Goal: Transaction & Acquisition: Purchase product/service

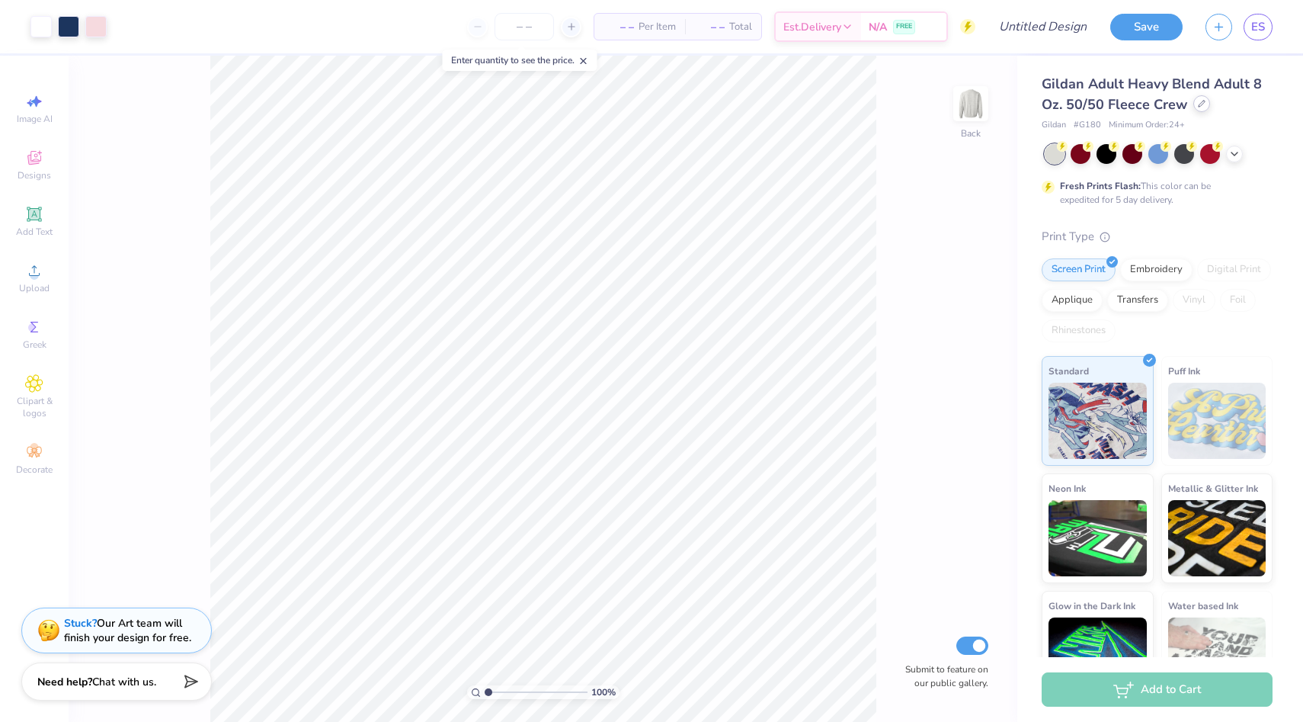
click at [1193, 108] on div at bounding box center [1201, 103] width 17 height 17
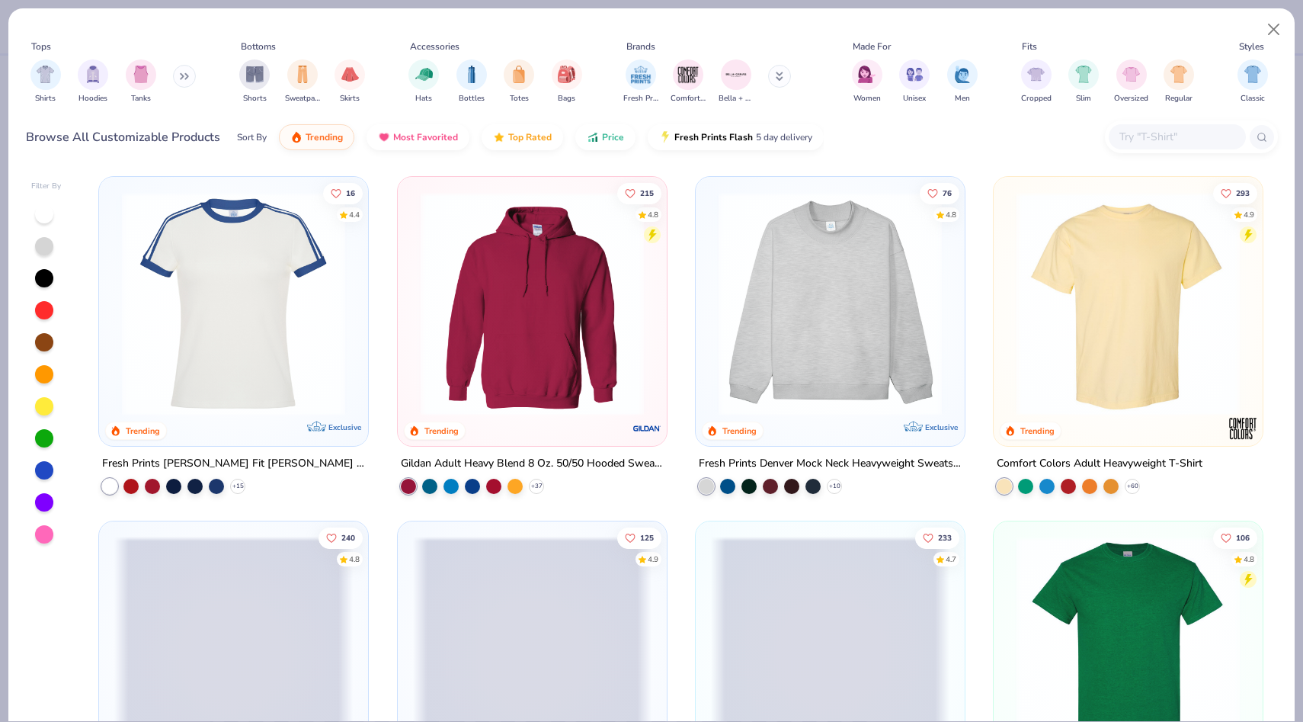
click at [1178, 137] on input "text" at bounding box center [1176, 137] width 117 height 18
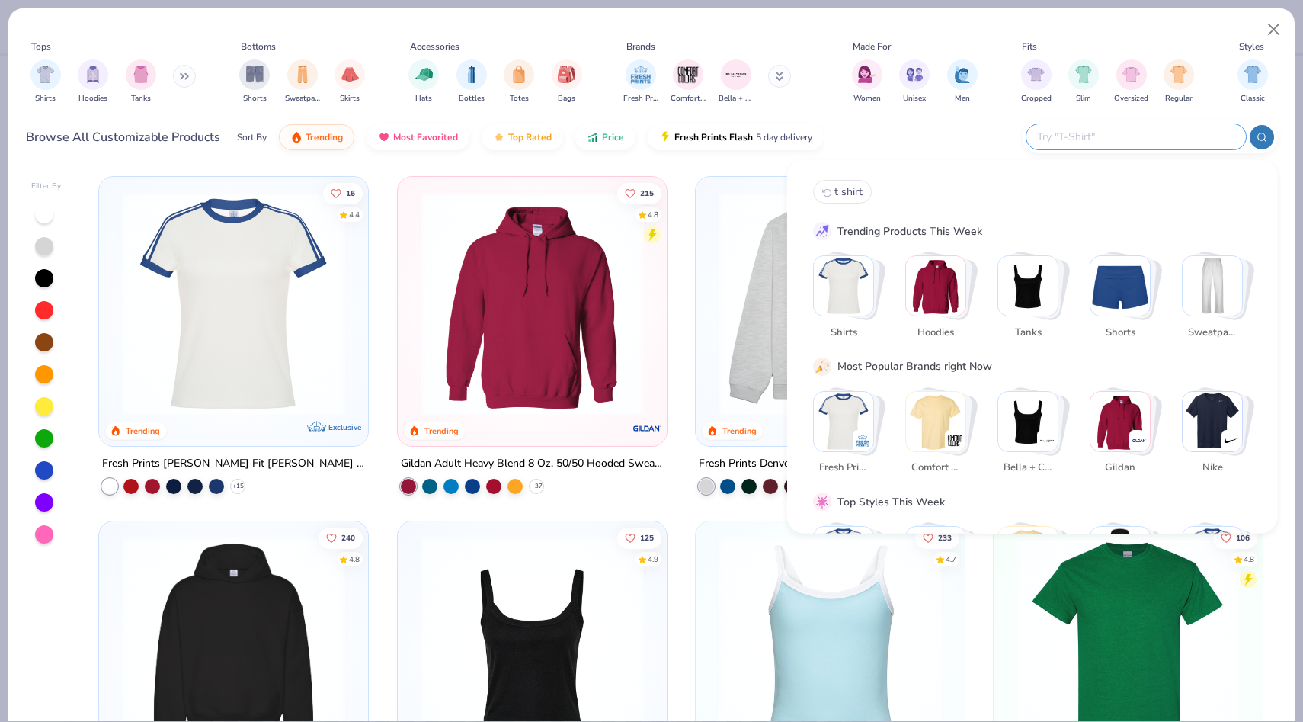
click at [1178, 137] on input "text" at bounding box center [1136, 137] width 200 height 18
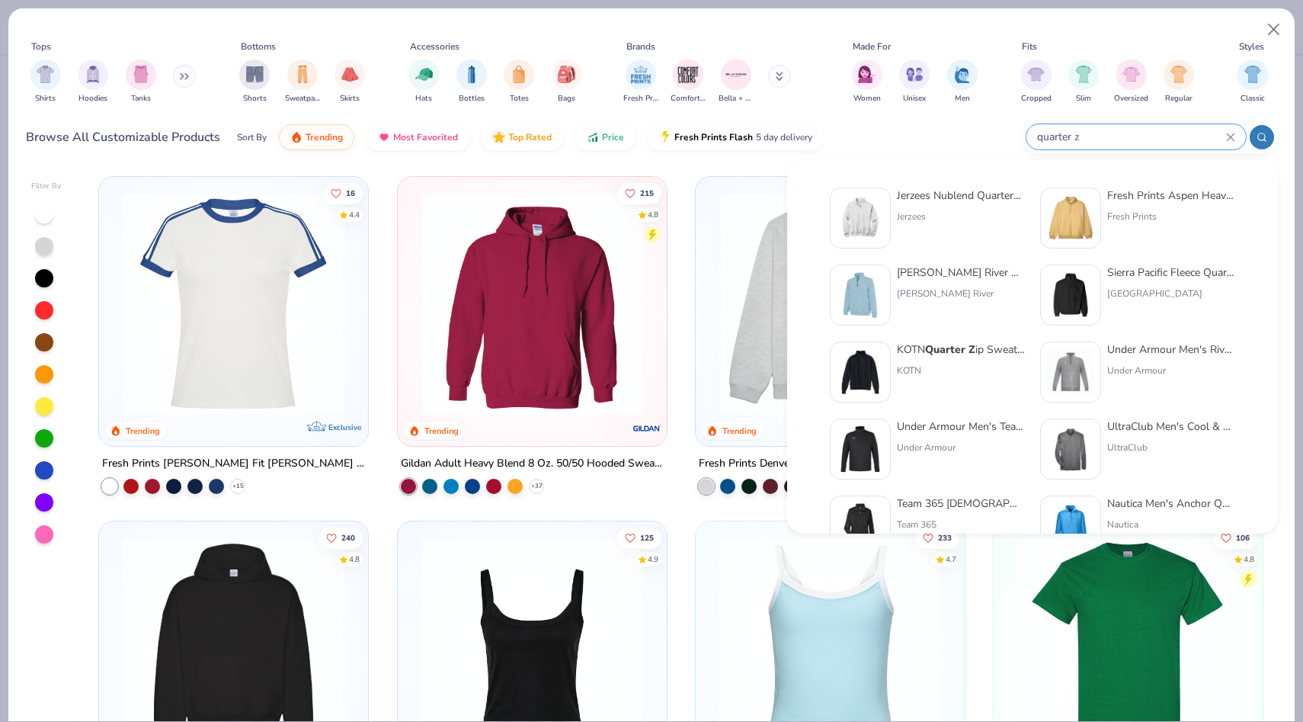
type input "quarter z"
click at [1132, 203] on div "Fresh Prints Aspen Heavyweight Quarter-Zip Fresh Prints" at bounding box center [1171, 217] width 128 height 61
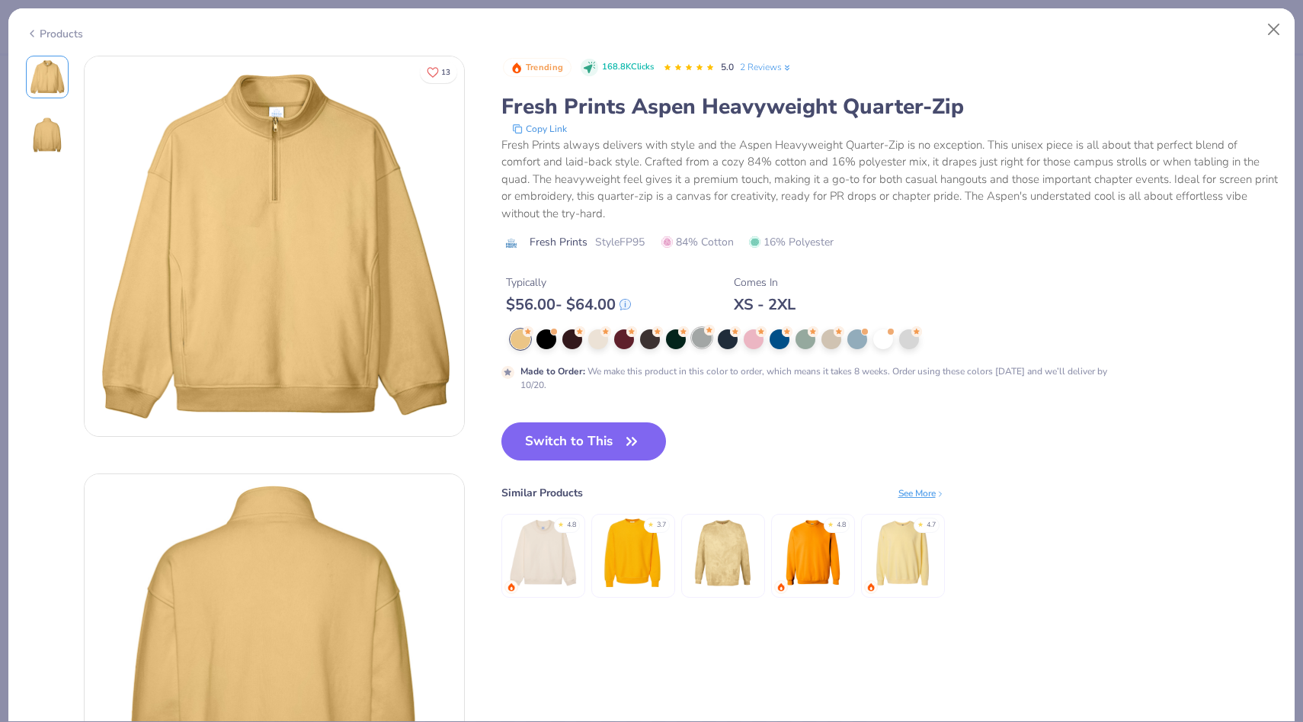
click at [700, 347] on div at bounding box center [702, 338] width 20 height 20
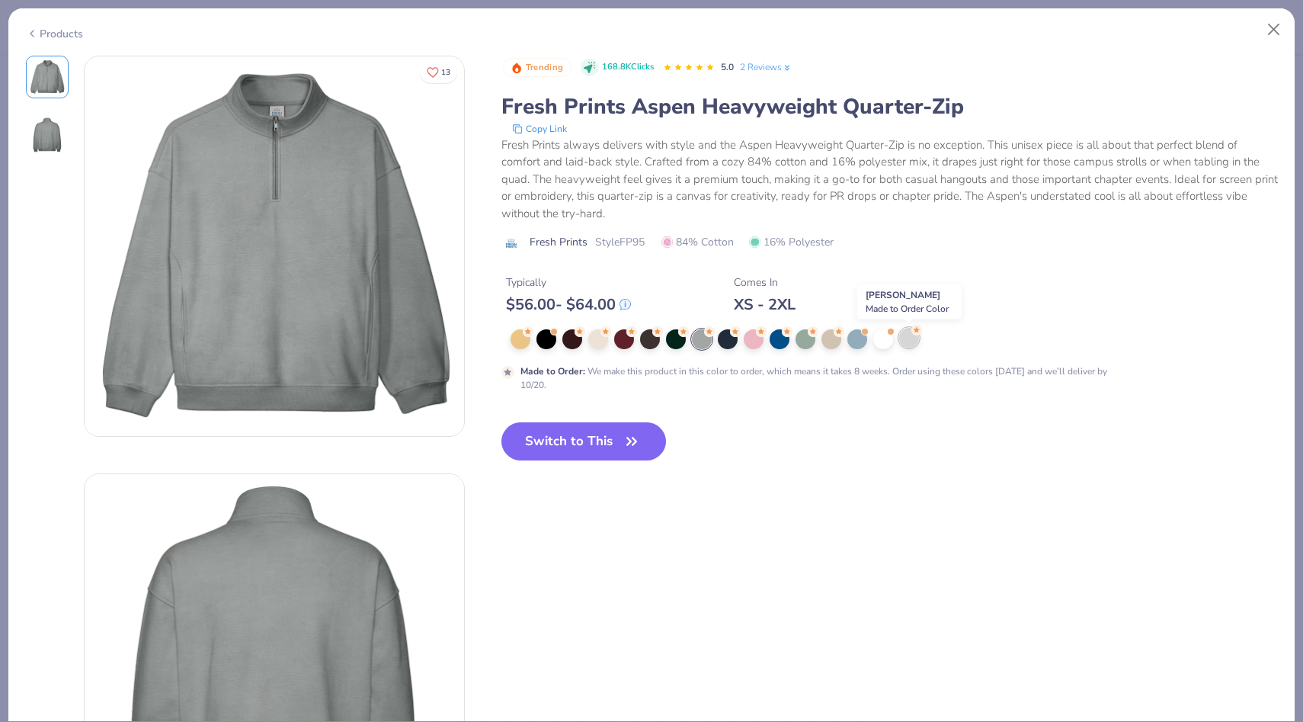
click at [906, 345] on div at bounding box center [909, 338] width 20 height 20
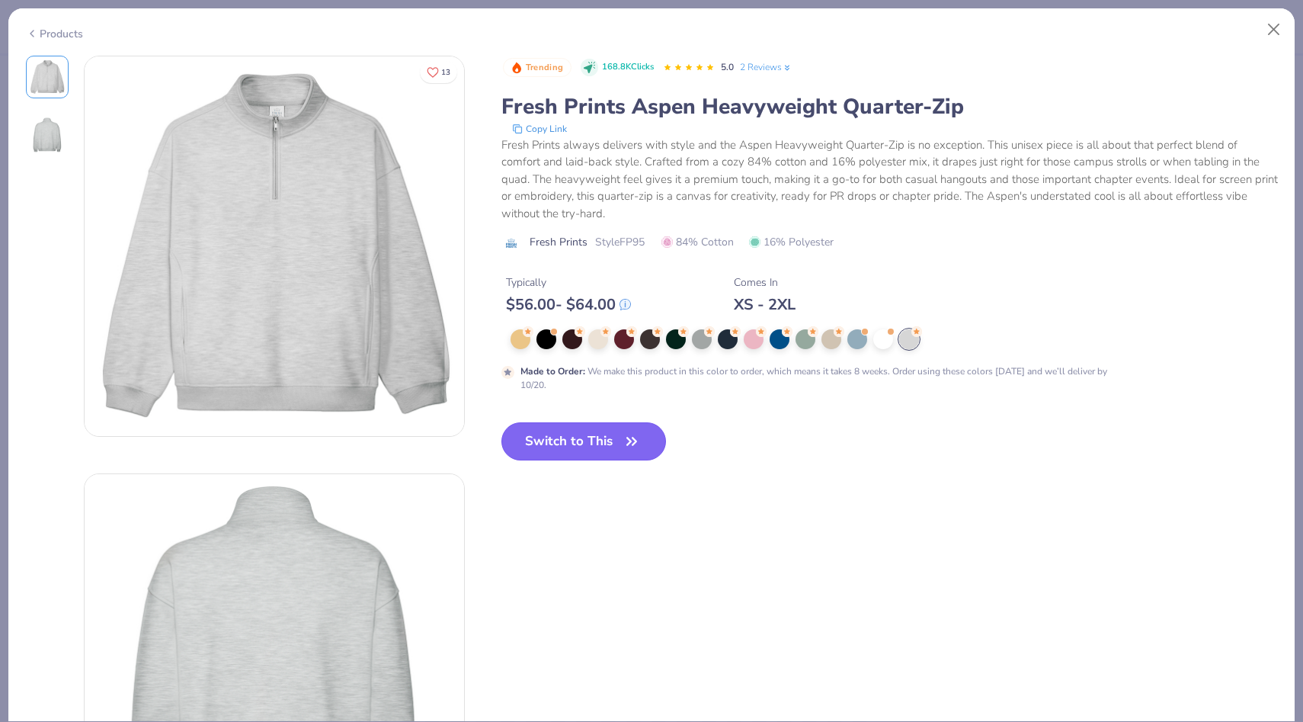
click at [576, 439] on button "Switch to This" at bounding box center [583, 441] width 165 height 38
click at [577, 453] on button "Switch to This" at bounding box center [583, 441] width 165 height 38
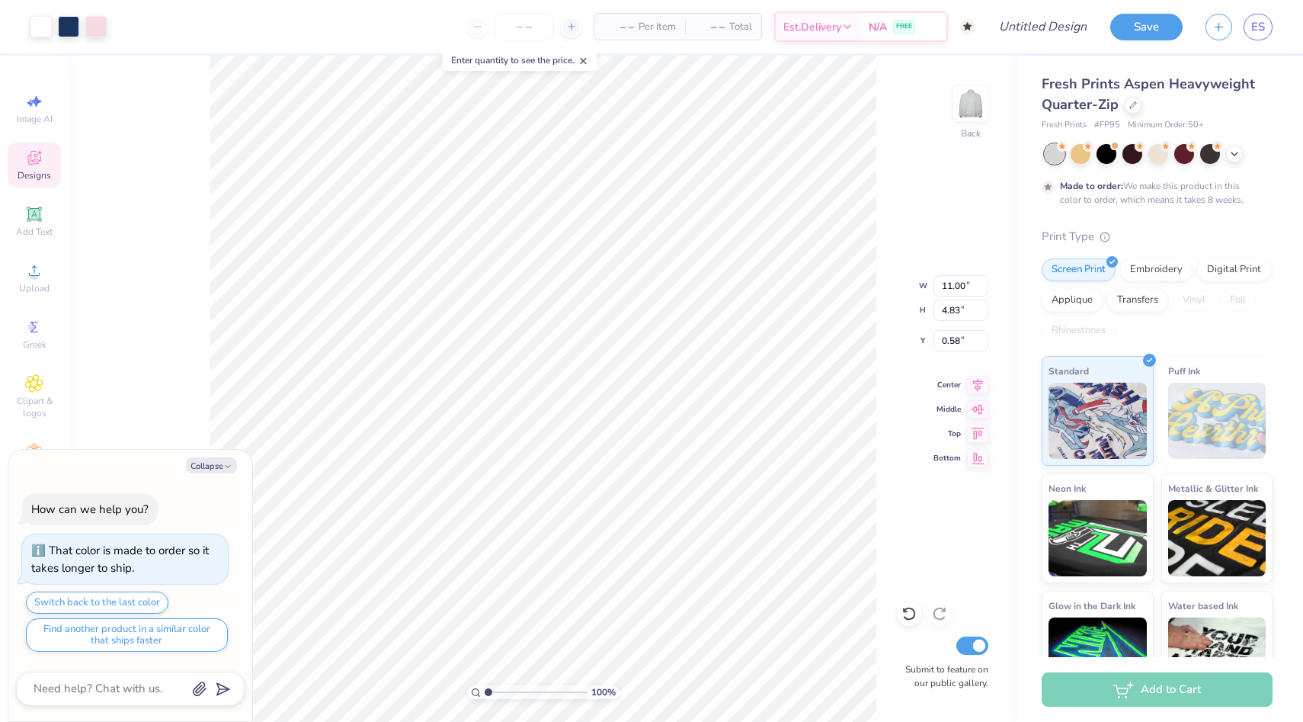
type textarea "x"
type input "0.59"
type textarea "x"
type input "6.75"
type input "2.96"
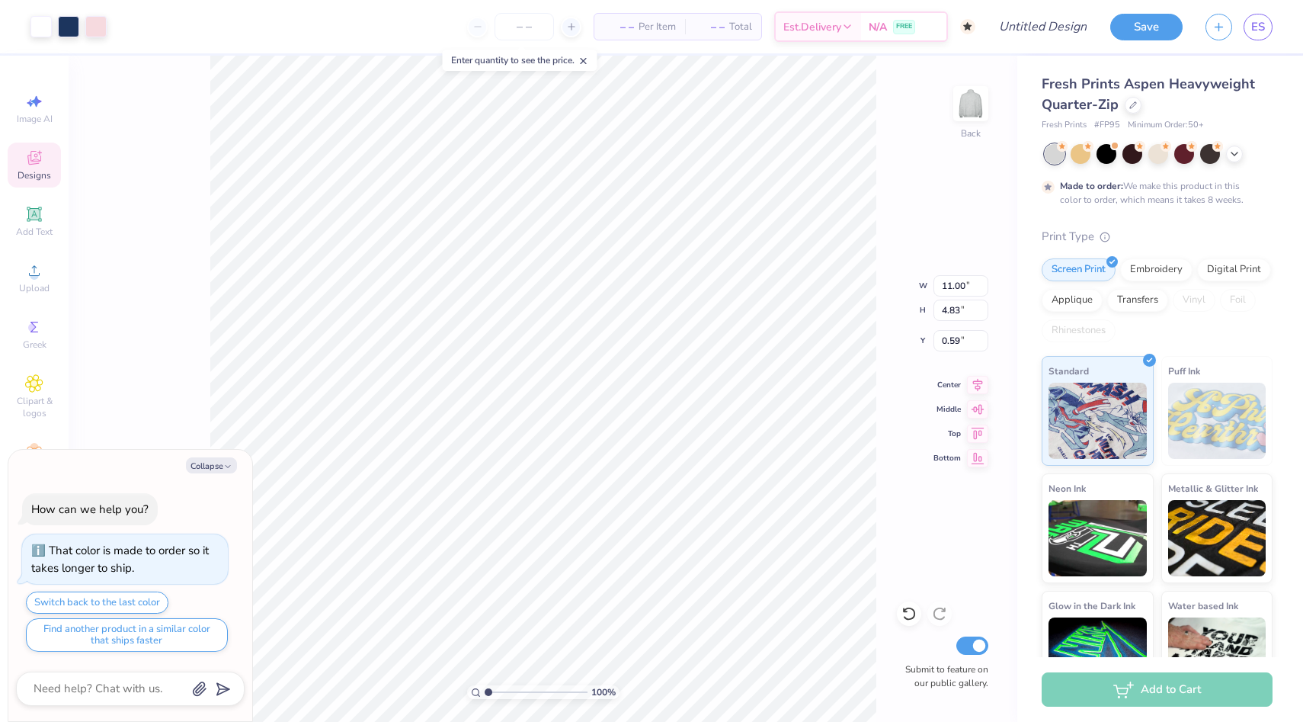
type input "2.45"
type textarea "x"
type input "1.85"
click at [1158, 277] on div "Embroidery" at bounding box center [1156, 267] width 72 height 23
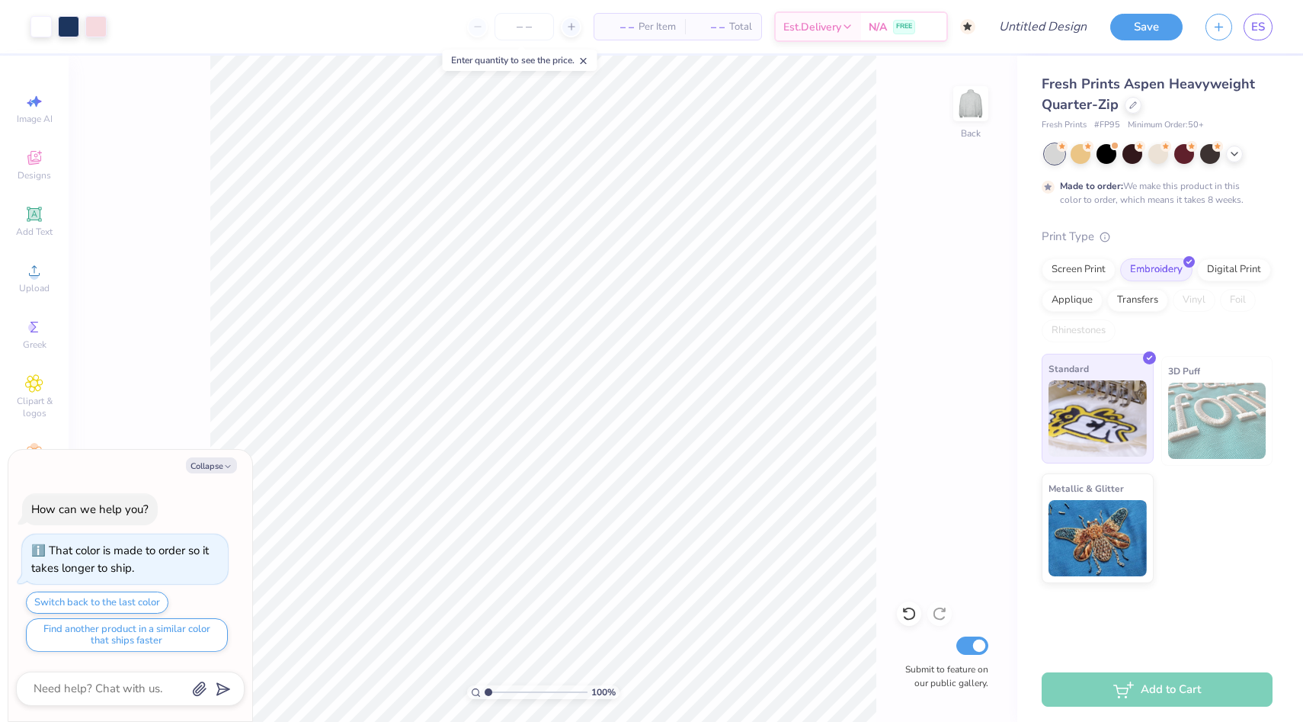
click at [1122, 405] on img at bounding box center [1098, 418] width 98 height 76
type textarea "x"
click at [548, 7] on div "– – Per Item – – Total Est. Delivery N/A FREE" at bounding box center [546, 26] width 857 height 53
click at [544, 18] on input "number" at bounding box center [524, 26] width 59 height 27
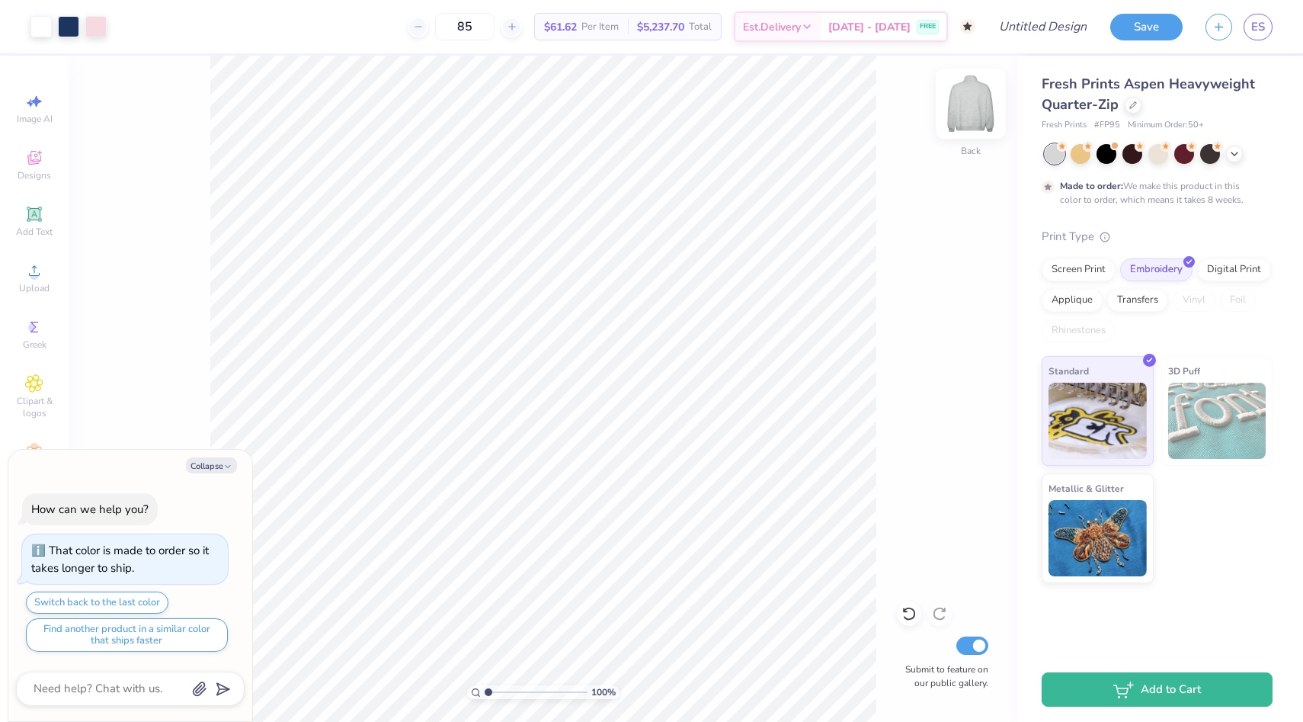
type input "85"
click at [982, 111] on img at bounding box center [970, 103] width 61 height 61
click at [978, 106] on img at bounding box center [970, 103] width 61 height 61
type textarea "x"
type input "5.65"
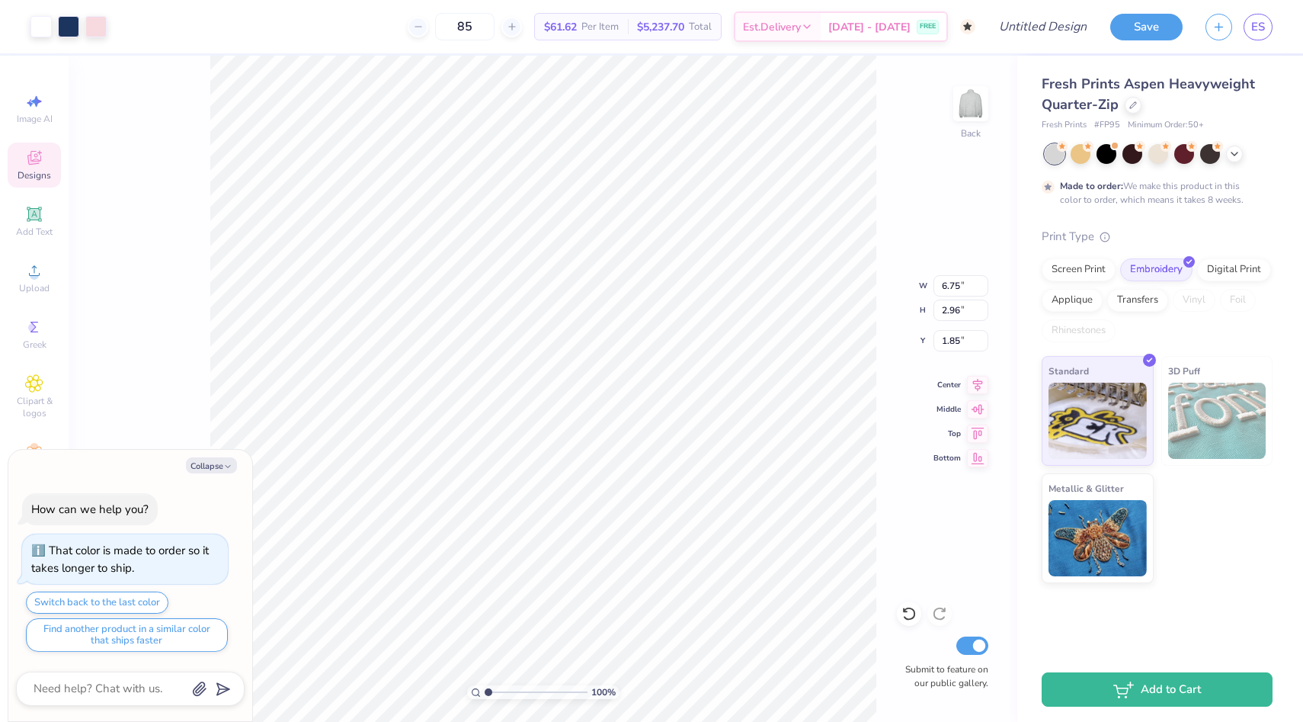
type input "2.48"
type input "2.33"
type textarea "x"
type input "1.76"
click at [220, 450] on div "Collapse How can we help you? That color is made to order so it takes longer to…" at bounding box center [130, 586] width 244 height 272
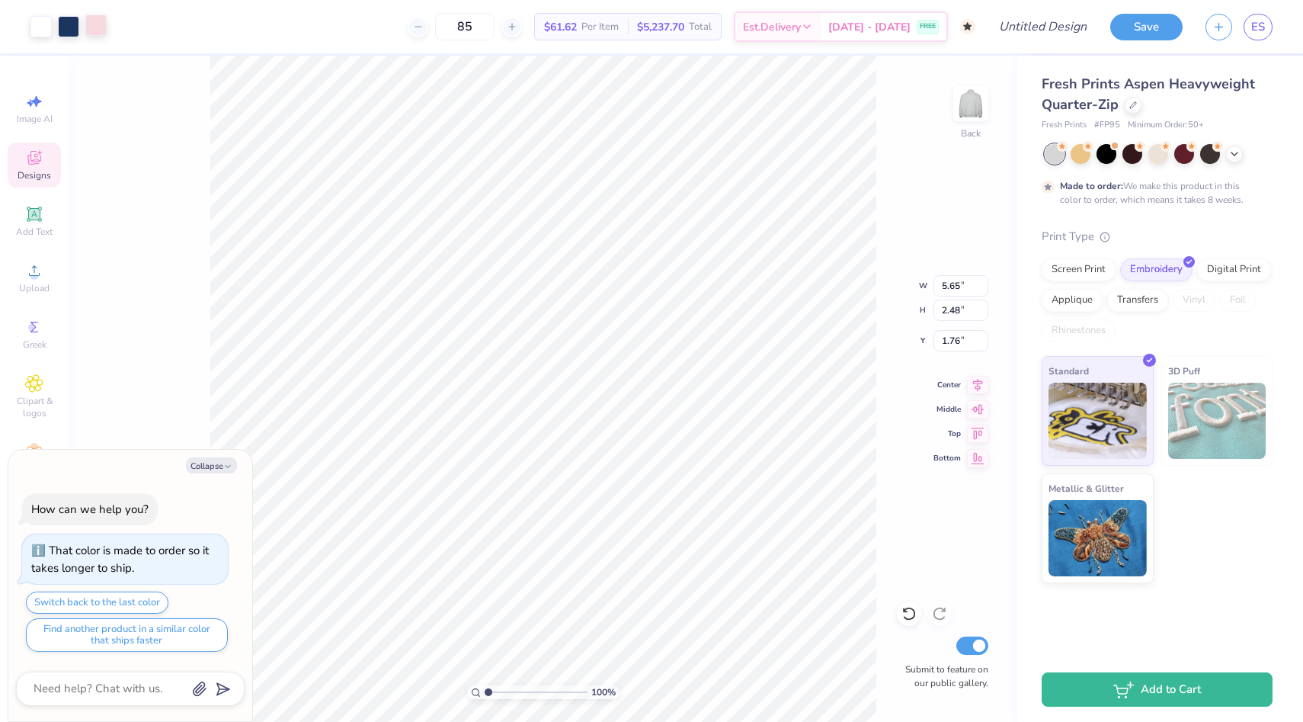
click at [97, 27] on div at bounding box center [95, 24] width 21 height 21
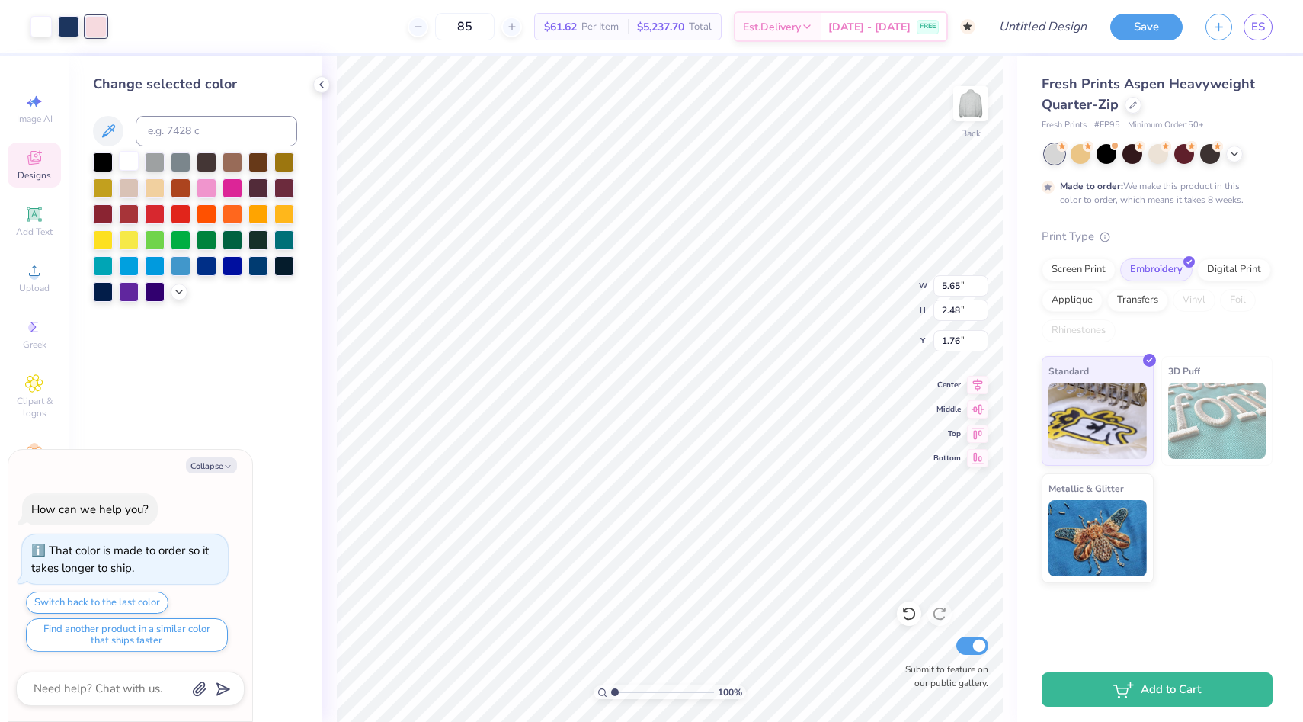
click at [128, 161] on div at bounding box center [129, 161] width 20 height 20
click at [67, 17] on div at bounding box center [68, 24] width 21 height 21
click at [174, 292] on icon at bounding box center [179, 290] width 12 height 12
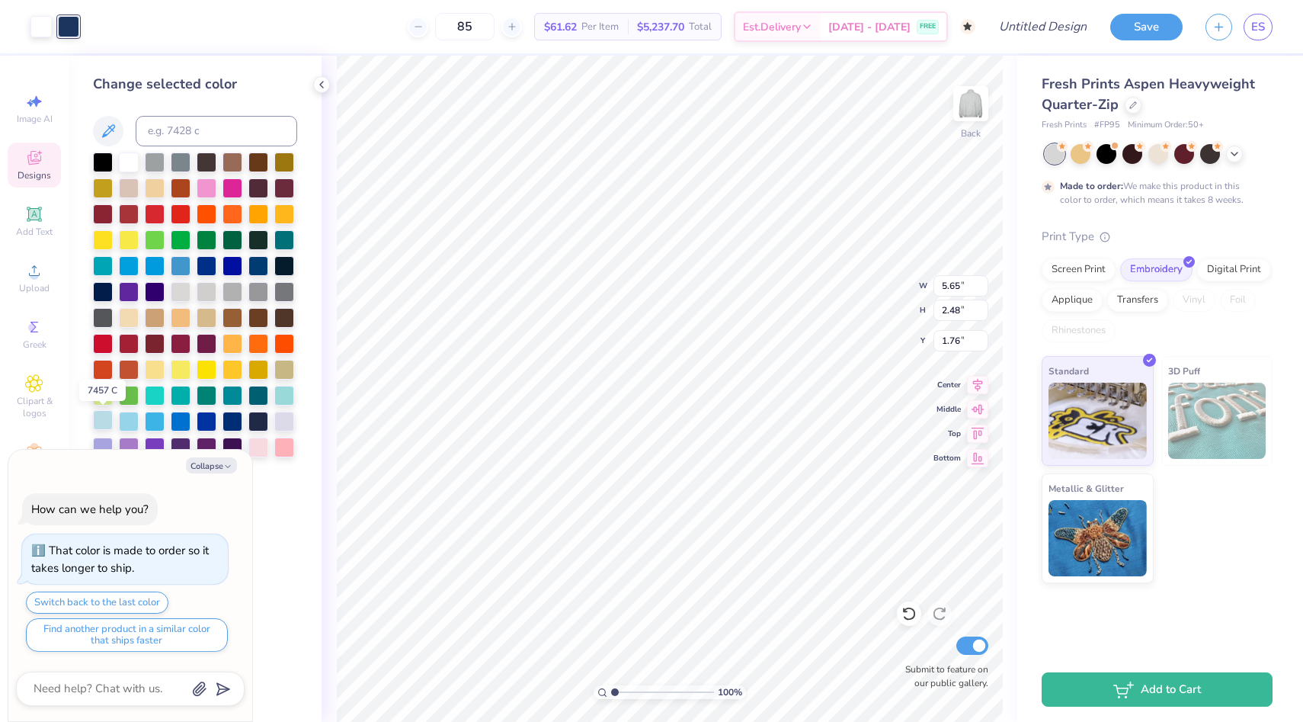
click at [102, 418] on div at bounding box center [103, 420] width 20 height 20
click at [40, 22] on div at bounding box center [40, 24] width 21 height 21
click at [258, 265] on div at bounding box center [258, 265] width 20 height 20
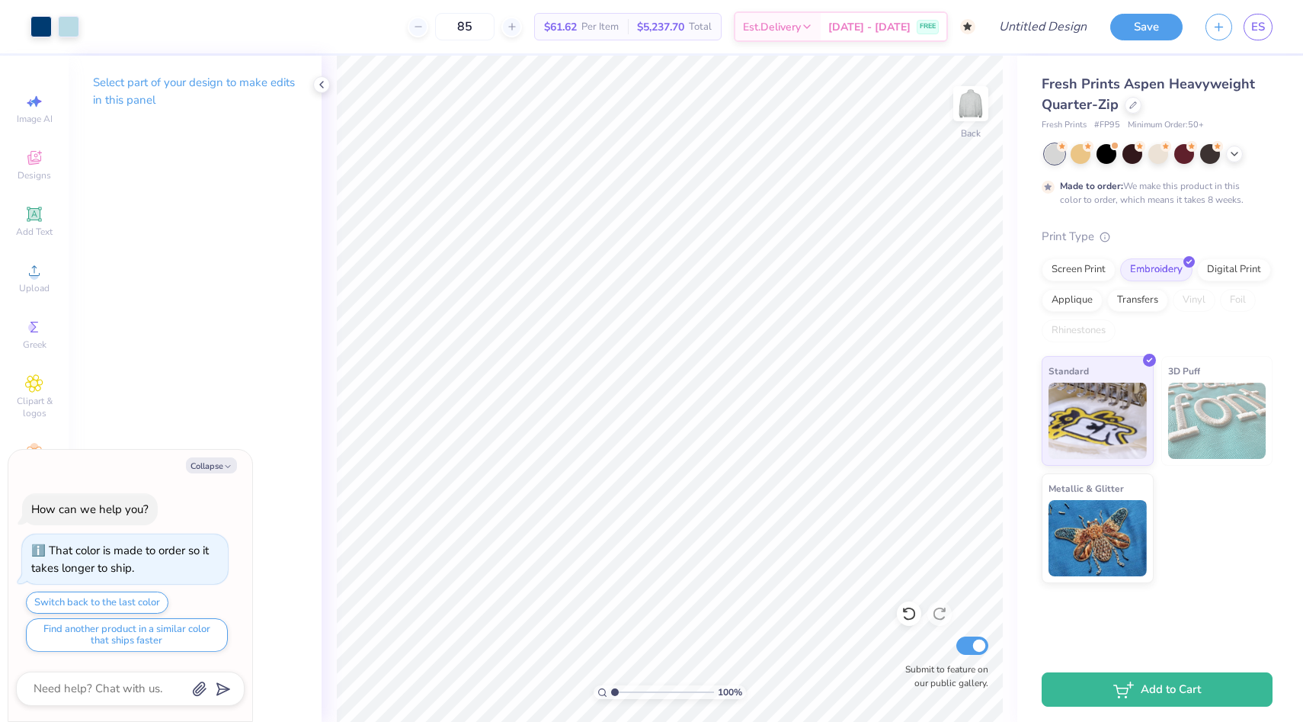
click at [64, 14] on div "Art colors" at bounding box center [39, 26] width 79 height 53
click at [64, 20] on div at bounding box center [68, 24] width 21 height 21
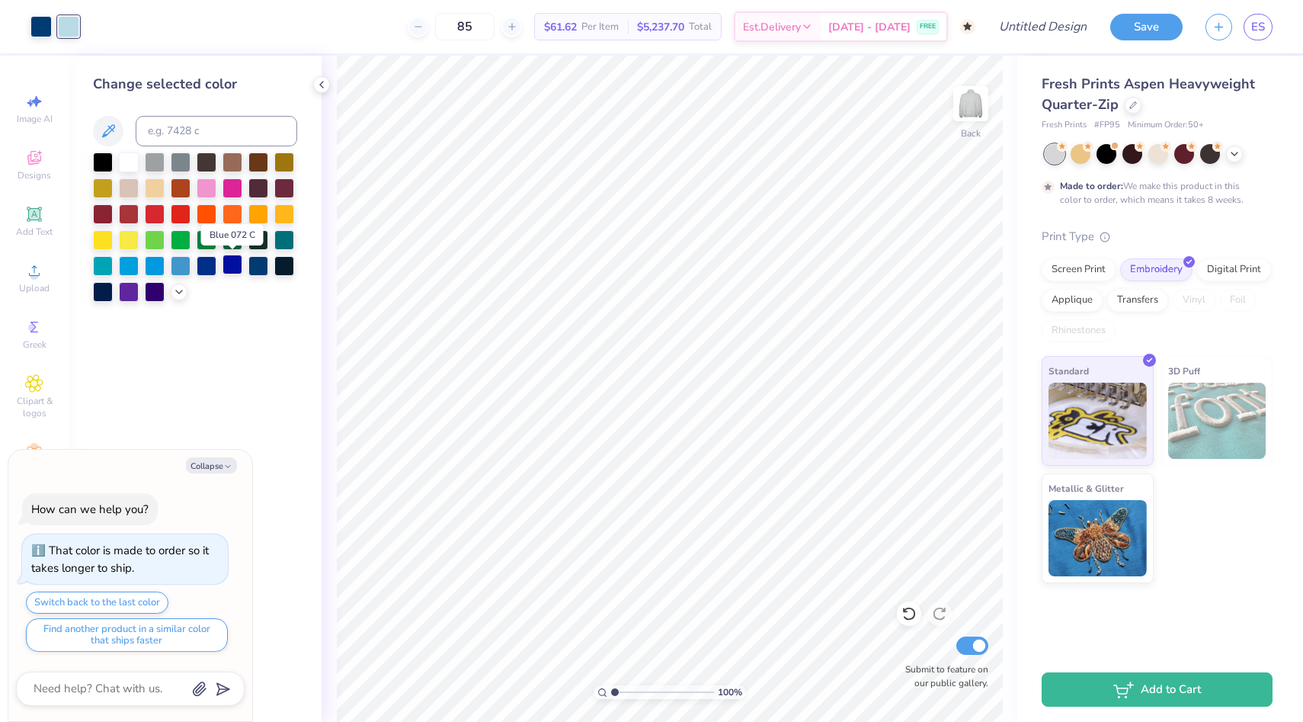
click at [229, 268] on div at bounding box center [233, 265] width 20 height 20
click at [42, 27] on div at bounding box center [40, 24] width 21 height 21
click at [178, 295] on icon at bounding box center [179, 290] width 12 height 12
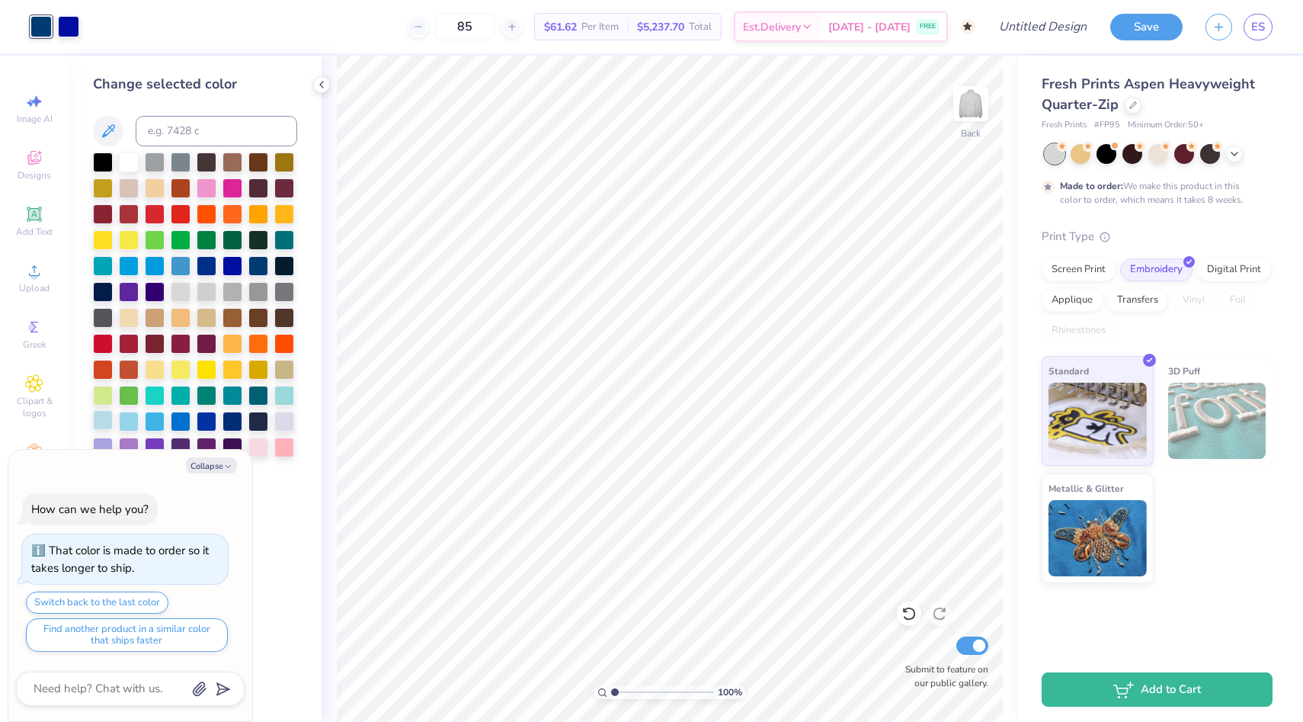
click at [101, 418] on div at bounding box center [103, 420] width 20 height 20
click at [70, 24] on div at bounding box center [68, 24] width 21 height 21
click at [258, 267] on div at bounding box center [258, 265] width 20 height 20
click at [38, 30] on div at bounding box center [40, 24] width 21 height 21
click at [125, 159] on div at bounding box center [129, 161] width 20 height 20
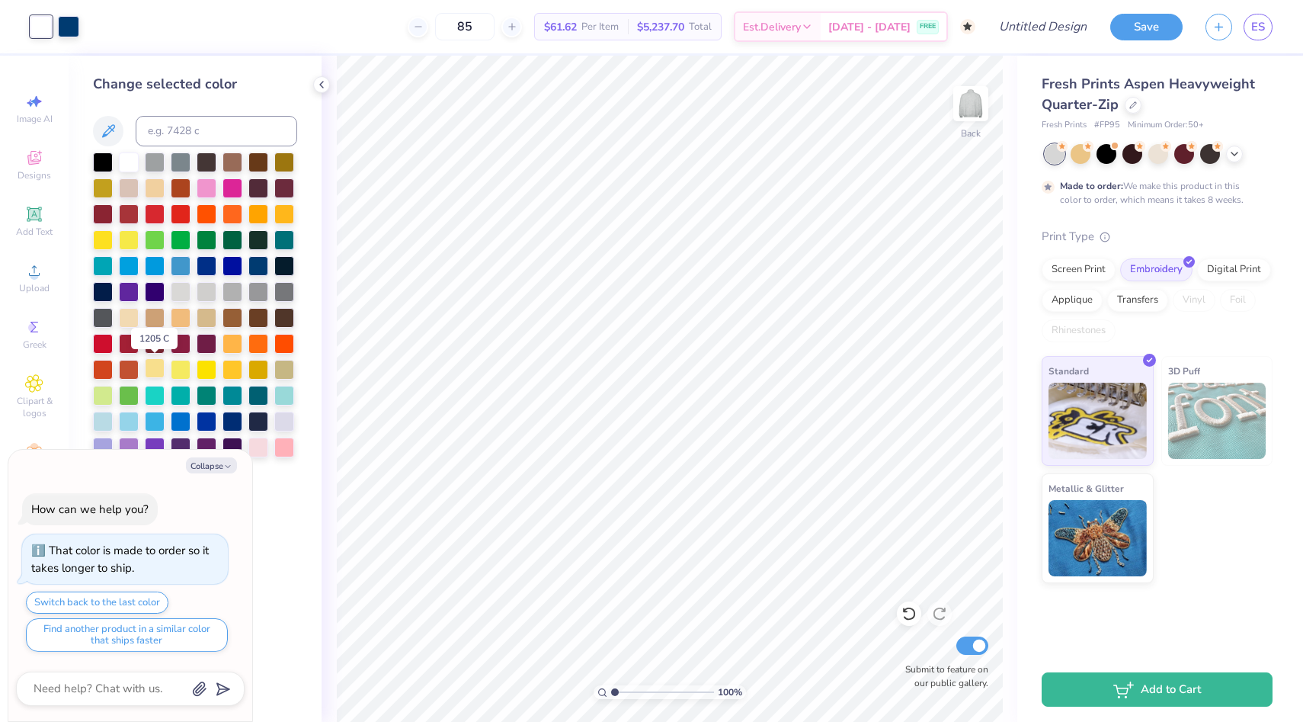
click at [155, 366] on div at bounding box center [155, 368] width 20 height 20
click at [226, 464] on icon "button" at bounding box center [227, 466] width 9 height 9
type textarea "x"
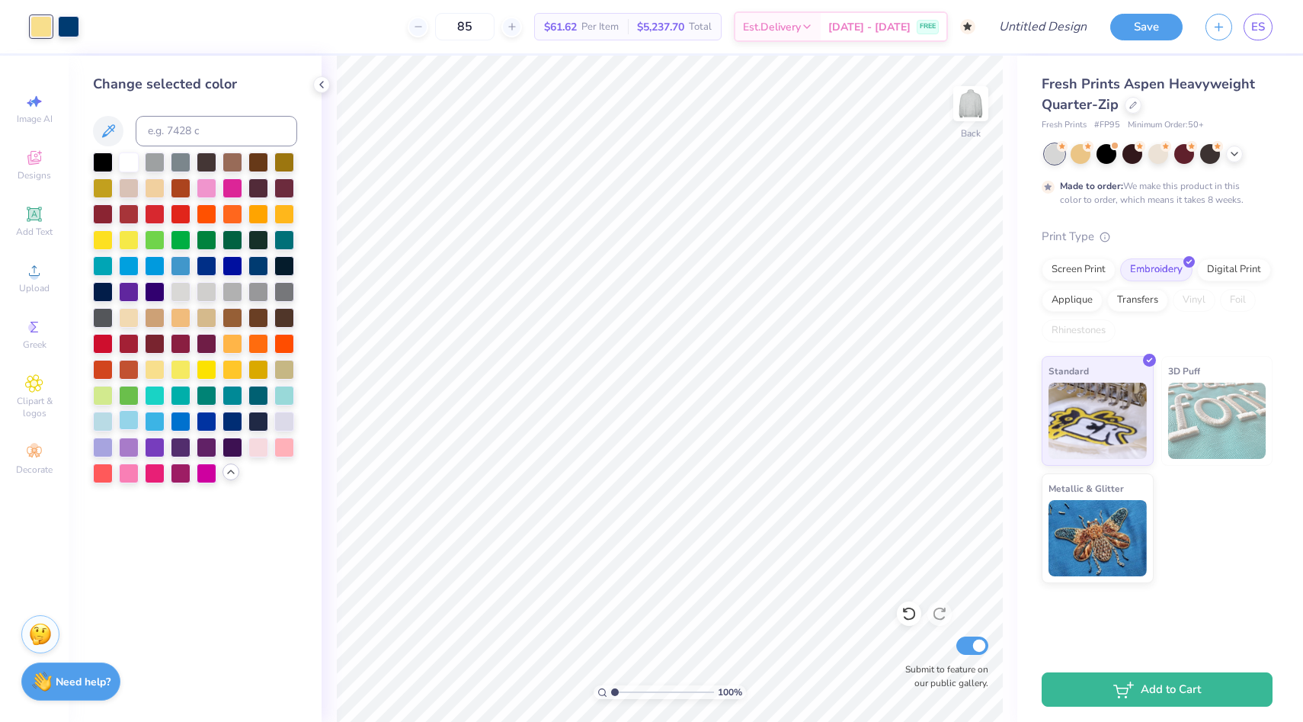
click at [122, 421] on div at bounding box center [129, 420] width 20 height 20
click at [157, 419] on div at bounding box center [155, 420] width 20 height 20
click at [205, 411] on div at bounding box center [207, 420] width 20 height 20
click at [194, 415] on div at bounding box center [195, 317] width 204 height 331
click at [186, 421] on div at bounding box center [181, 420] width 20 height 20
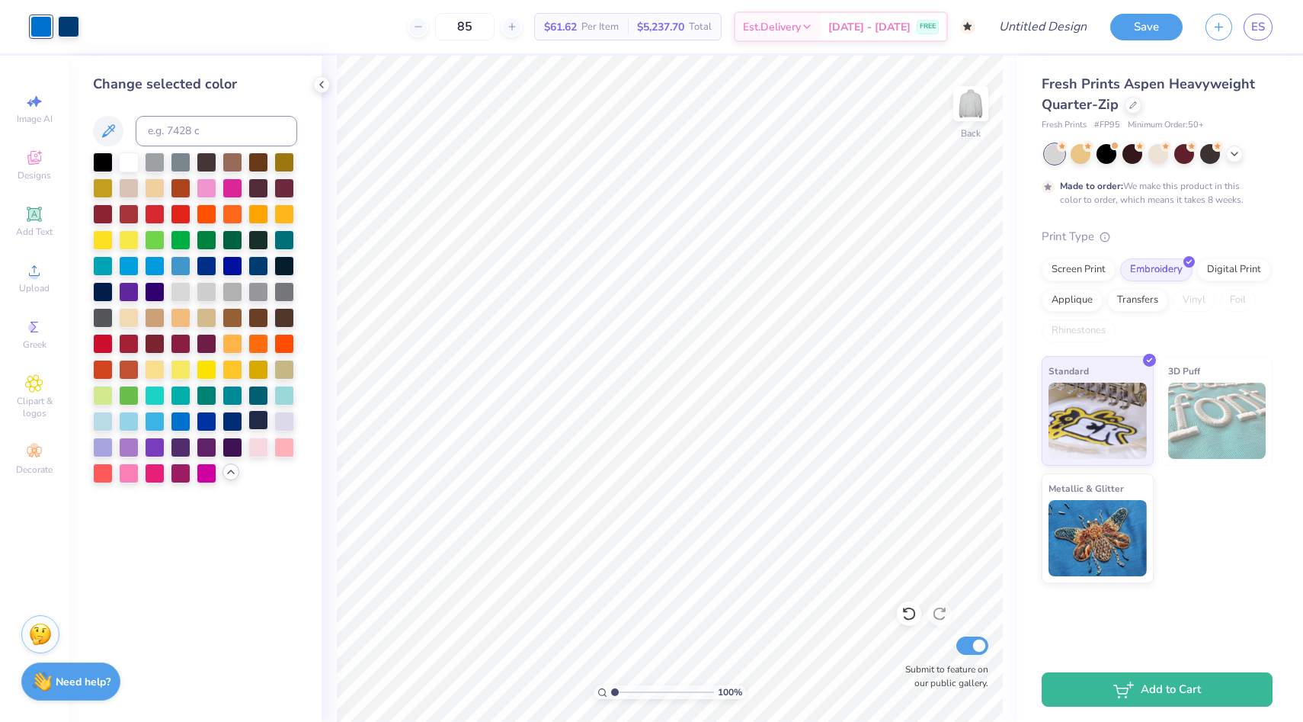
click at [258, 416] on div at bounding box center [258, 420] width 20 height 20
click at [171, 164] on div at bounding box center [181, 161] width 20 height 20
click at [129, 161] on div at bounding box center [129, 161] width 20 height 20
click at [810, 27] on polyline at bounding box center [807, 28] width 6 height 3
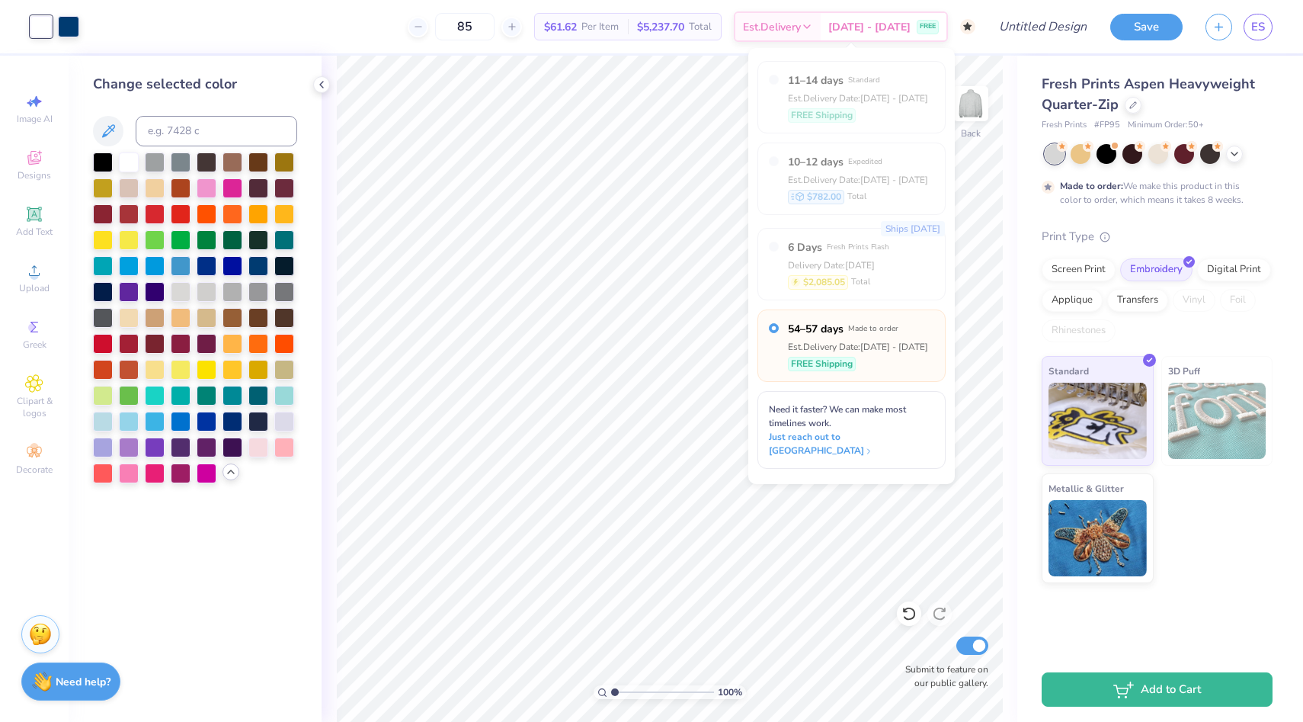
click at [864, 106] on div "11–14 days Standard Est. Delivery Date: [DATE] - [DATE] FREE Shipping" at bounding box center [858, 97] width 140 height 50
click at [1058, 152] on div at bounding box center [1055, 154] width 20 height 20
click at [848, 105] on div "11–14 days Standard Est. Delivery Date: [DATE] - [DATE] FREE Shipping" at bounding box center [858, 97] width 140 height 50
click at [847, 91] on div "Est. Delivery Date: [DATE] - [DATE]" at bounding box center [858, 98] width 140 height 14
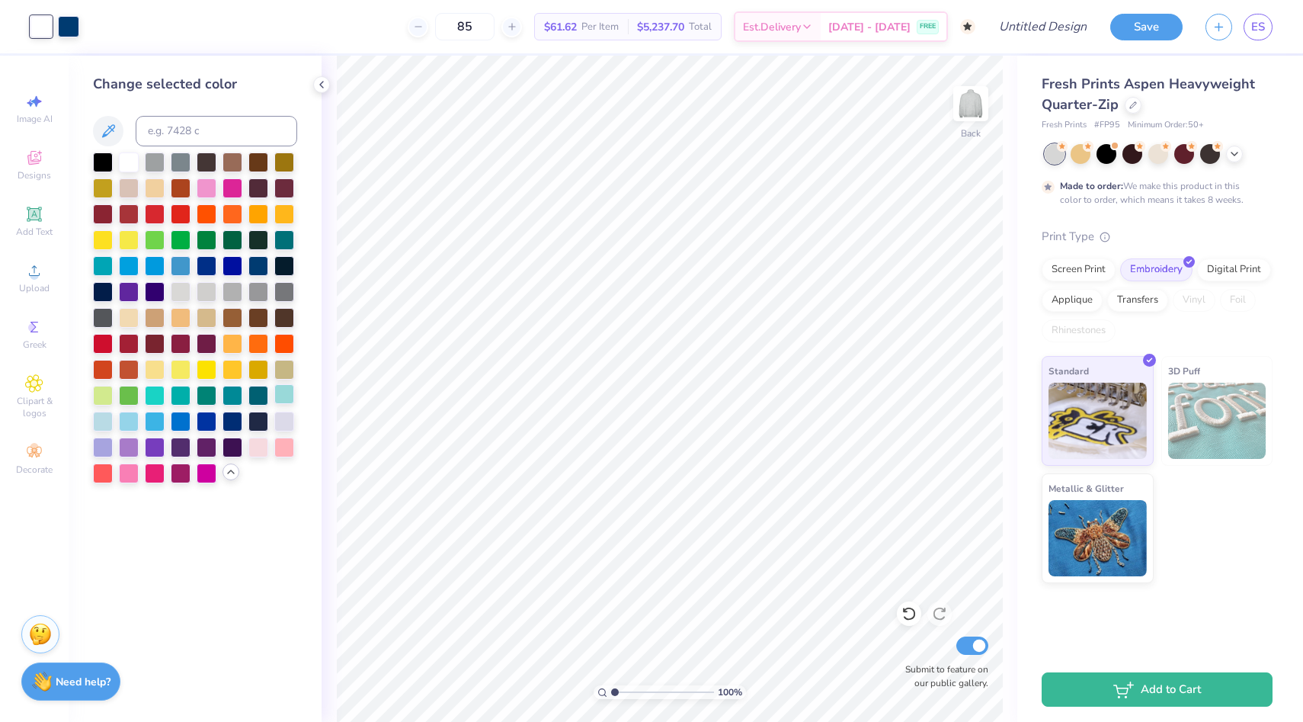
click at [281, 393] on div at bounding box center [284, 394] width 20 height 20
click at [104, 415] on div at bounding box center [103, 420] width 20 height 20
click at [105, 423] on div at bounding box center [103, 420] width 20 height 20
click at [73, 26] on div at bounding box center [68, 24] width 21 height 21
click at [129, 160] on div at bounding box center [129, 161] width 20 height 20
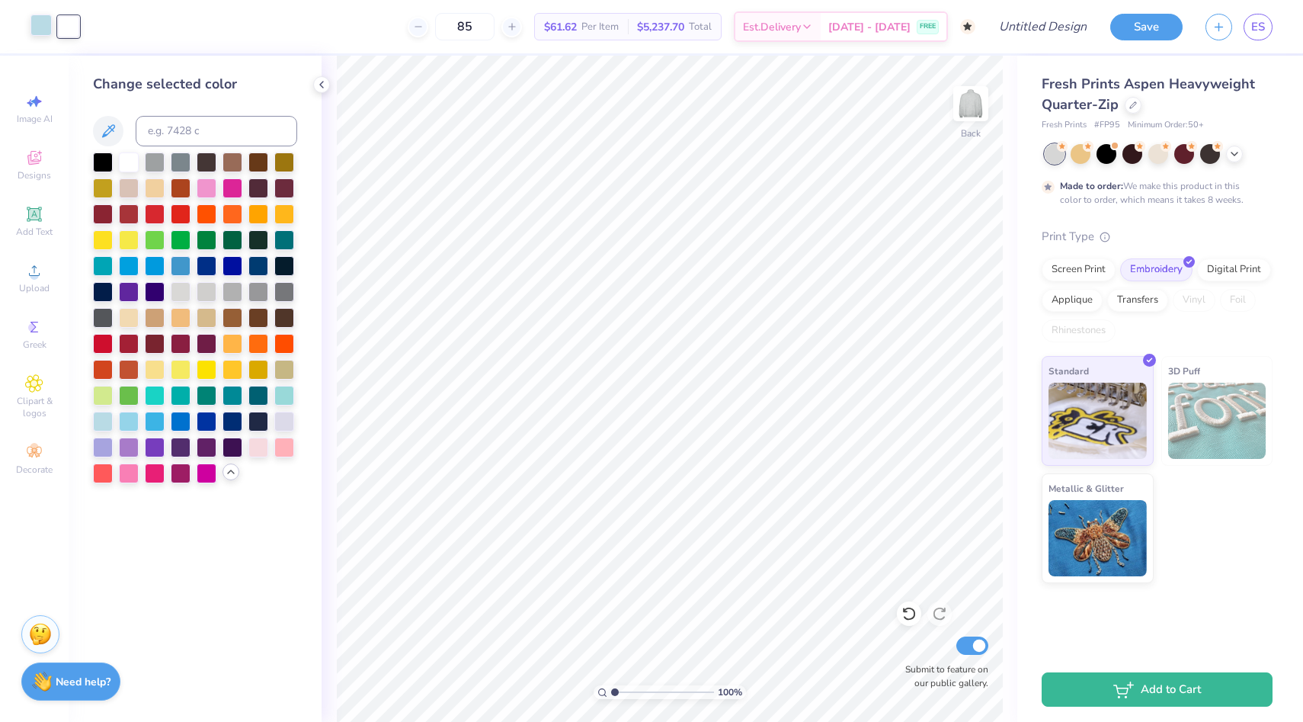
click at [40, 26] on div at bounding box center [40, 24] width 21 height 21
click at [259, 270] on div at bounding box center [258, 265] width 20 height 20
click at [263, 447] on div at bounding box center [258, 446] width 20 height 20
click at [280, 445] on div at bounding box center [284, 446] width 20 height 20
click at [248, 447] on div at bounding box center [258, 446] width 20 height 20
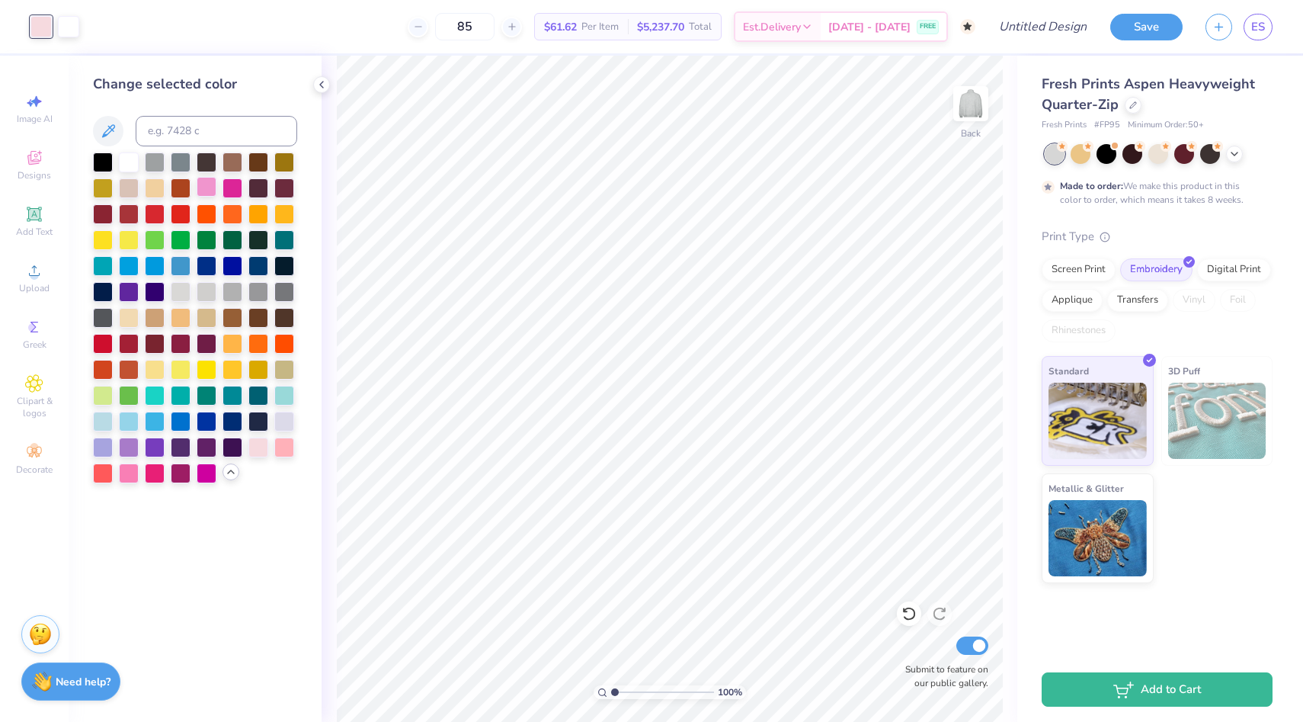
click at [209, 184] on div at bounding box center [207, 187] width 20 height 20
click at [226, 188] on div at bounding box center [233, 187] width 20 height 20
click at [215, 188] on div at bounding box center [207, 187] width 20 height 20
click at [234, 241] on div at bounding box center [233, 239] width 20 height 20
click at [216, 242] on div at bounding box center [207, 239] width 20 height 20
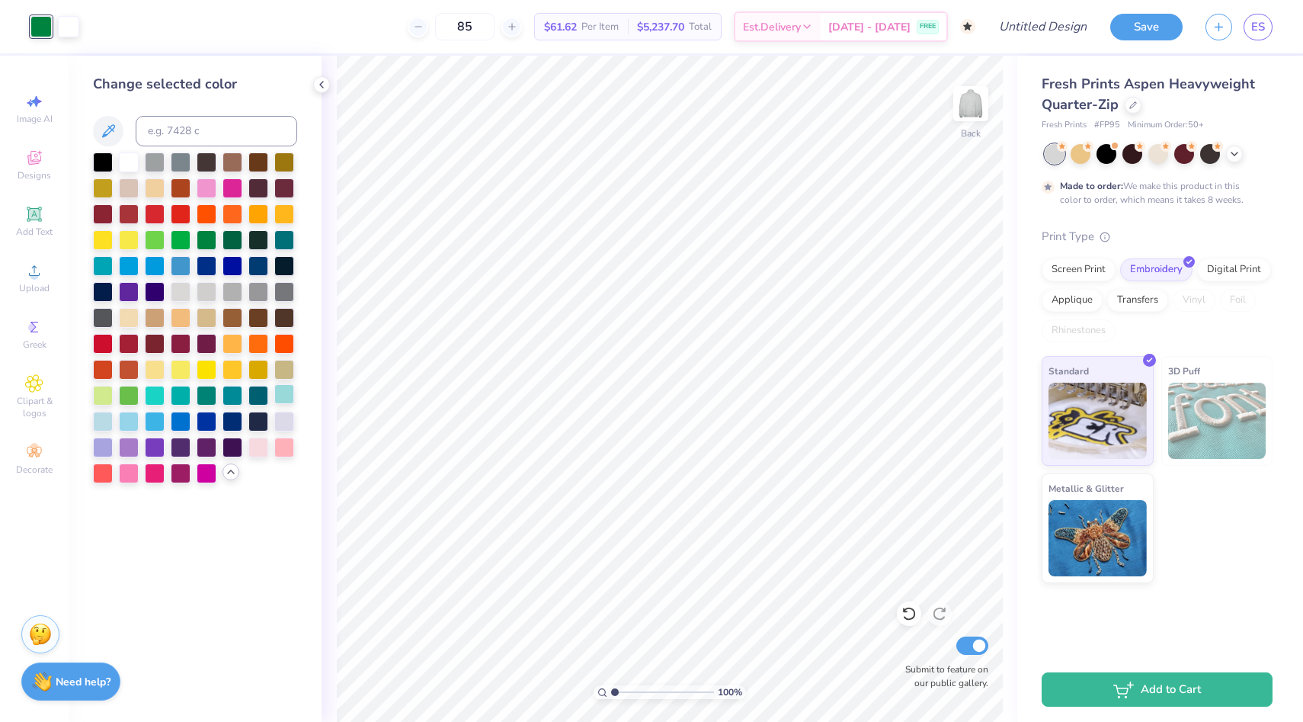
click at [287, 394] on div at bounding box center [284, 394] width 20 height 20
click at [282, 423] on div at bounding box center [284, 420] width 20 height 20
click at [287, 441] on div at bounding box center [284, 446] width 20 height 20
click at [69, 29] on div at bounding box center [68, 24] width 21 height 21
click at [131, 474] on div at bounding box center [129, 472] width 20 height 20
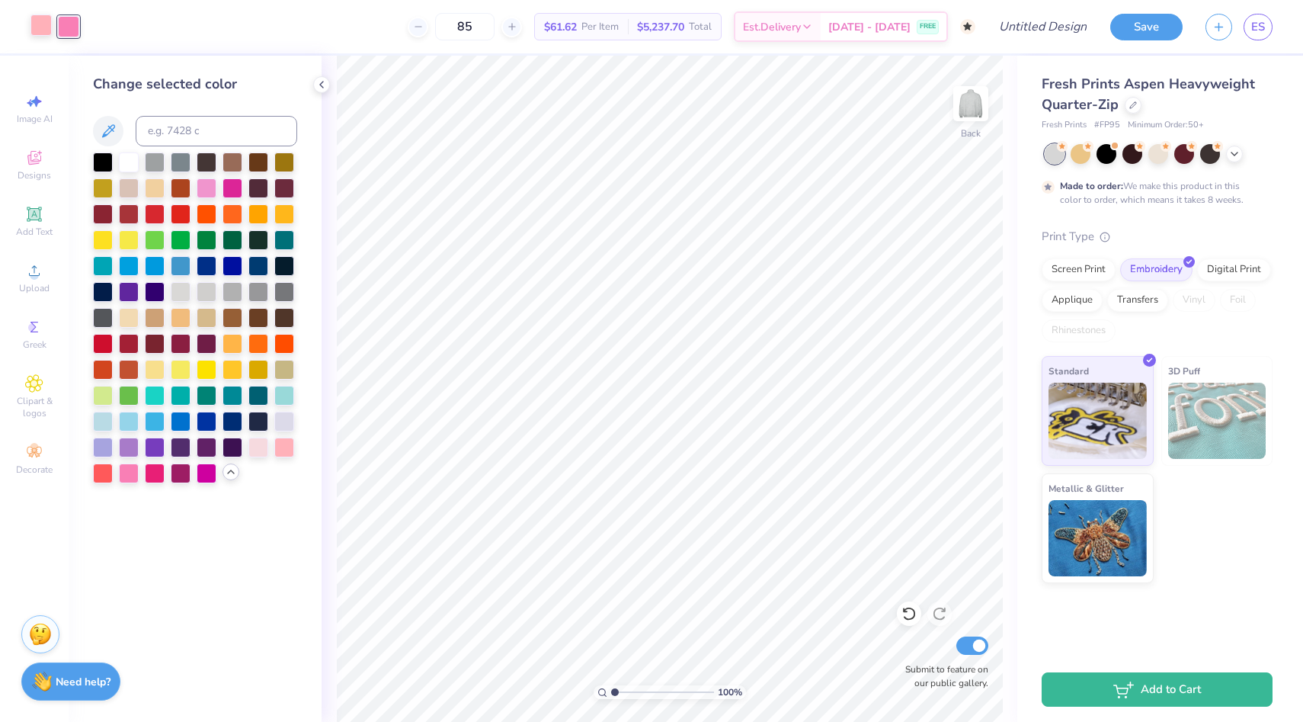
click at [43, 26] on div at bounding box center [40, 24] width 21 height 21
click at [130, 157] on div at bounding box center [129, 161] width 20 height 20
click at [207, 192] on div at bounding box center [207, 187] width 20 height 20
click at [263, 442] on div at bounding box center [258, 446] width 20 height 20
click at [281, 394] on div at bounding box center [284, 394] width 20 height 20
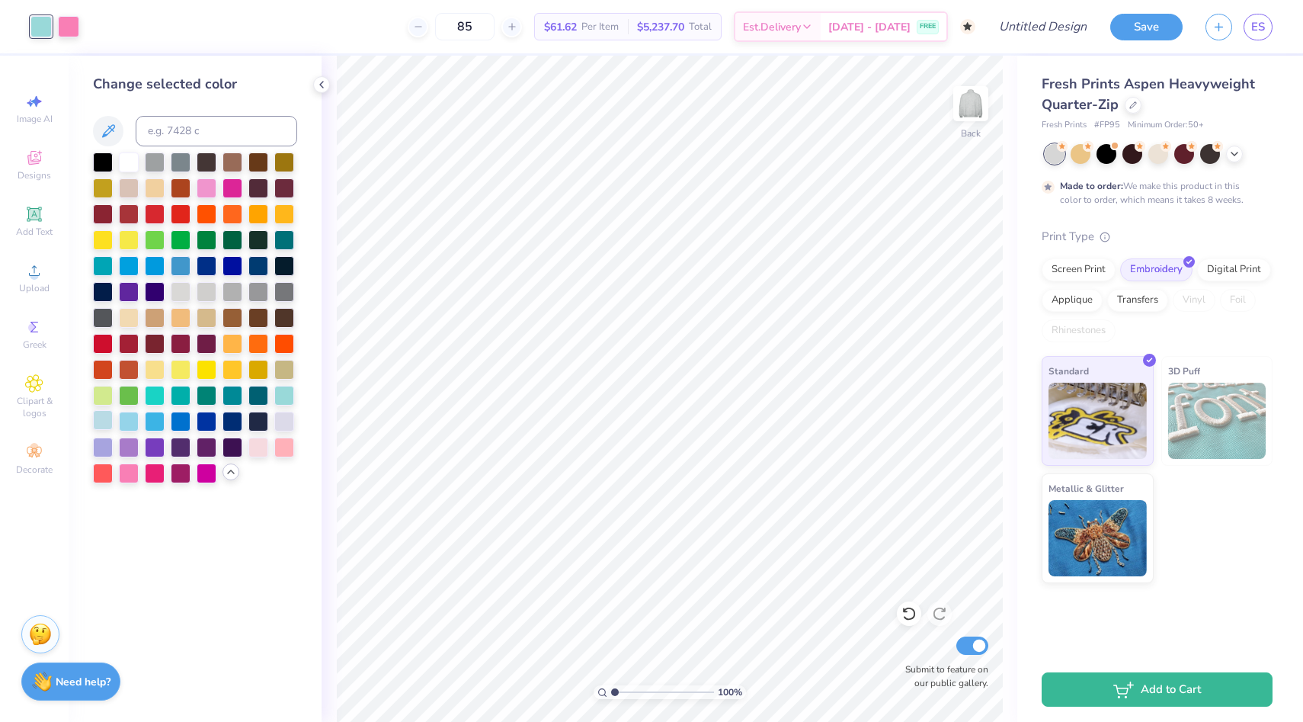
click at [97, 422] on div at bounding box center [103, 420] width 20 height 20
click at [105, 419] on div at bounding box center [103, 420] width 20 height 20
click at [70, 28] on div at bounding box center [68, 24] width 21 height 21
click at [285, 415] on div at bounding box center [284, 420] width 20 height 20
click at [40, 26] on div at bounding box center [40, 24] width 21 height 21
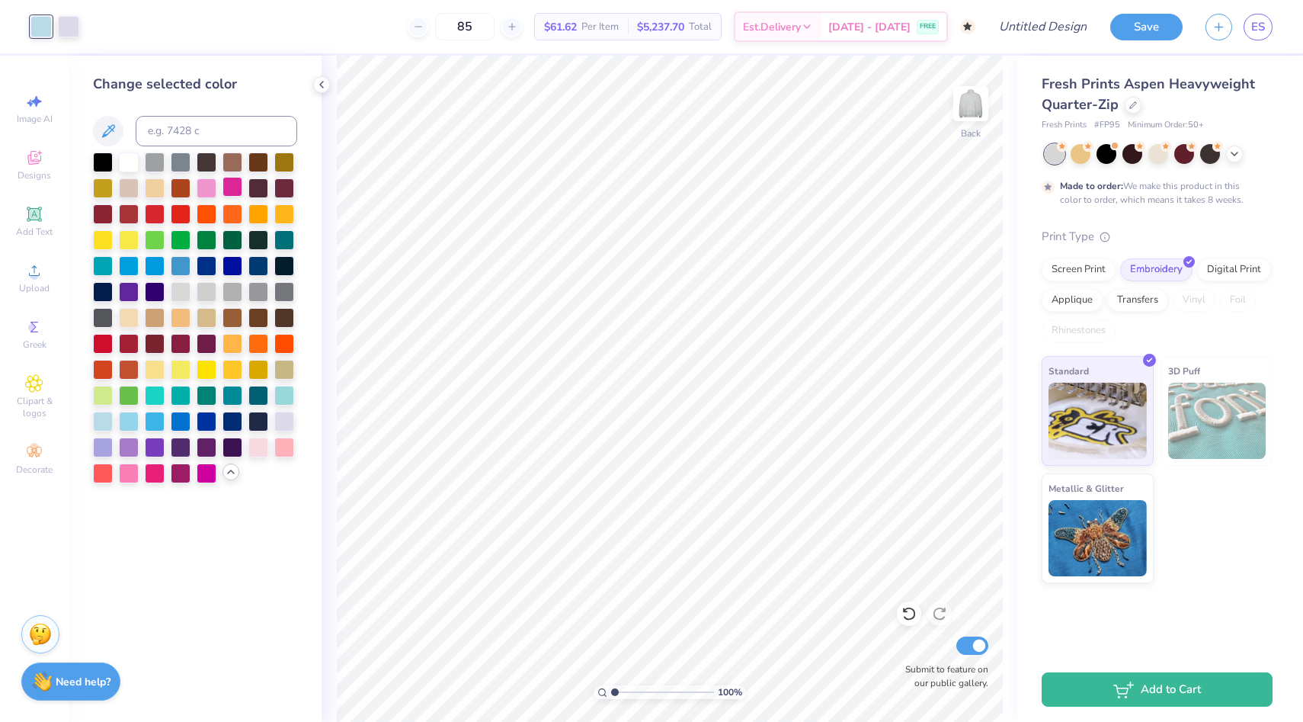
click at [225, 181] on div at bounding box center [233, 187] width 20 height 20
click at [213, 181] on div at bounding box center [207, 187] width 20 height 20
click at [75, 35] on div at bounding box center [68, 24] width 21 height 21
click at [104, 418] on div at bounding box center [103, 420] width 20 height 20
click at [101, 420] on div at bounding box center [103, 420] width 20 height 20
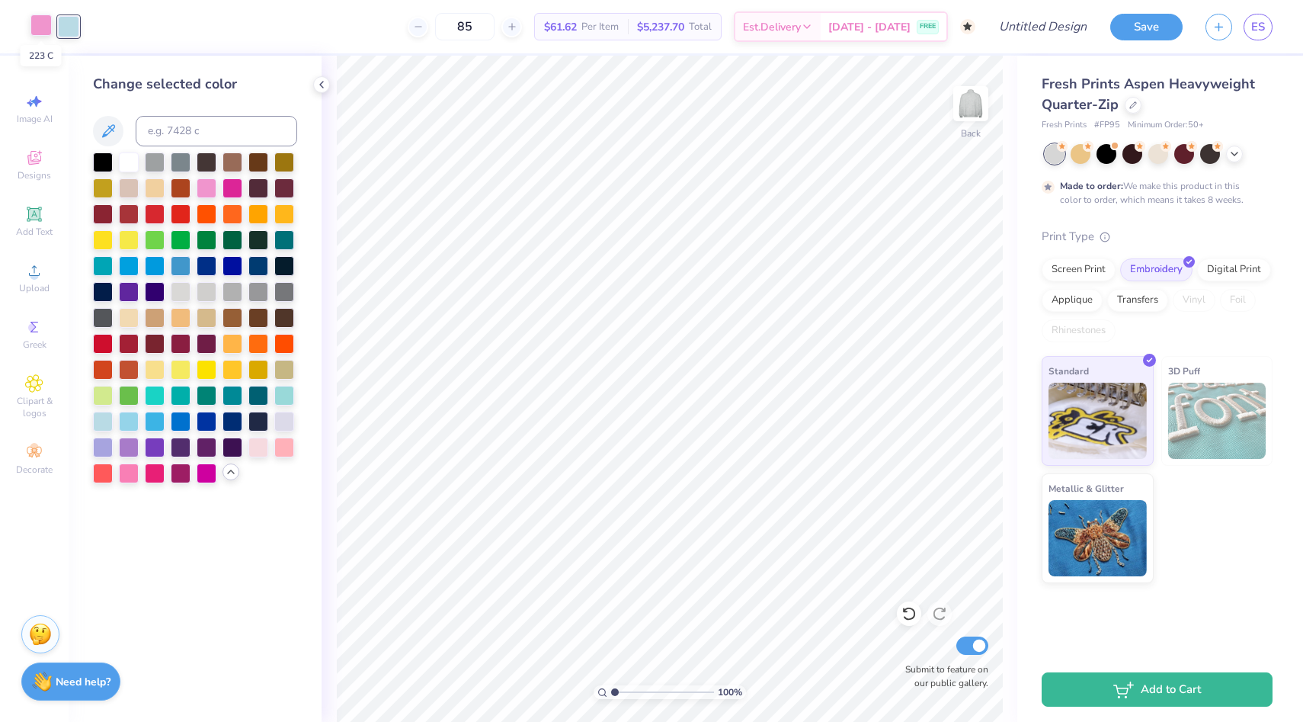
click at [49, 36] on div at bounding box center [40, 24] width 21 height 21
click at [256, 447] on div at bounding box center [258, 446] width 20 height 20
click at [290, 424] on div at bounding box center [284, 420] width 20 height 20
click at [290, 442] on div at bounding box center [284, 446] width 20 height 20
click at [204, 471] on div at bounding box center [207, 472] width 20 height 20
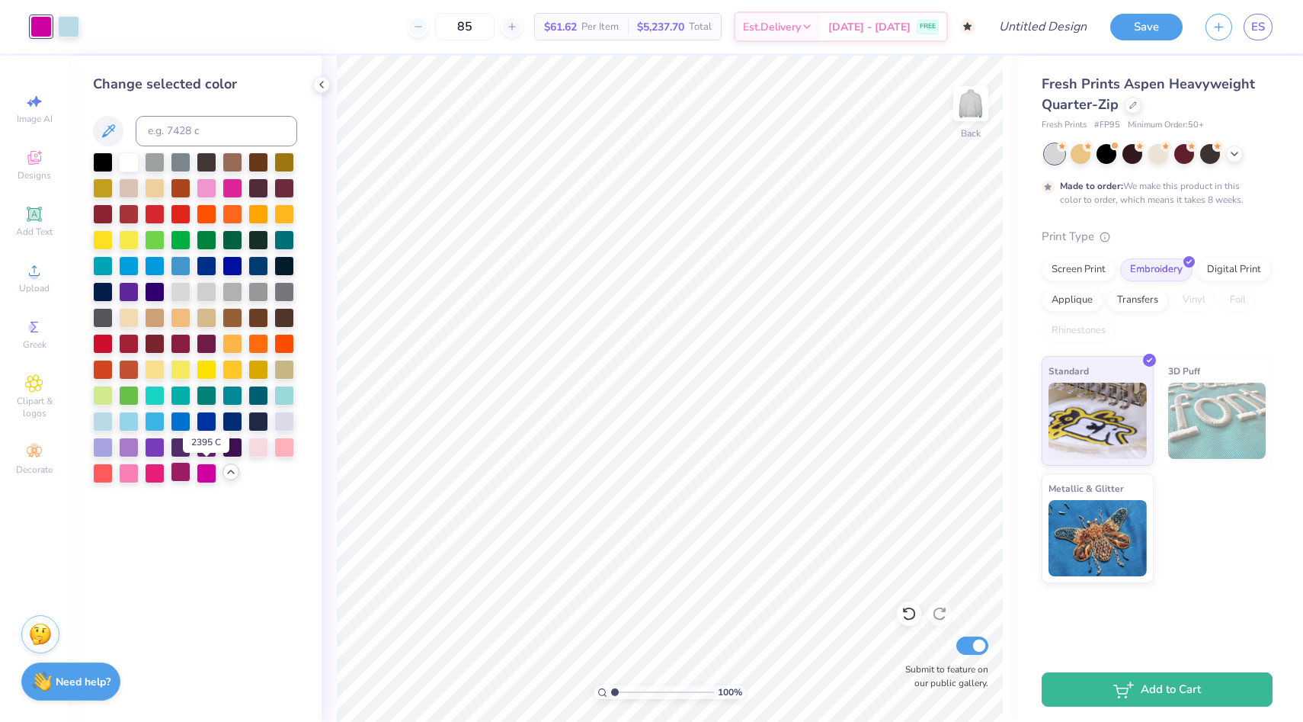
click at [191, 471] on div at bounding box center [181, 472] width 20 height 20
click at [162, 465] on div at bounding box center [155, 472] width 20 height 20
click at [210, 262] on div at bounding box center [207, 265] width 20 height 20
click at [70, 18] on div at bounding box center [68, 24] width 21 height 21
click at [124, 153] on div at bounding box center [129, 161] width 20 height 20
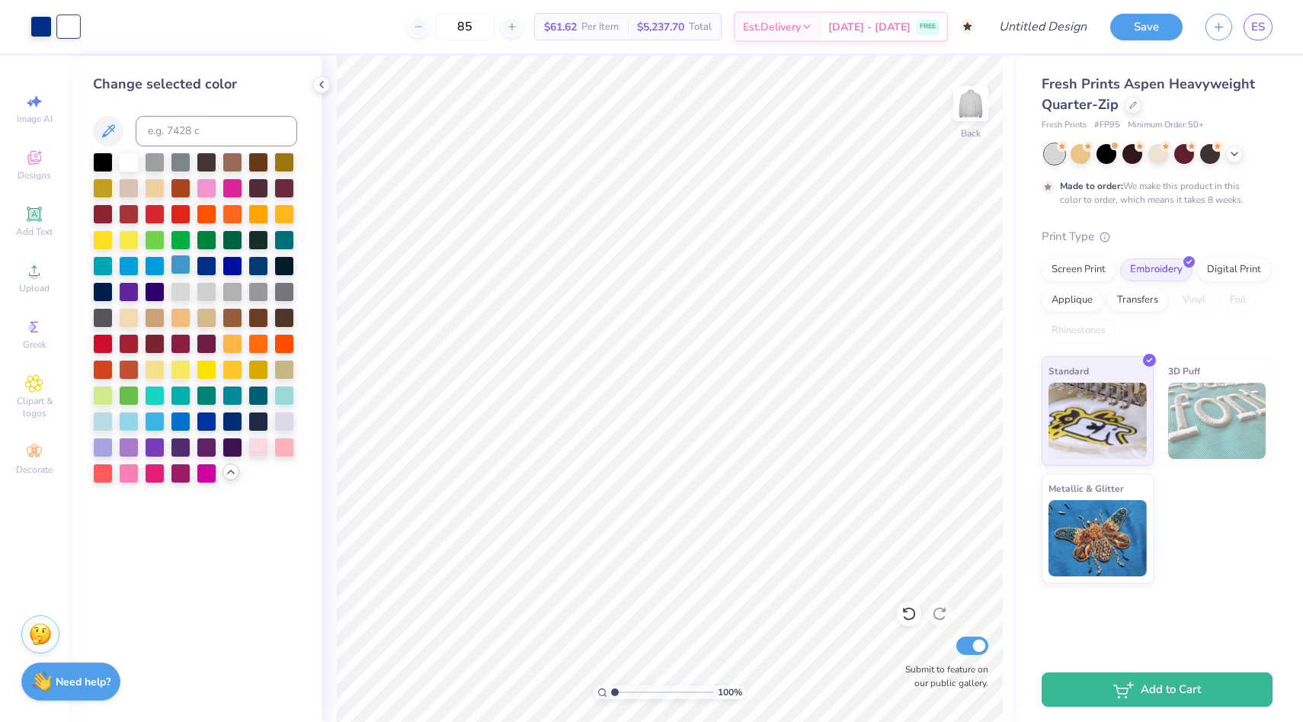
click at [184, 260] on div at bounding box center [181, 265] width 20 height 20
click at [163, 264] on div at bounding box center [155, 265] width 20 height 20
click at [178, 264] on div at bounding box center [181, 265] width 20 height 20
click at [131, 419] on div at bounding box center [129, 420] width 20 height 20
click at [259, 421] on div at bounding box center [258, 420] width 20 height 20
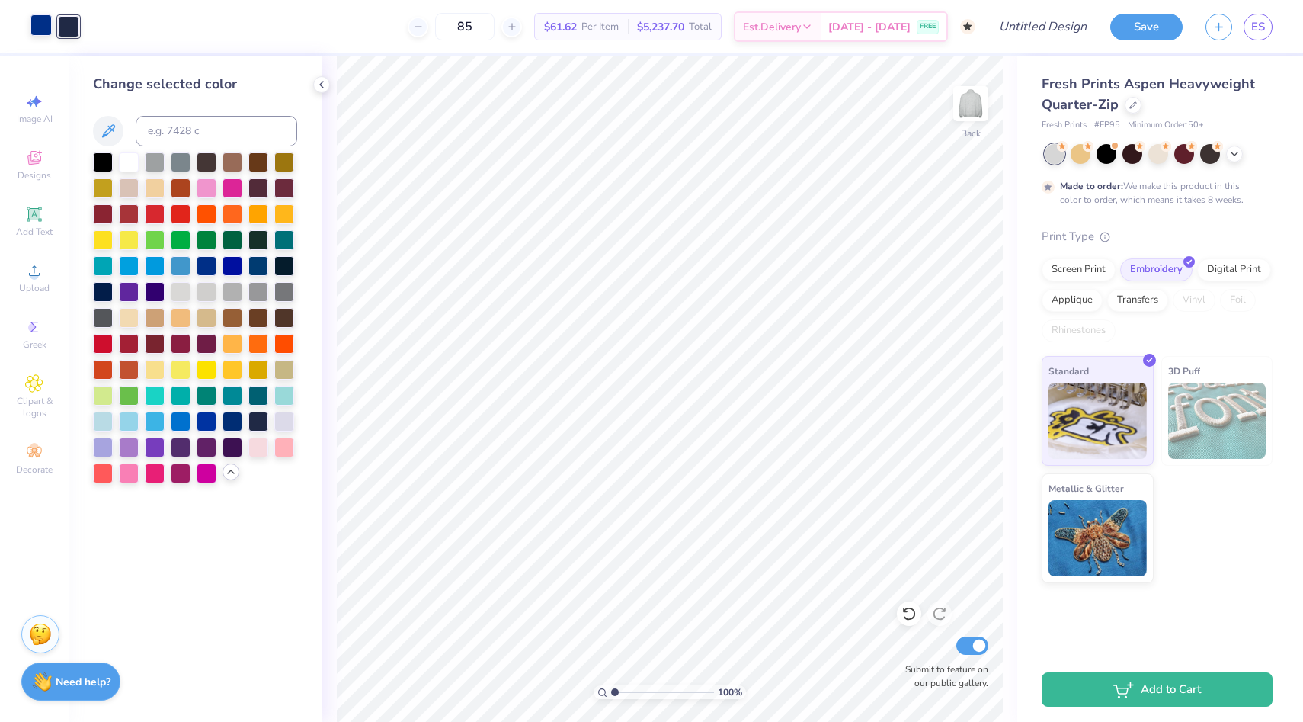
click at [39, 24] on div at bounding box center [40, 24] width 21 height 21
click at [265, 263] on div at bounding box center [258, 265] width 20 height 20
click at [96, 418] on div at bounding box center [103, 420] width 20 height 20
click at [202, 475] on div at bounding box center [207, 472] width 20 height 20
click at [69, 18] on div at bounding box center [68, 24] width 21 height 21
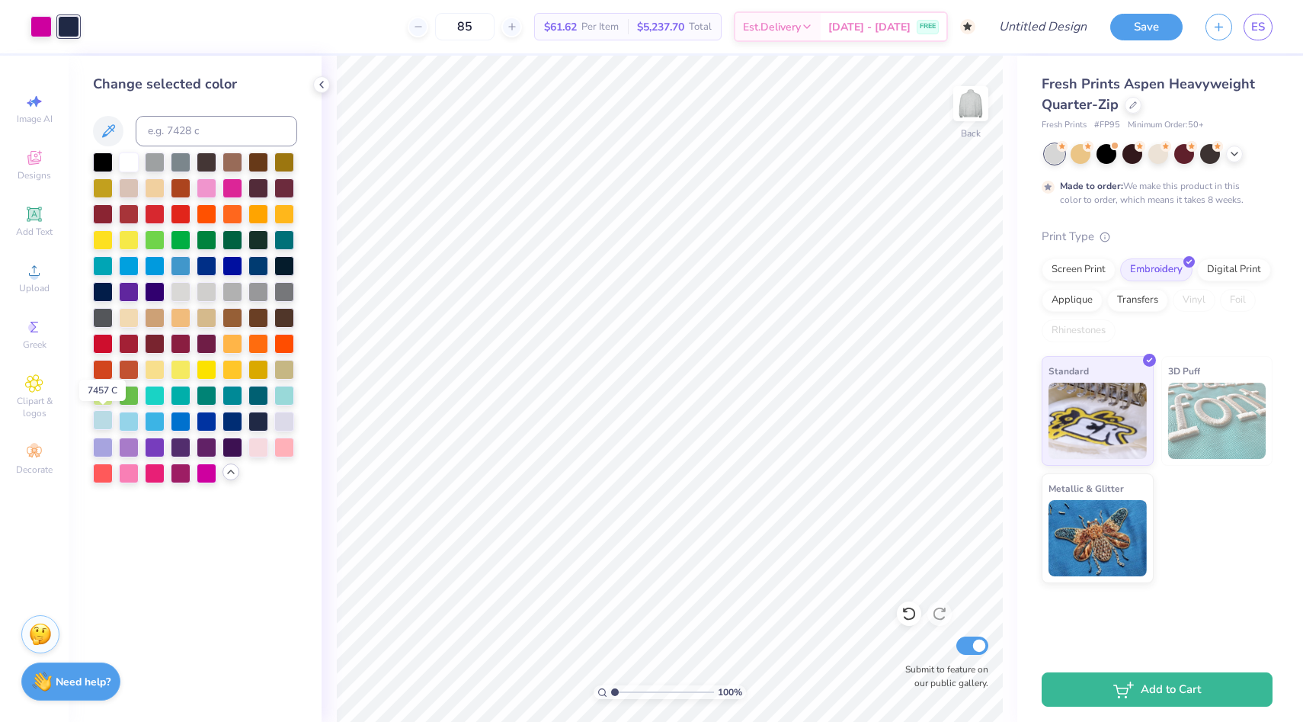
click at [105, 421] on div at bounding box center [103, 420] width 20 height 20
click at [37, 33] on div at bounding box center [40, 24] width 21 height 21
click at [256, 422] on div at bounding box center [258, 420] width 20 height 20
click at [32, 219] on icon at bounding box center [33, 213] width 11 height 11
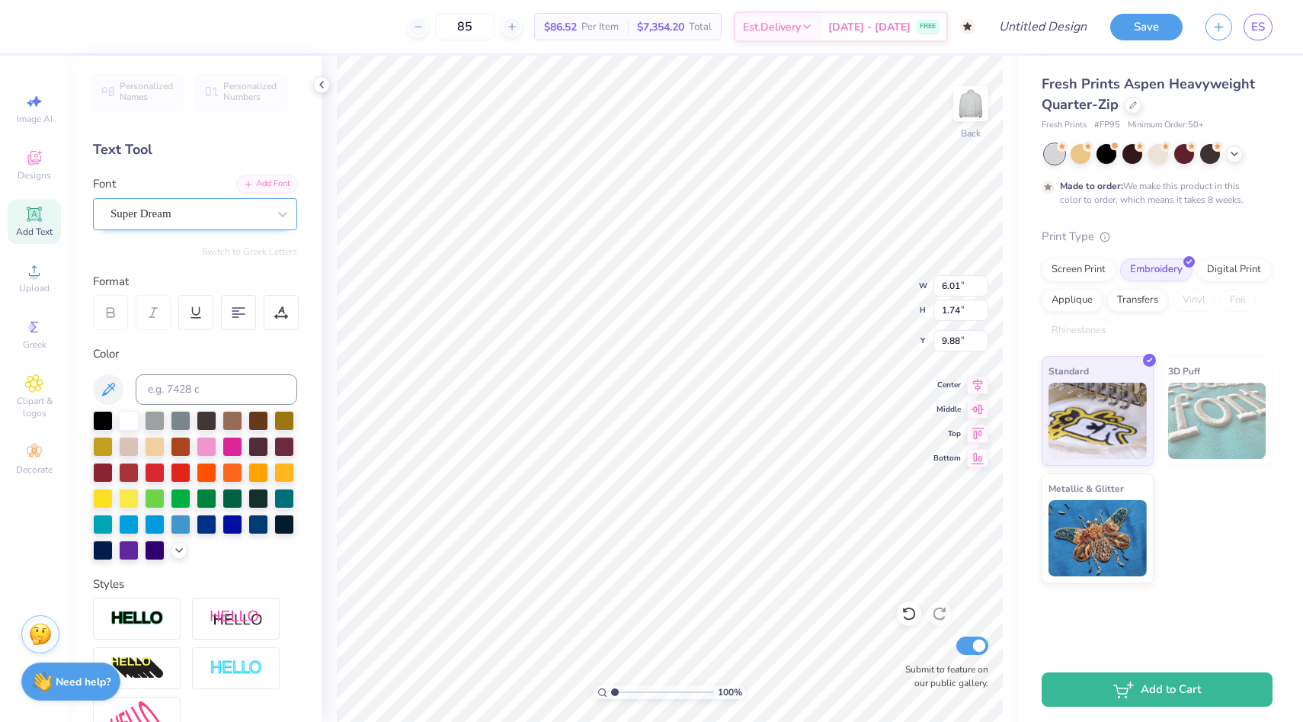
type textarea "Zeta Chi"
type input "3.02"
type input "0.57"
type input "4.24"
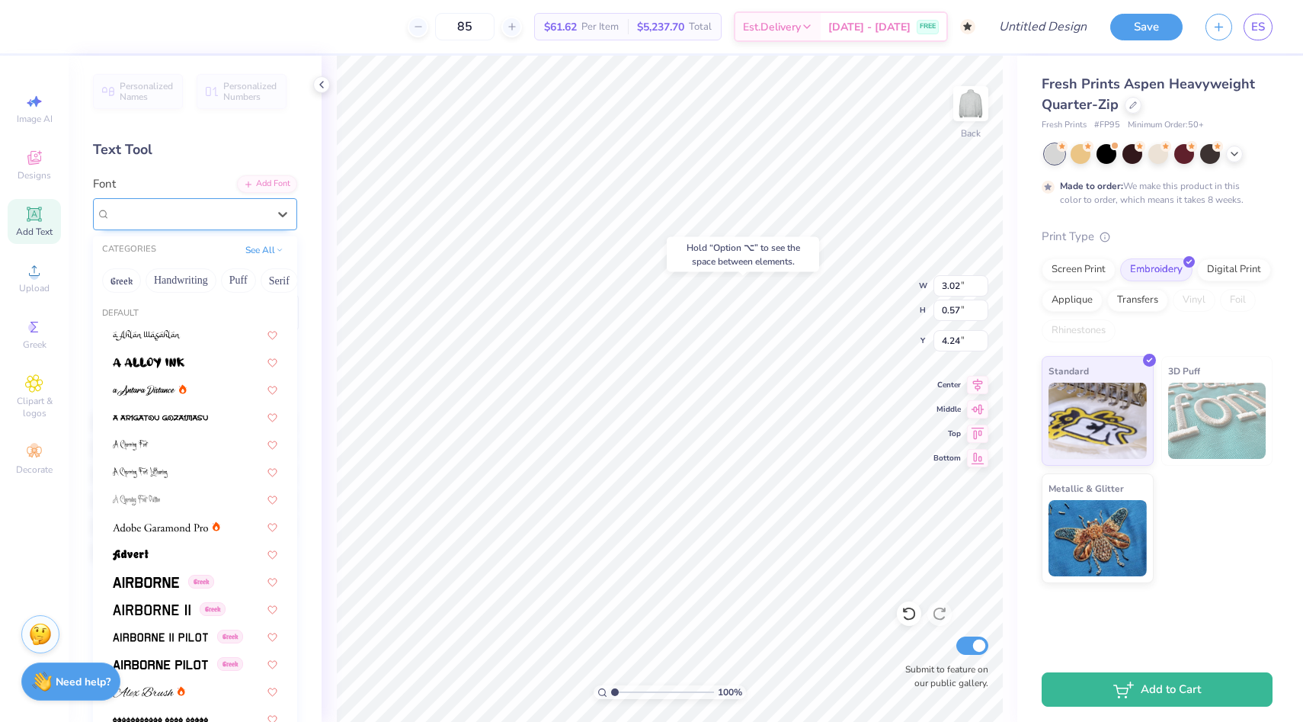
click at [200, 210] on div "Super Dream" at bounding box center [189, 214] width 160 height 24
click at [123, 287] on button "Greek" at bounding box center [121, 280] width 39 height 24
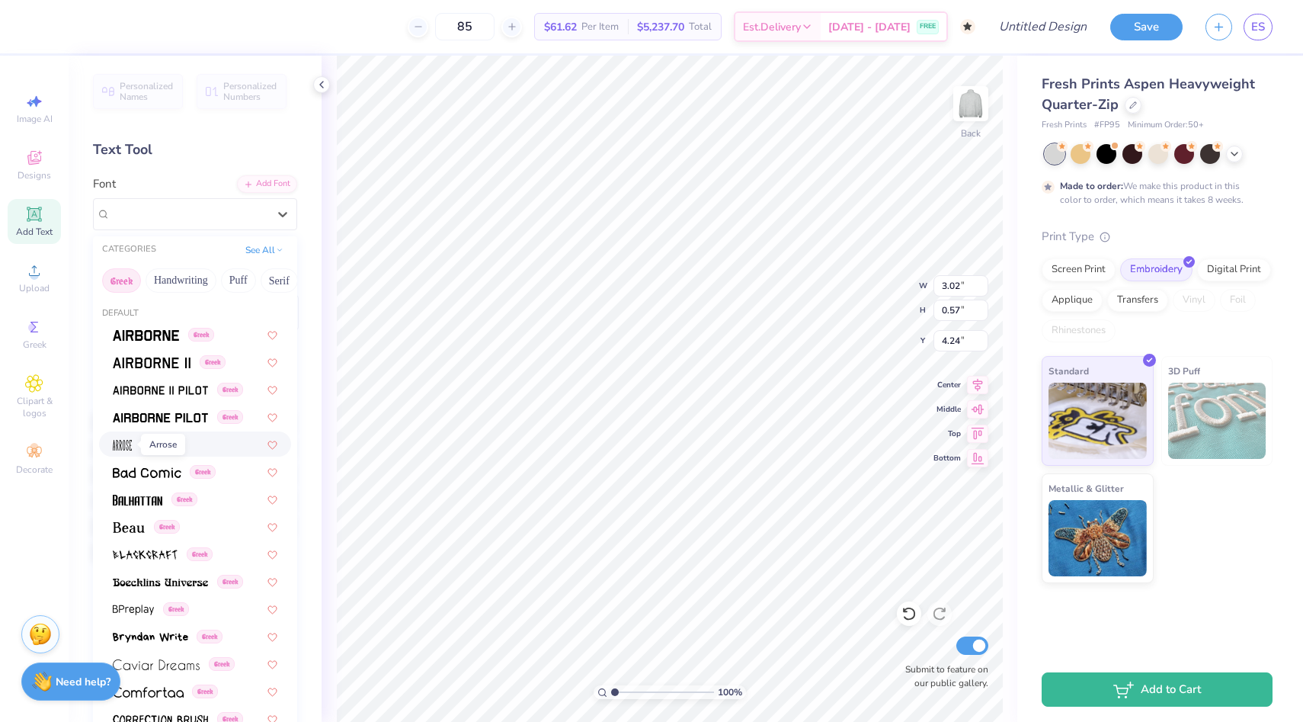
click at [122, 440] on img at bounding box center [122, 445] width 19 height 11
type input "1.81"
type input "0.74"
type input "4.15"
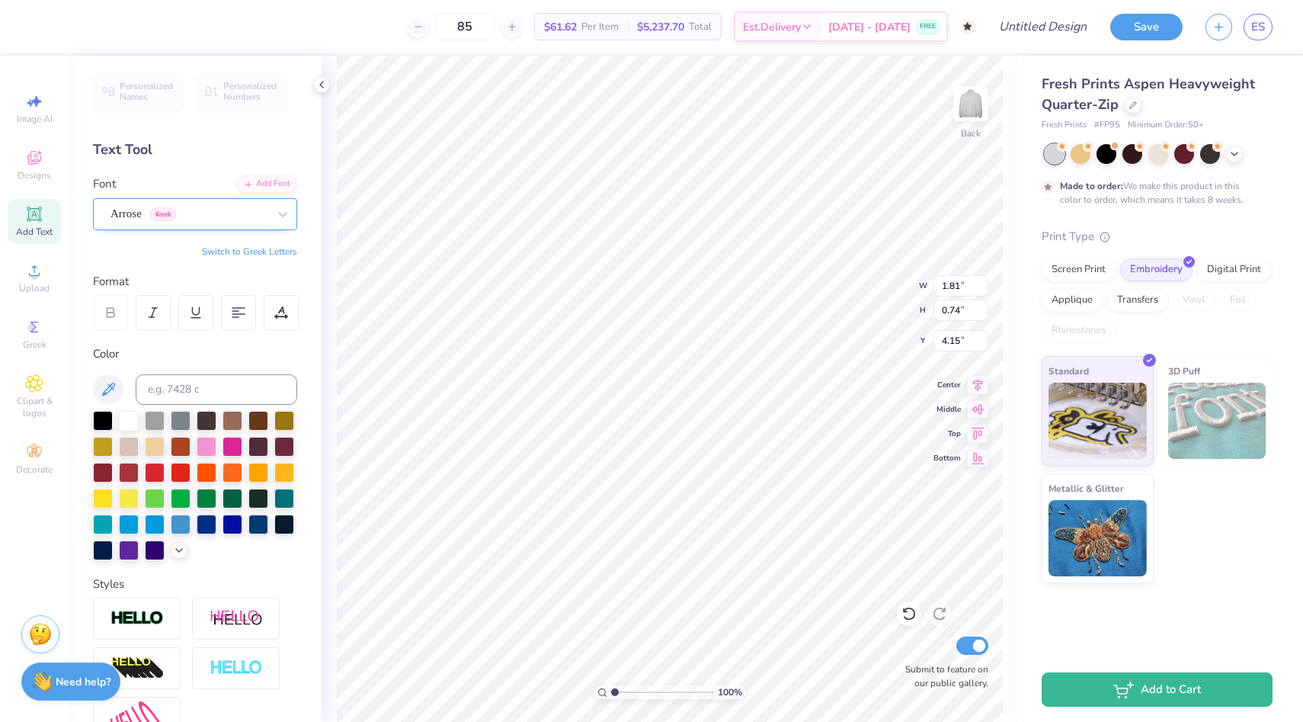
click at [215, 219] on div "Arrose Greek" at bounding box center [189, 214] width 160 height 24
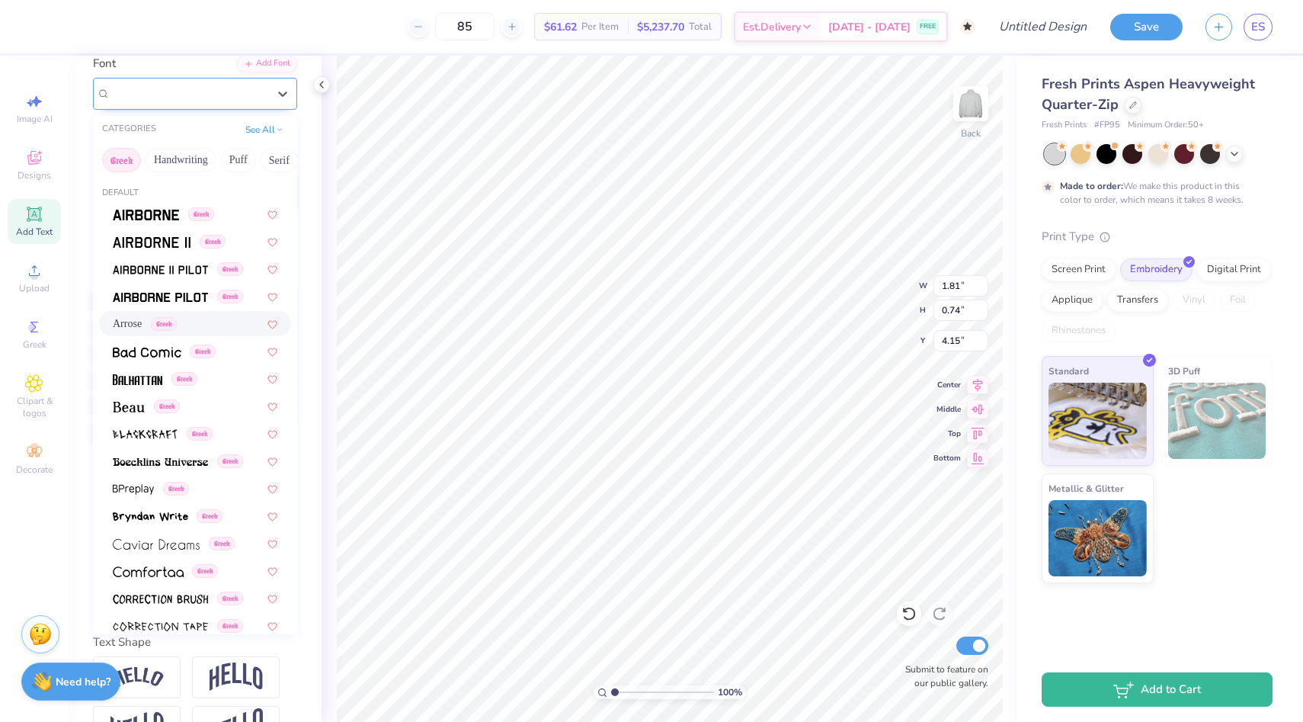
scroll to position [164, 0]
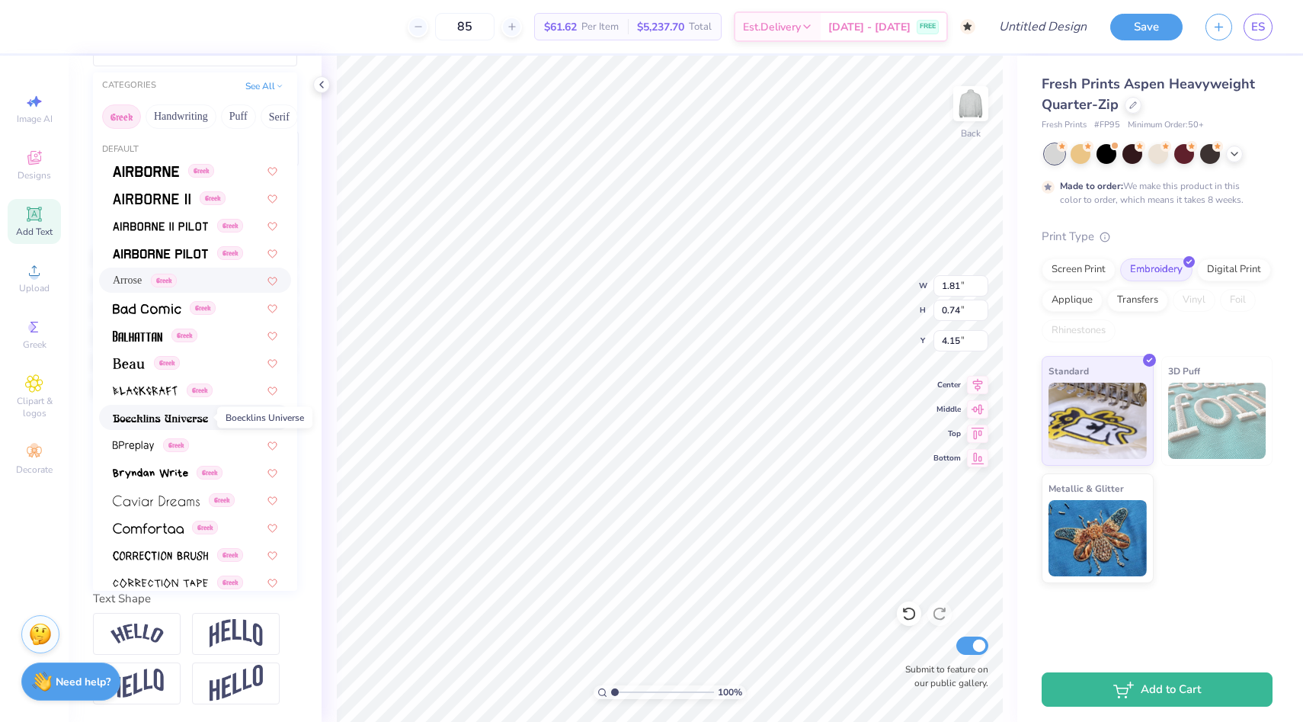
click at [165, 416] on img at bounding box center [160, 418] width 95 height 11
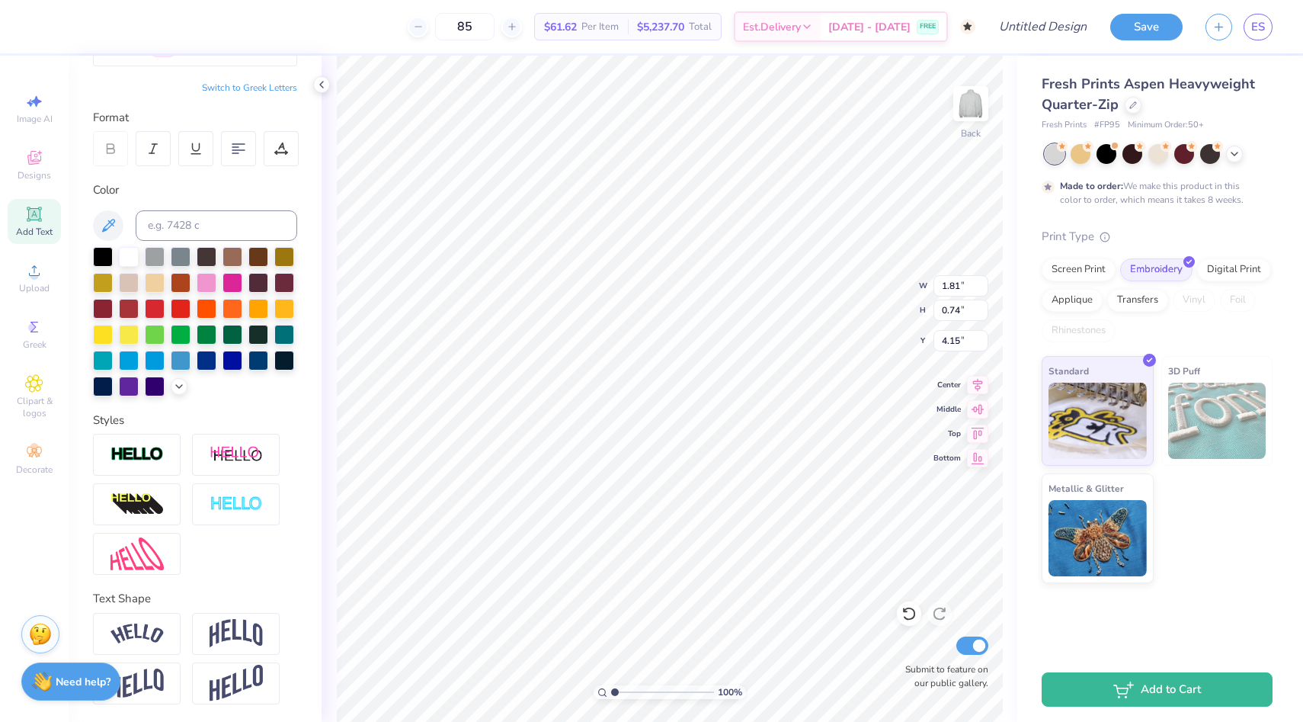
type input "3.21"
type input "0.59"
type input "4.23"
type input "11.34"
type input "2.08"
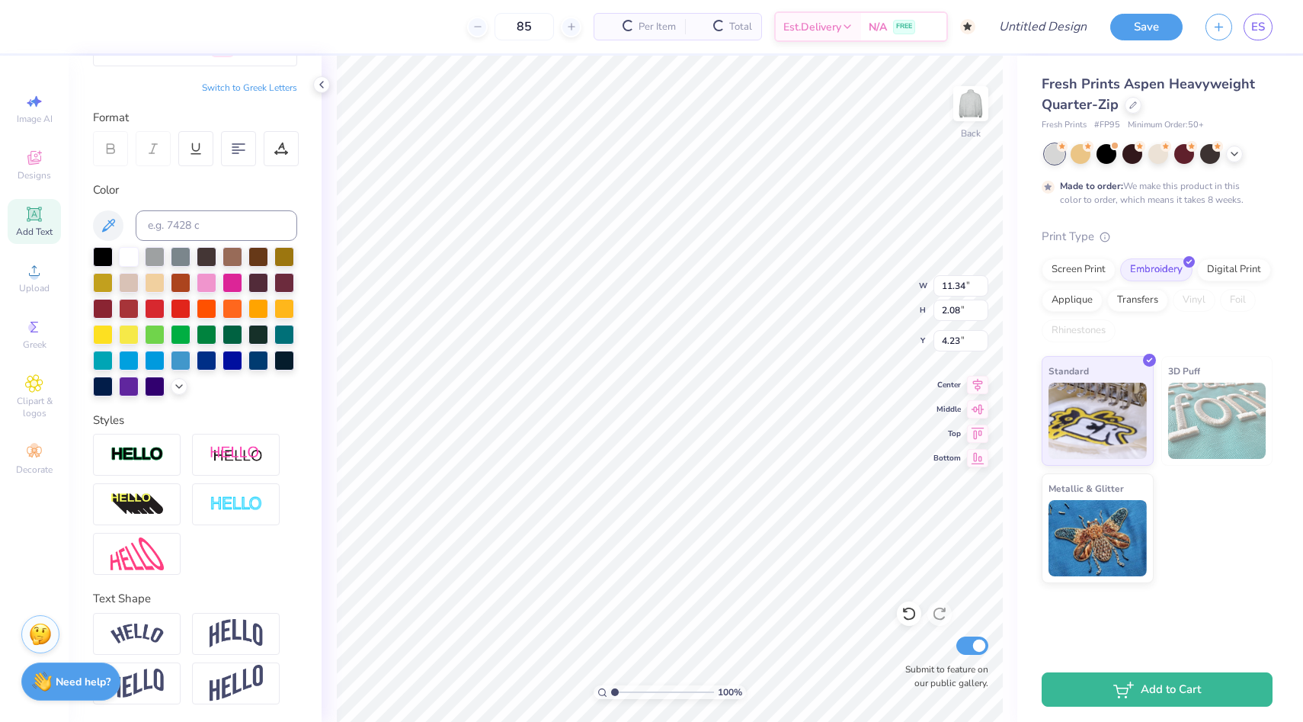
scroll to position [0, 0]
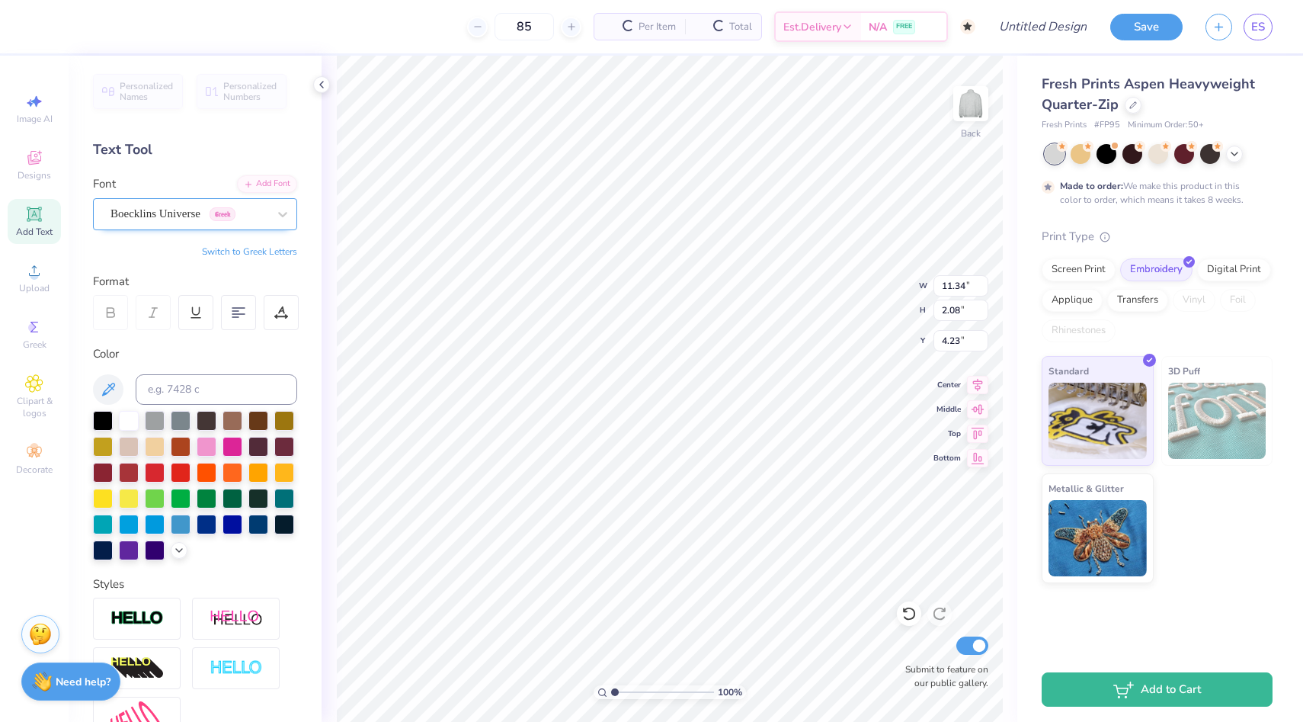
click at [177, 213] on div "Boecklins Universe Greek" at bounding box center [189, 214] width 160 height 24
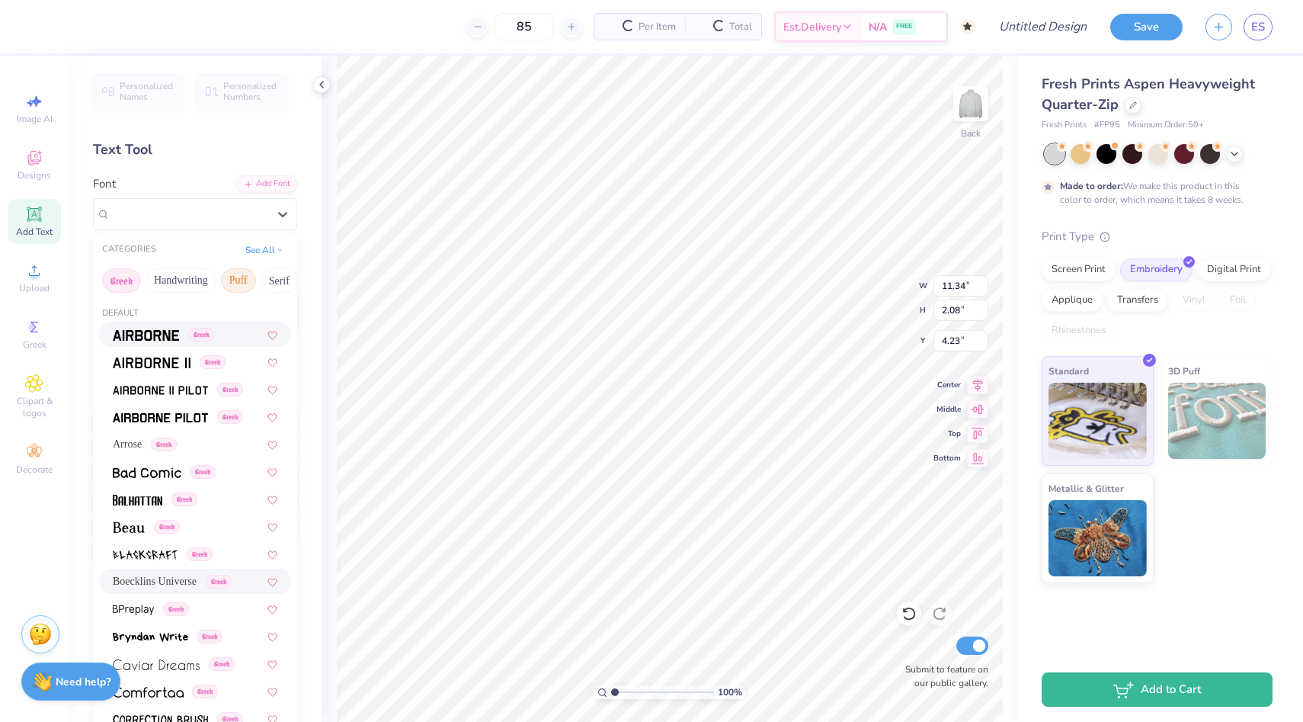
click at [242, 280] on button "Puff" at bounding box center [238, 280] width 35 height 24
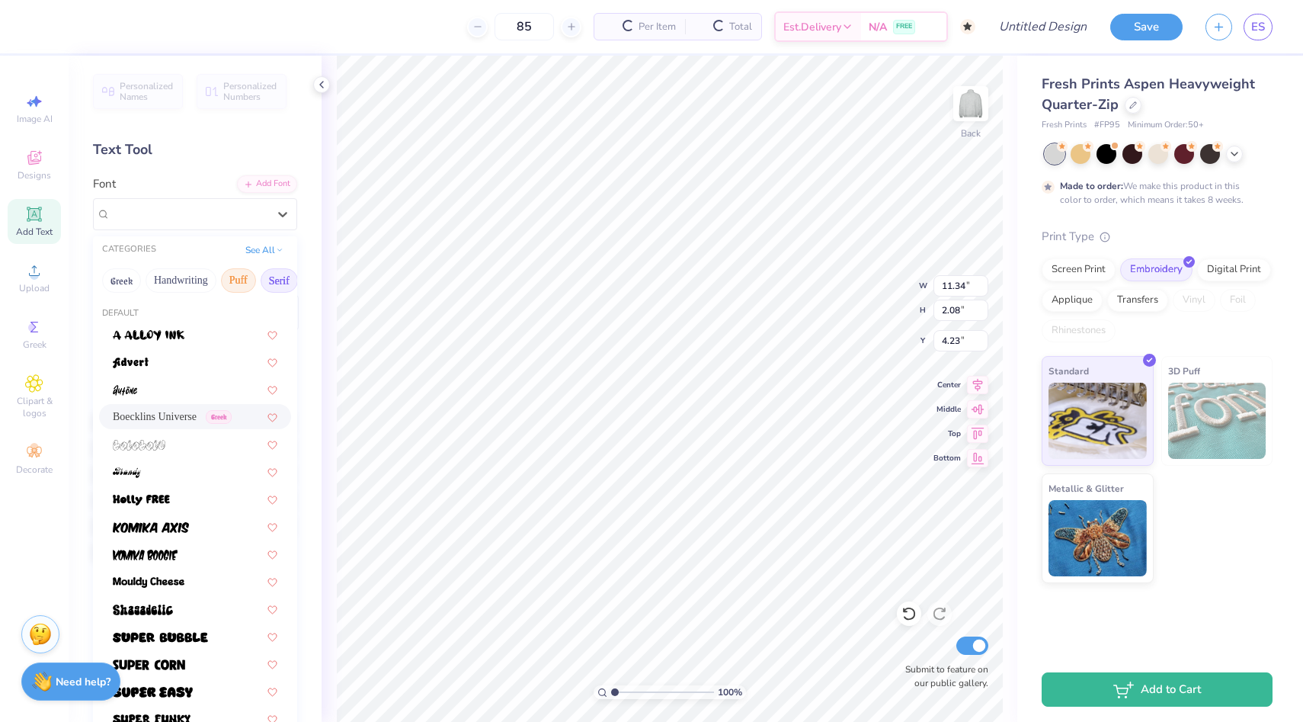
click at [264, 279] on button "Serif" at bounding box center [279, 280] width 37 height 24
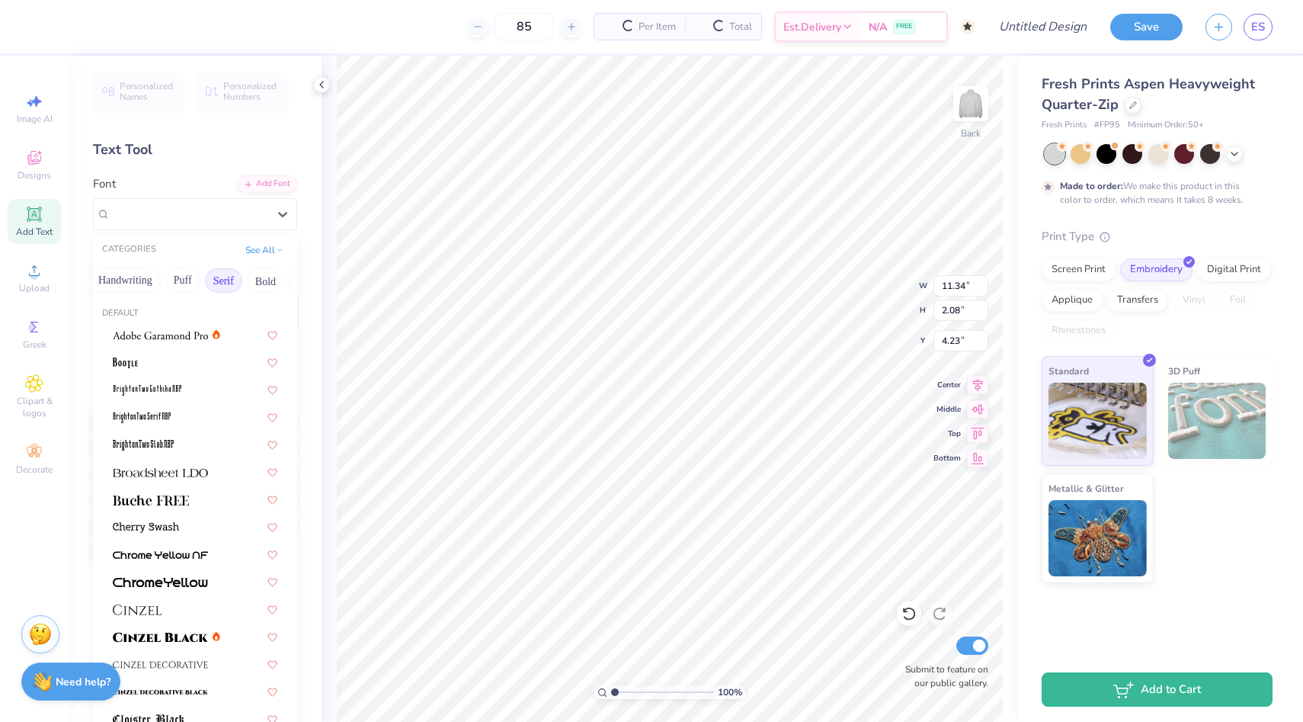
scroll to position [0, 54]
click at [174, 501] on img at bounding box center [151, 500] width 76 height 11
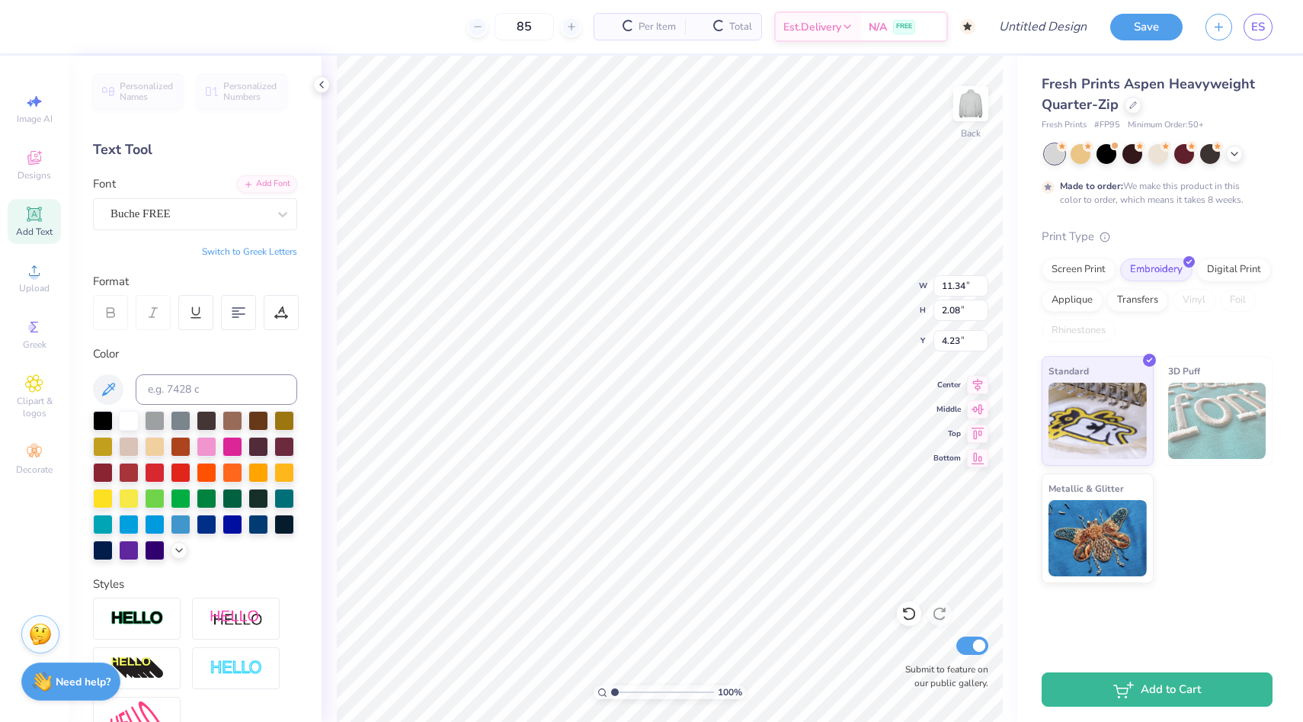
type input "10.69"
type input "2.09"
type input "4.22"
click at [224, 224] on div "Buche FREE" at bounding box center [189, 214] width 160 height 24
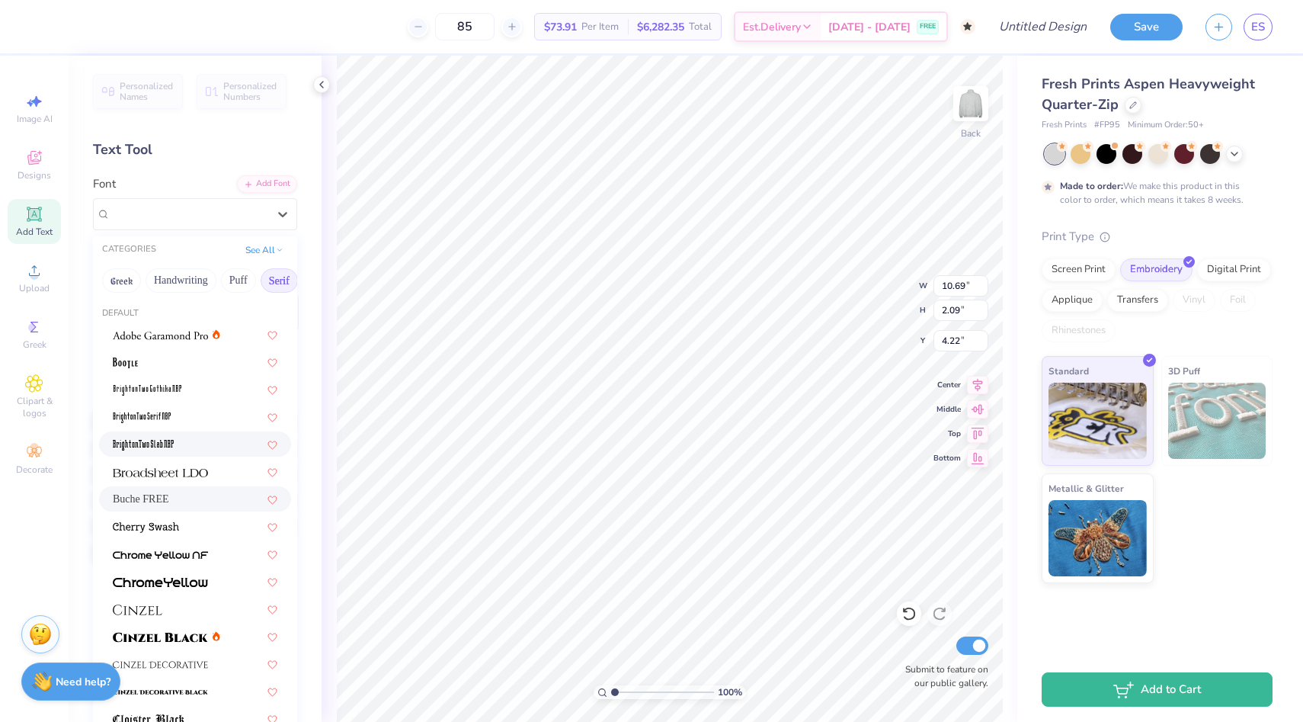
click at [161, 451] on span at bounding box center [143, 444] width 61 height 16
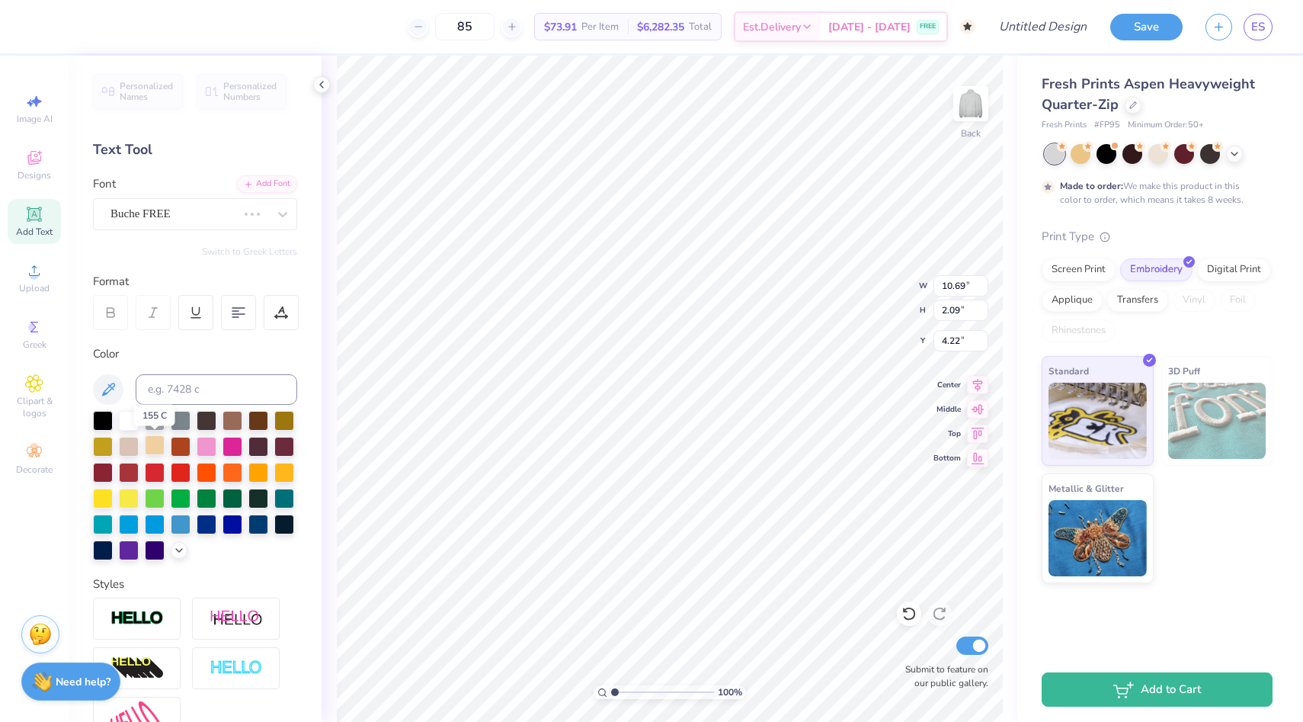
type input "5.22"
type input "1.78"
type input "4.38"
click at [219, 209] on div "BrightonTwo Slab NBP" at bounding box center [189, 214] width 160 height 24
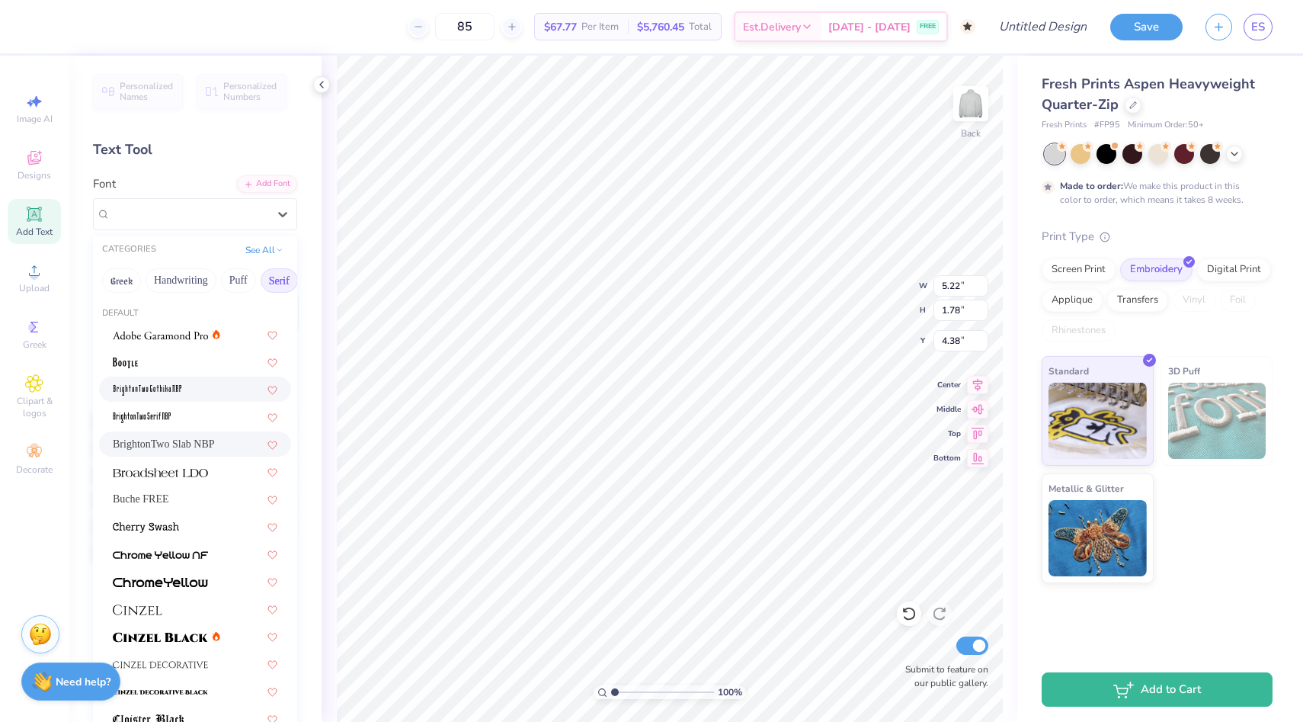
click at [202, 398] on div at bounding box center [195, 388] width 192 height 25
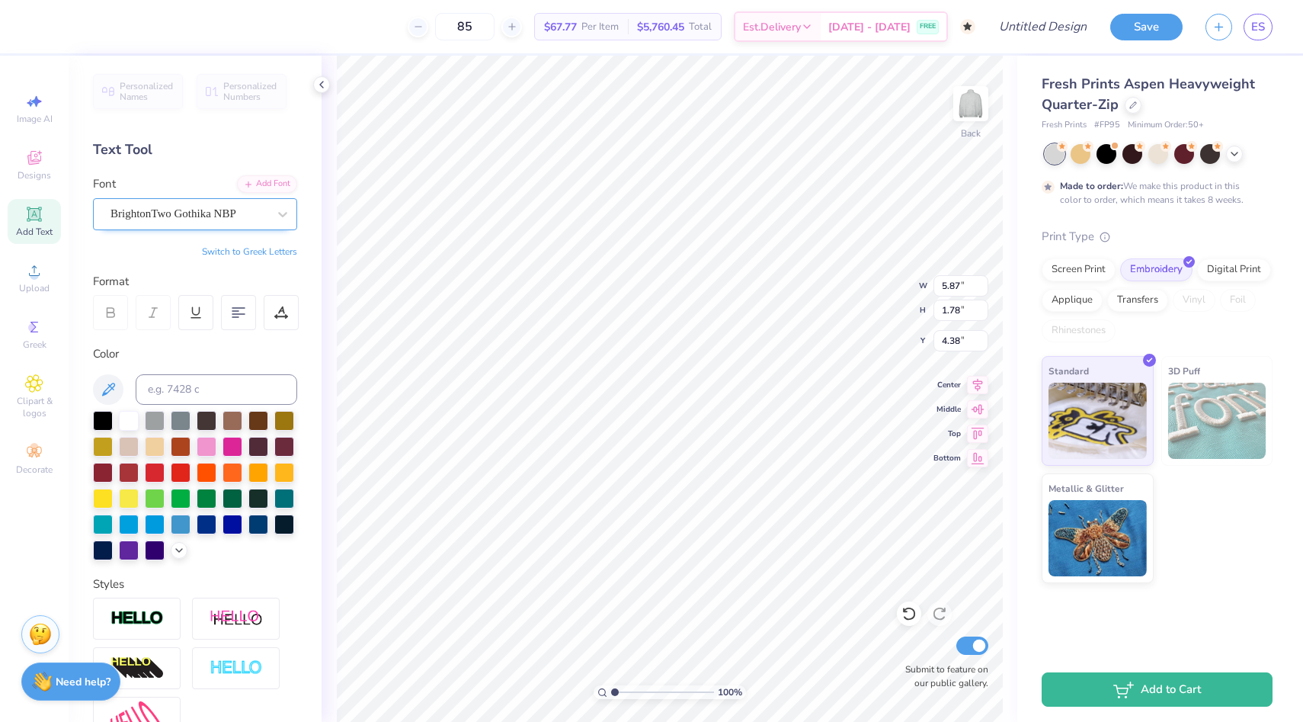
click at [241, 212] on div "BrightonTwo Gothika NBP" at bounding box center [189, 214] width 160 height 24
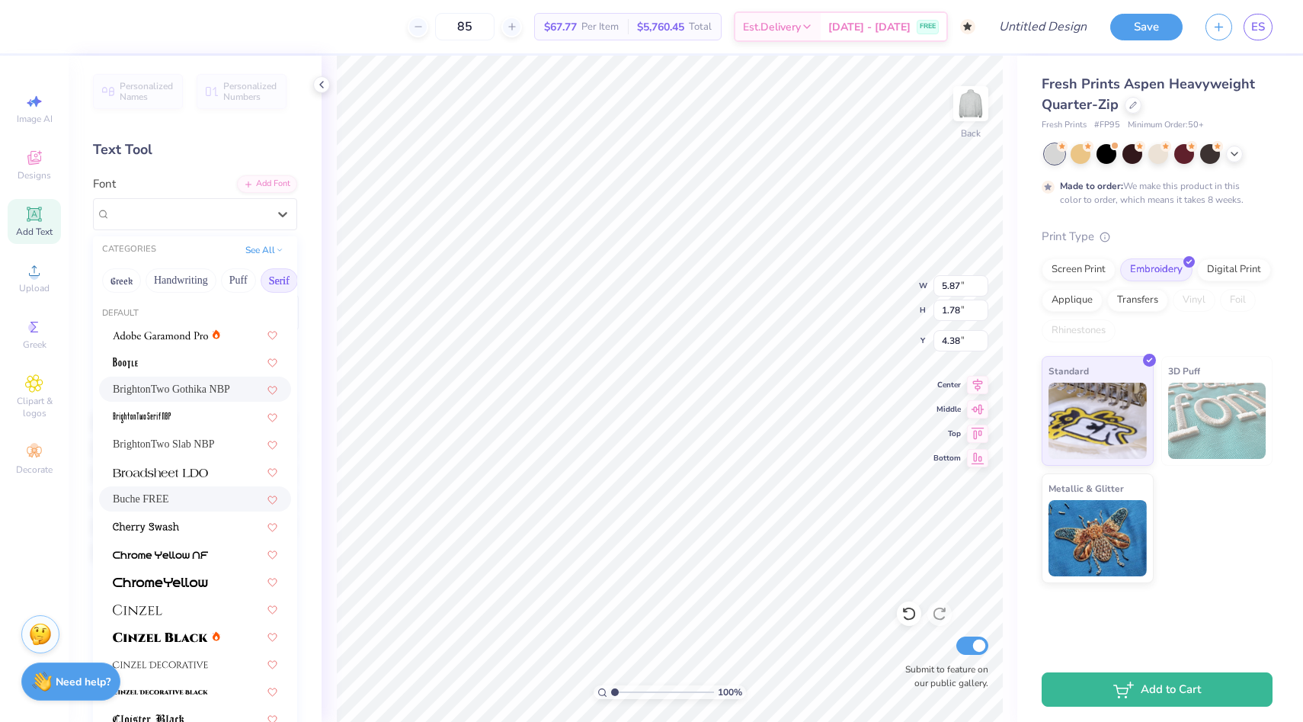
click at [203, 505] on div "Buche FREE" at bounding box center [195, 499] width 165 height 16
type input "10.69"
type input "2.09"
type input "4.22"
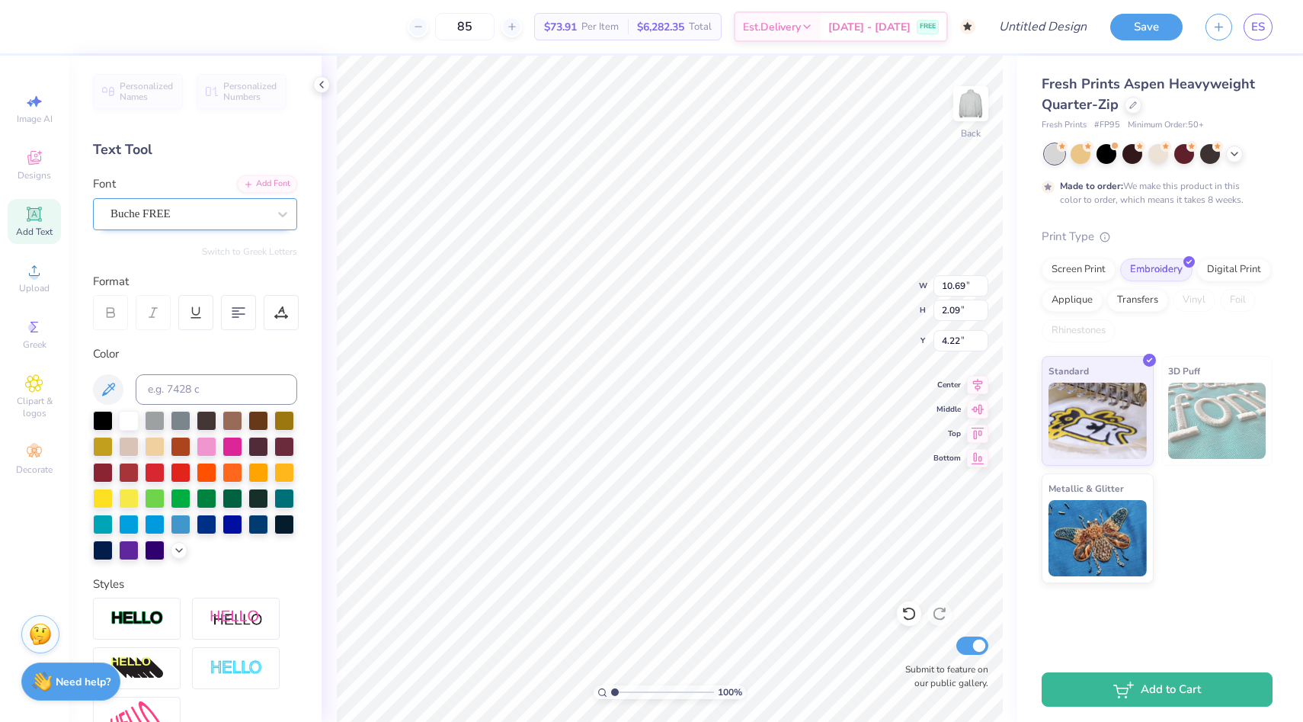
click at [236, 219] on div "Buche FREE" at bounding box center [189, 214] width 160 height 24
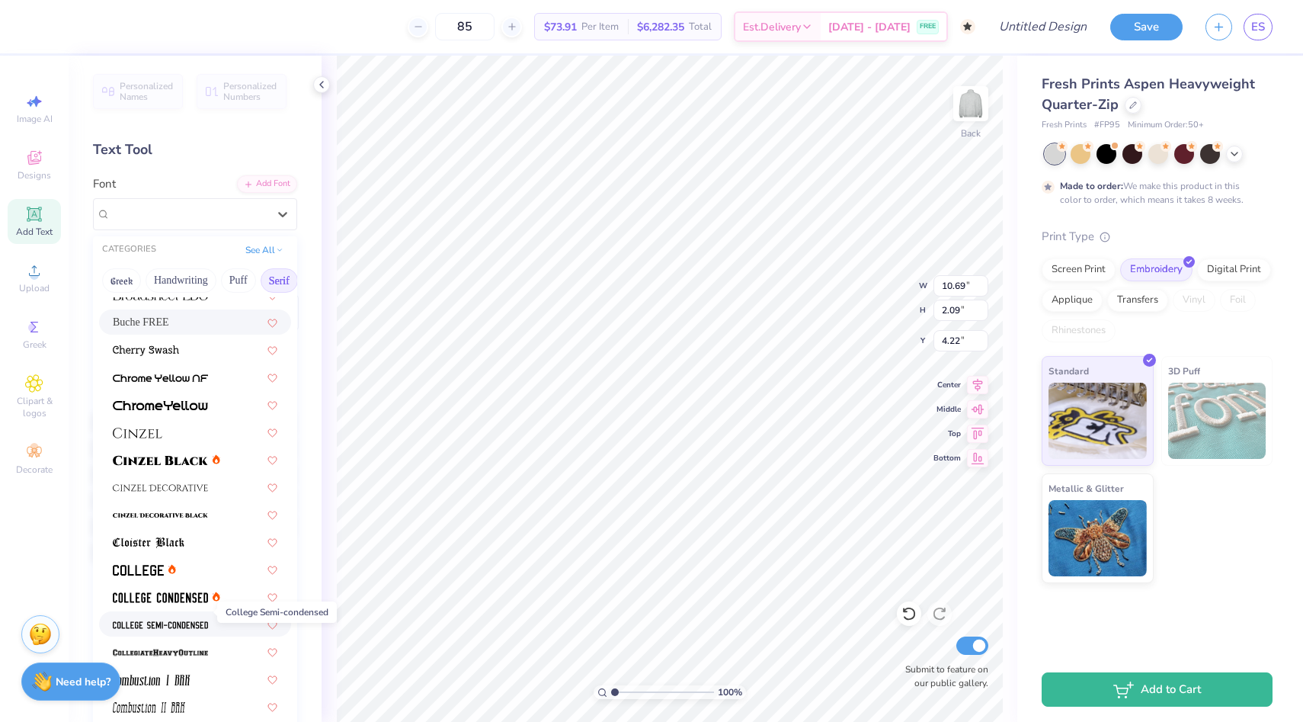
scroll to position [190, 0]
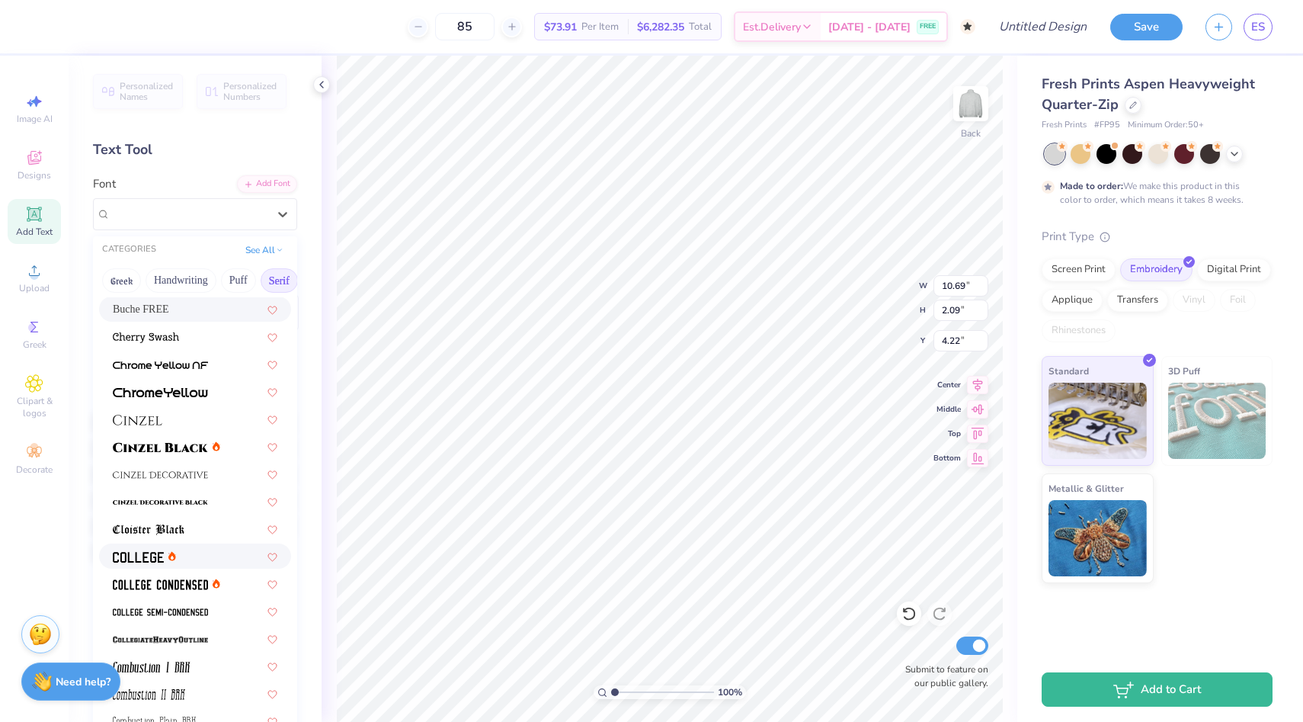
click at [171, 564] on div at bounding box center [195, 555] width 192 height 25
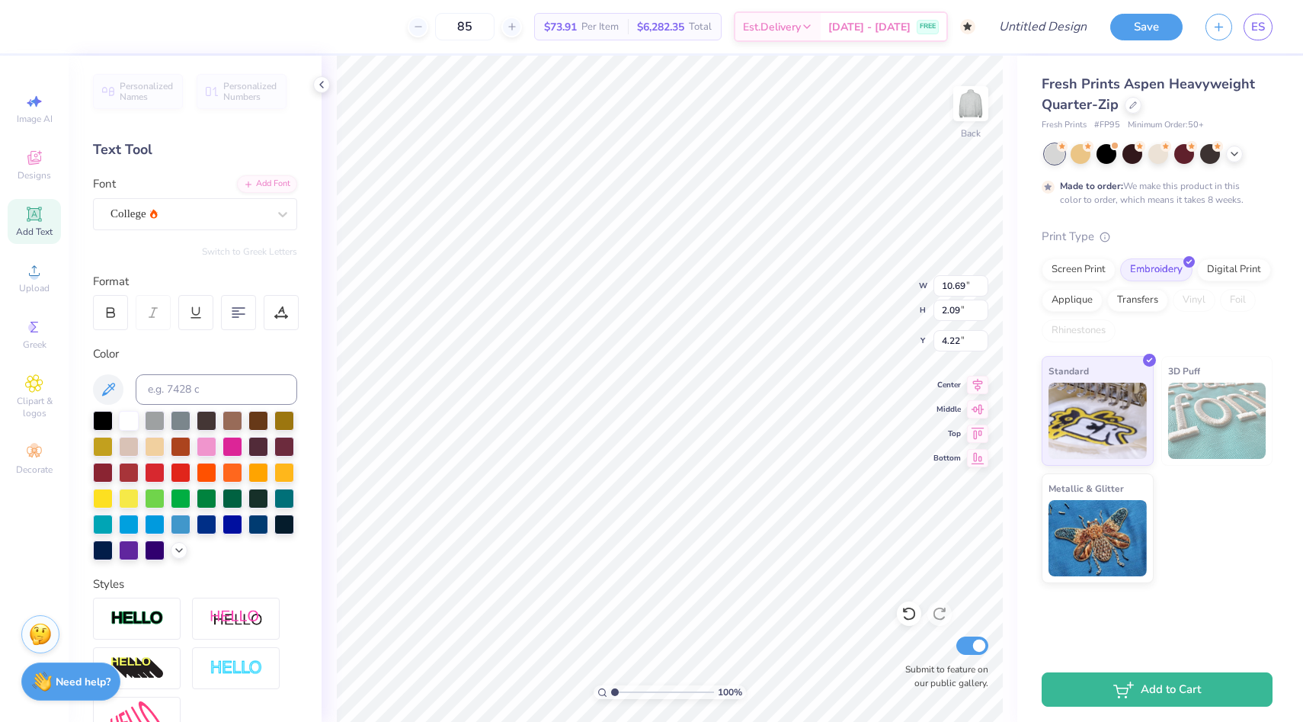
type input "10.15"
type input "1.95"
type input "4.29"
click at [230, 199] on div "College" at bounding box center [195, 214] width 204 height 32
click at [205, 328] on div "Varsity Team" at bounding box center [195, 334] width 165 height 16
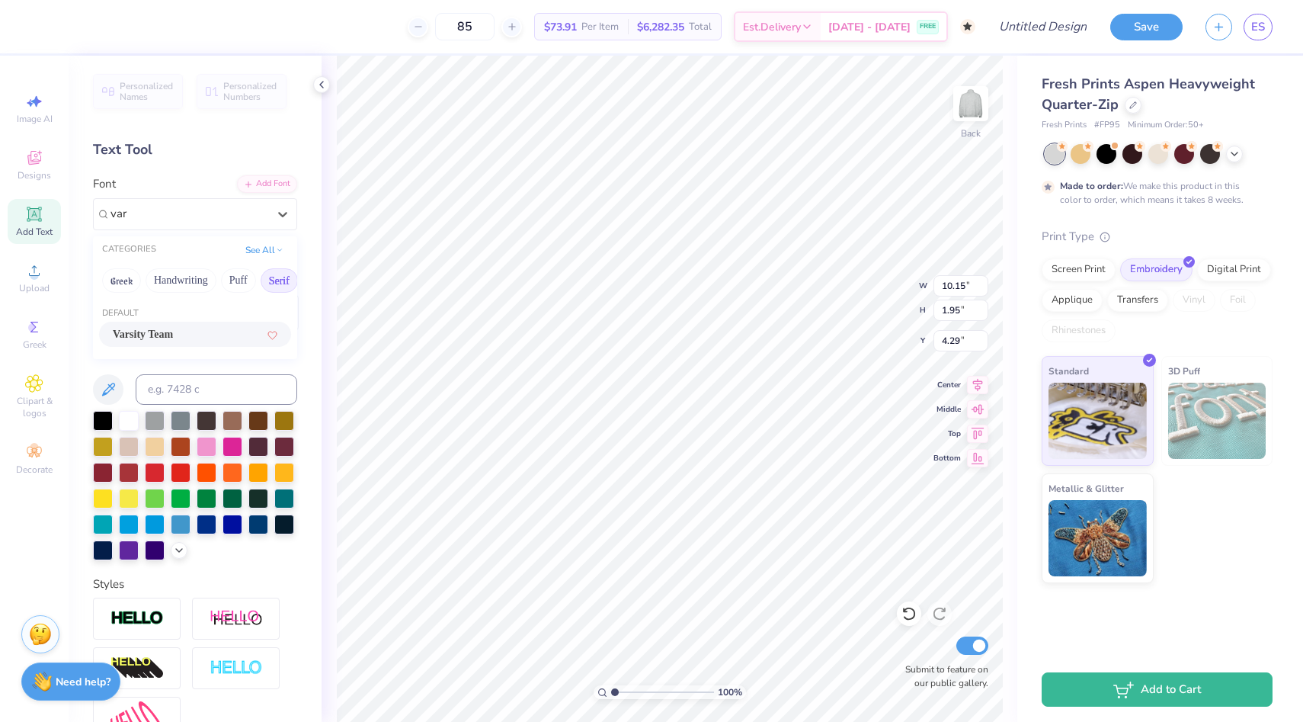
type input "var"
type input "11.48"
type input "1.99"
type input "4.27"
click at [175, 549] on icon at bounding box center [179, 549] width 12 height 12
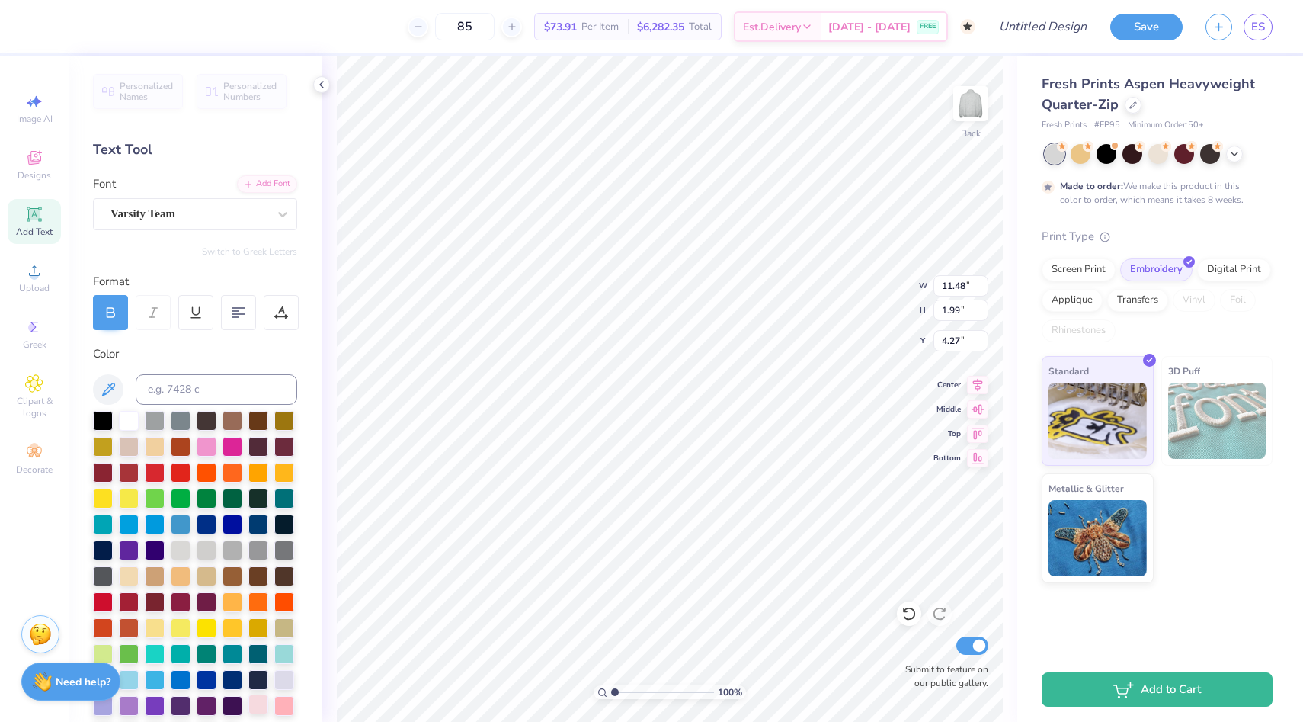
click at [259, 700] on div at bounding box center [258, 704] width 20 height 20
type input "3.88"
type input "0.67"
type input "4.24"
click at [259, 527] on div at bounding box center [258, 523] width 20 height 20
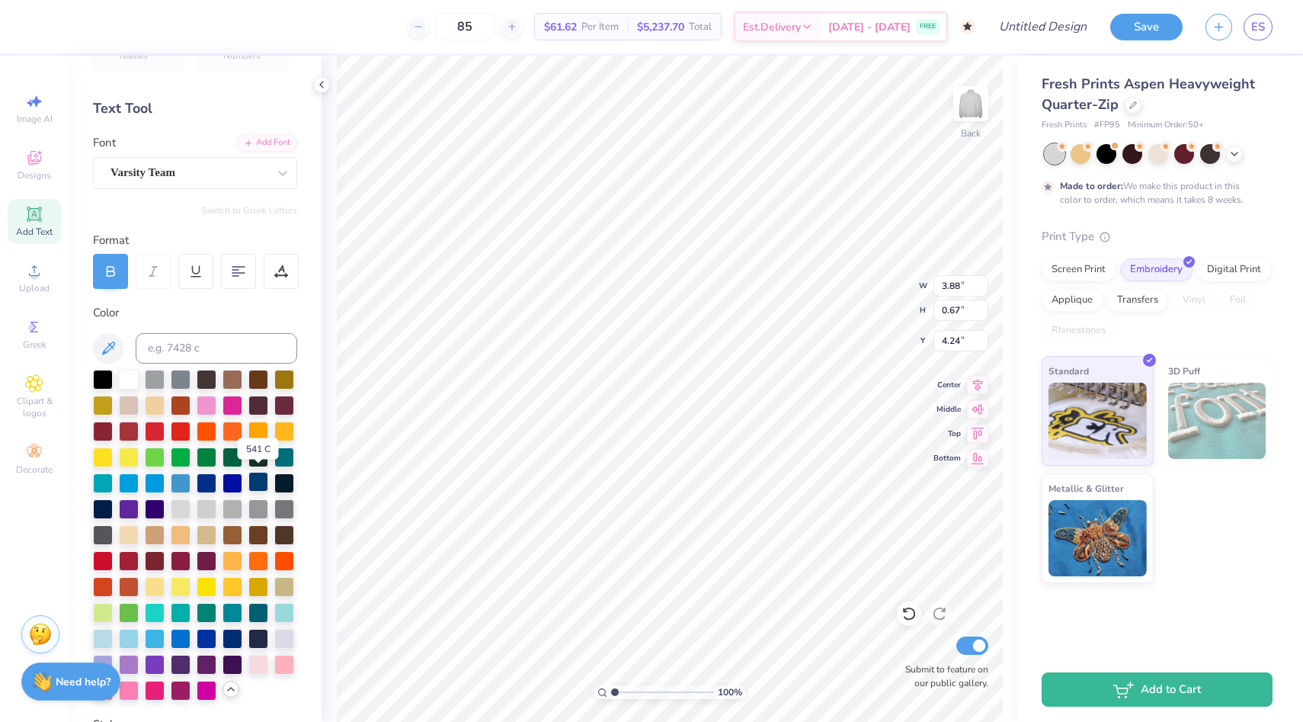
scroll to position [44, 0]
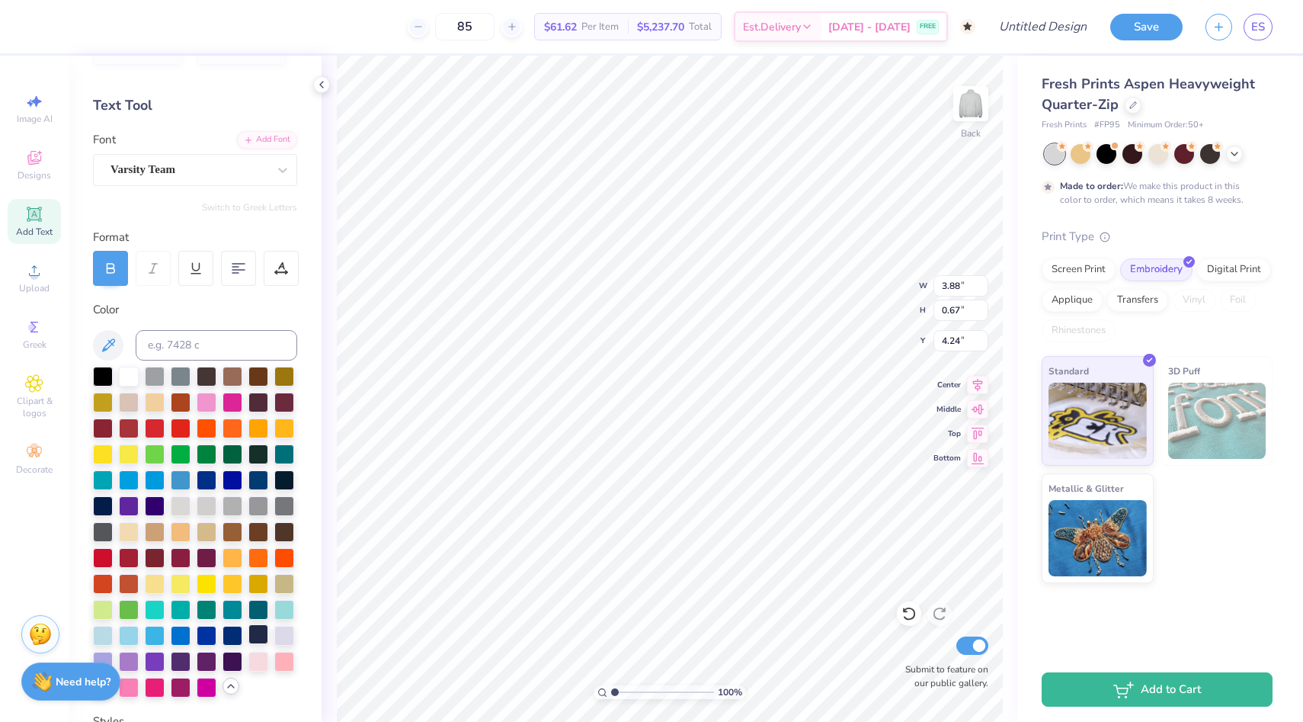
click at [259, 636] on div at bounding box center [258, 634] width 20 height 20
type input "3.04"
type input "0.53"
type input "4.24"
click at [101, 642] on div at bounding box center [103, 634] width 20 height 20
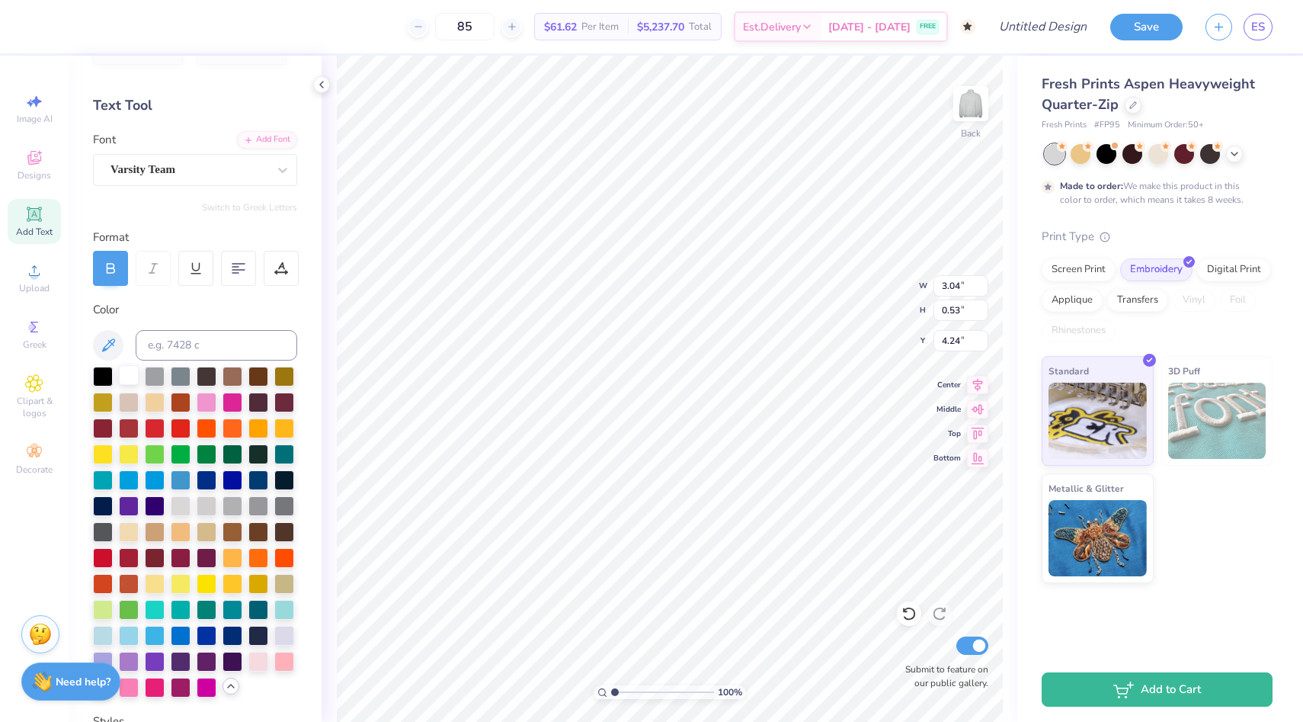
click at [133, 377] on div at bounding box center [129, 375] width 20 height 20
click at [127, 685] on div at bounding box center [129, 686] width 20 height 20
type input "5.65"
type input "2.48"
type input "1.76"
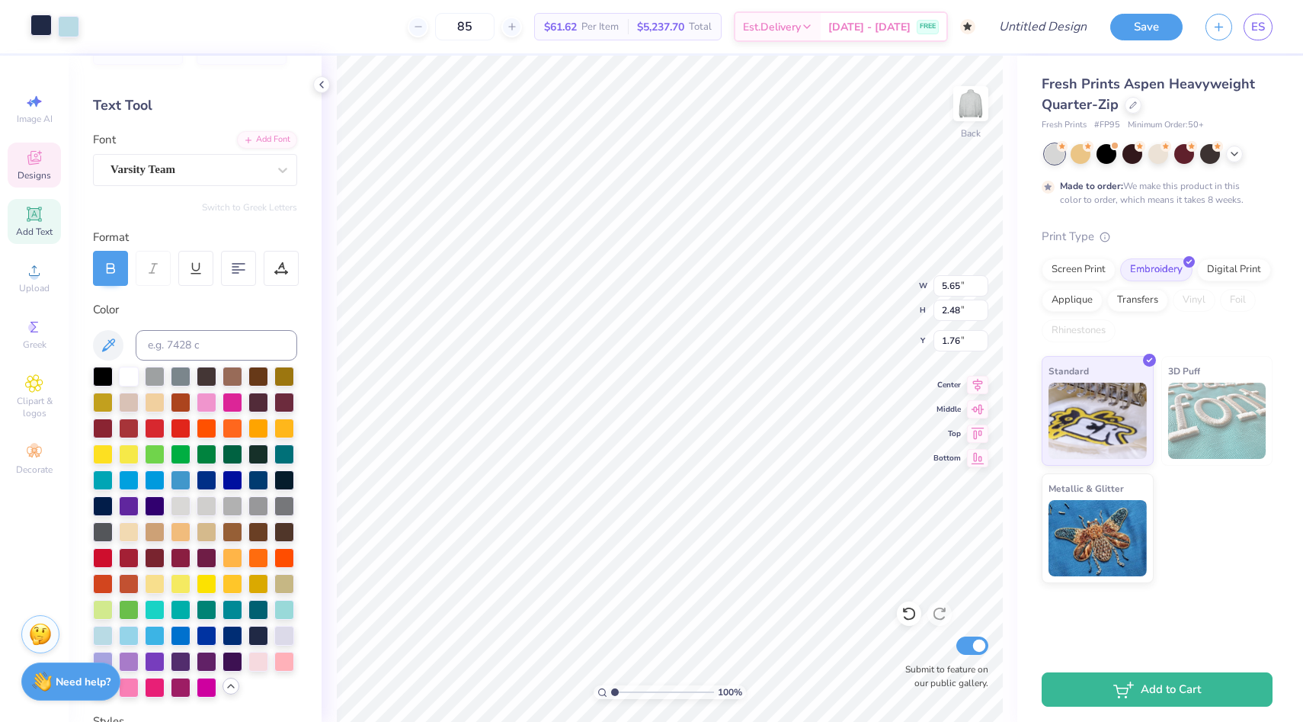
click at [34, 22] on div at bounding box center [40, 24] width 21 height 21
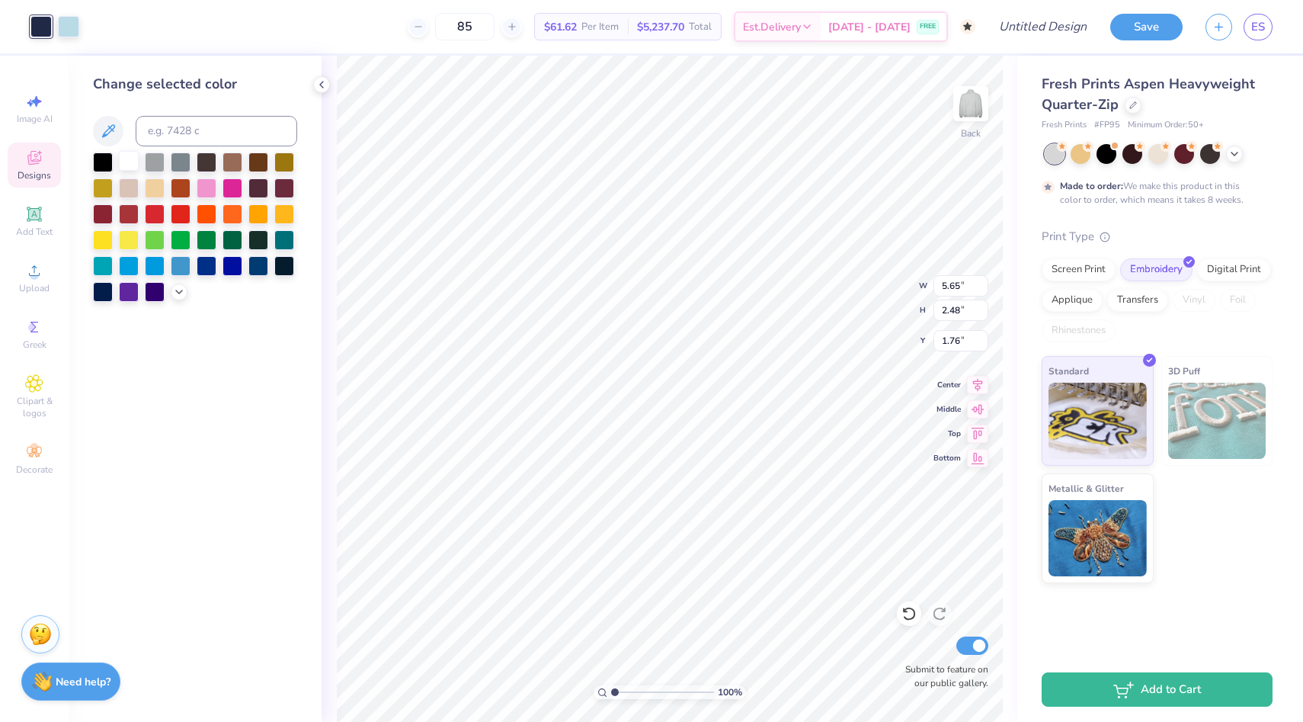
click at [128, 158] on div at bounding box center [129, 161] width 20 height 20
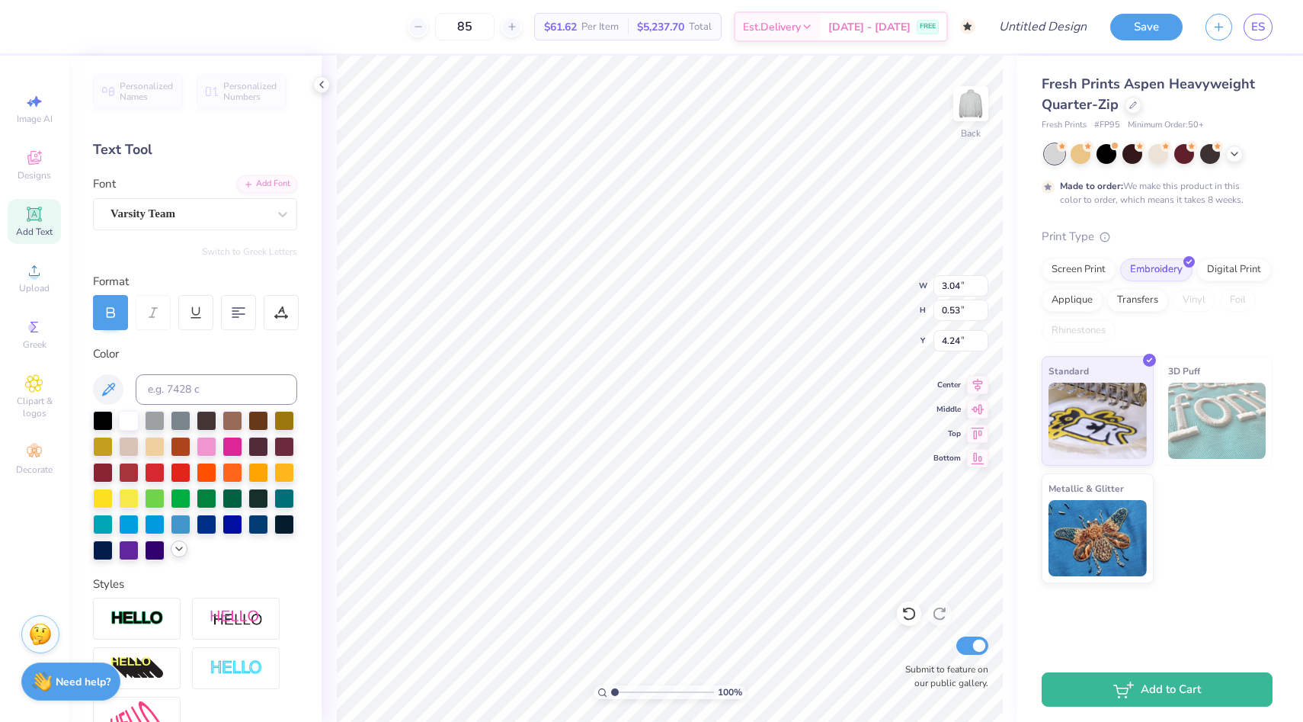
click at [177, 549] on icon at bounding box center [179, 549] width 12 height 12
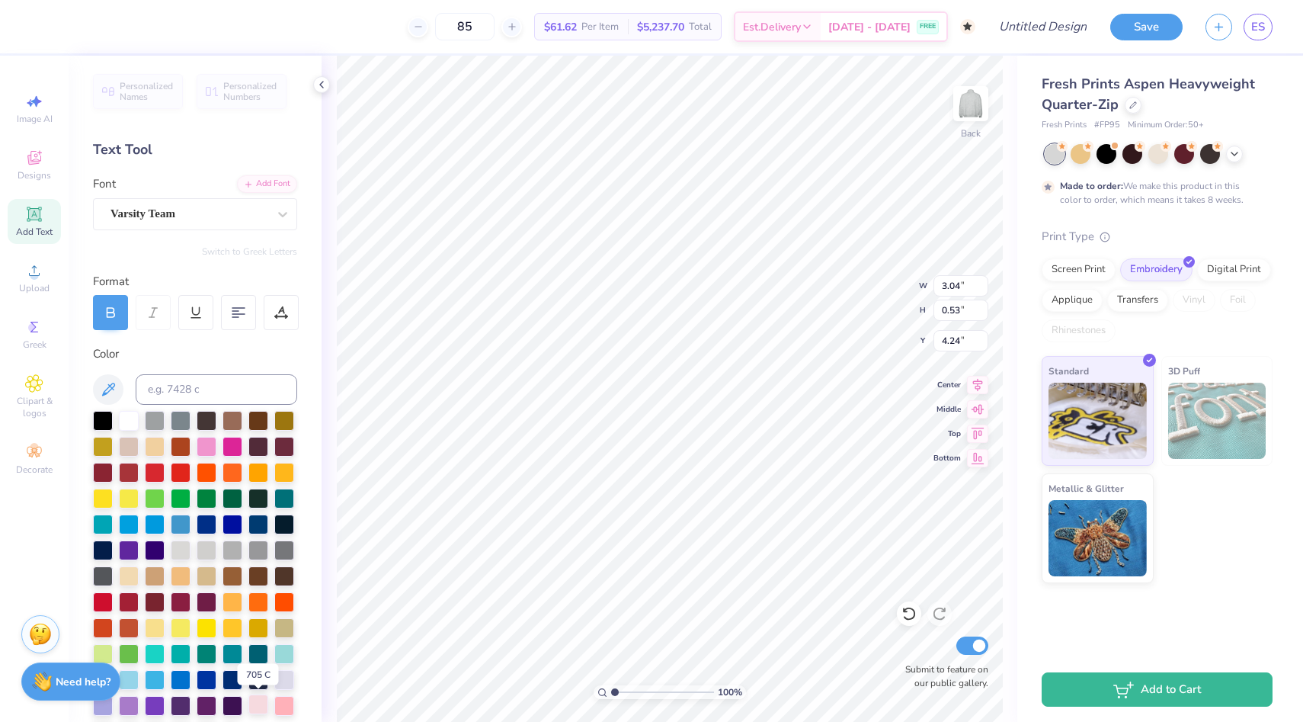
click at [256, 704] on div at bounding box center [258, 704] width 20 height 20
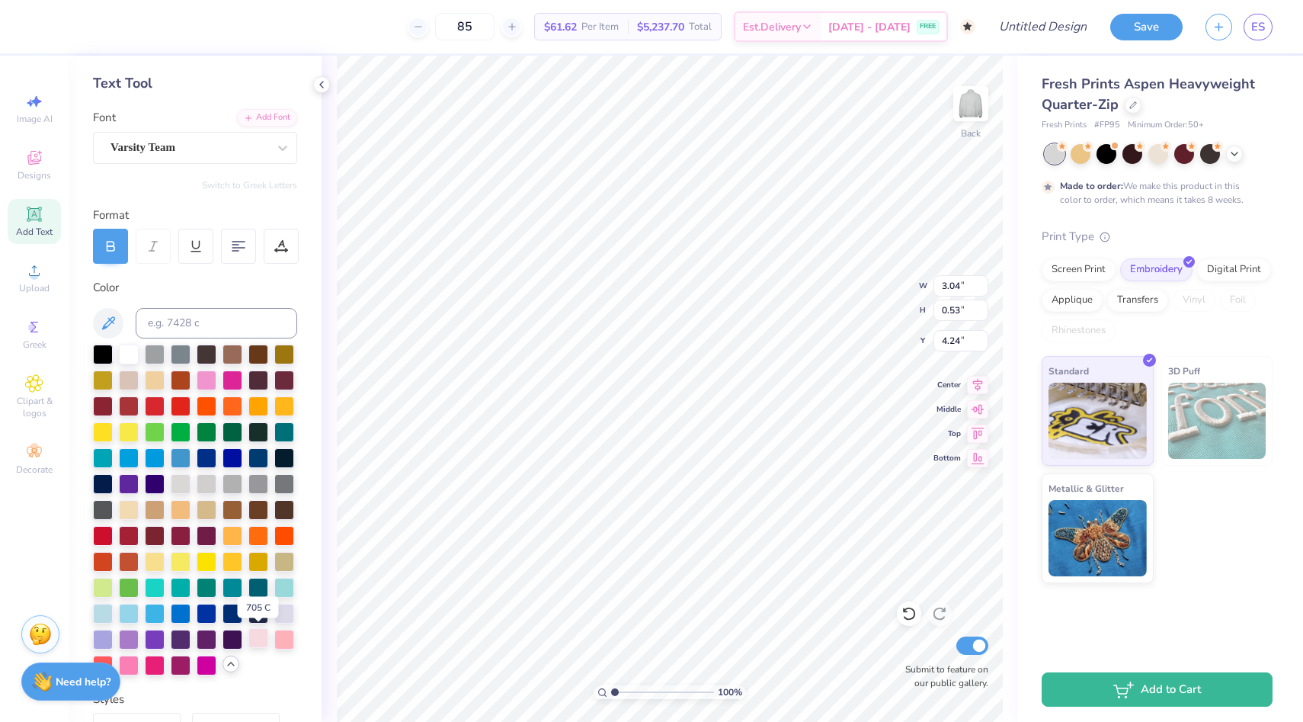
scroll to position [67, 0]
click at [283, 638] on div at bounding box center [284, 637] width 20 height 20
click at [207, 376] on div at bounding box center [207, 378] width 20 height 20
click at [258, 457] on div at bounding box center [258, 456] width 20 height 20
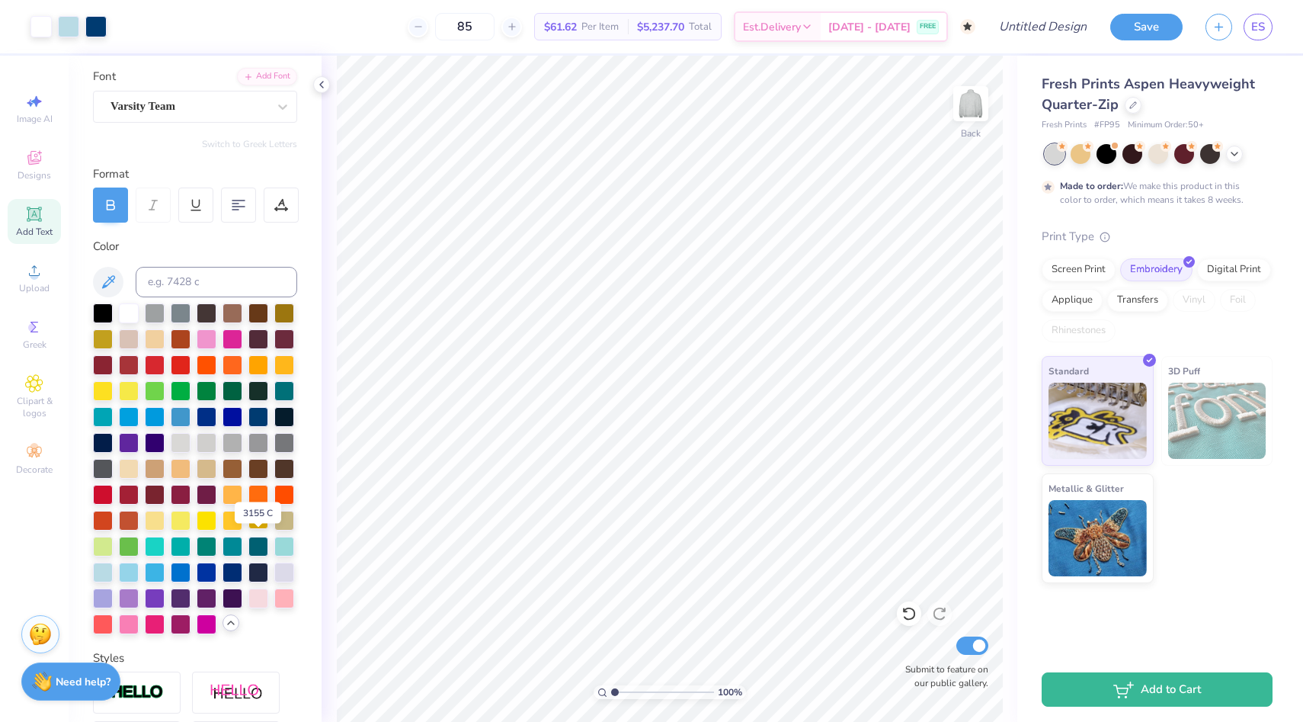
scroll to position [110, 0]
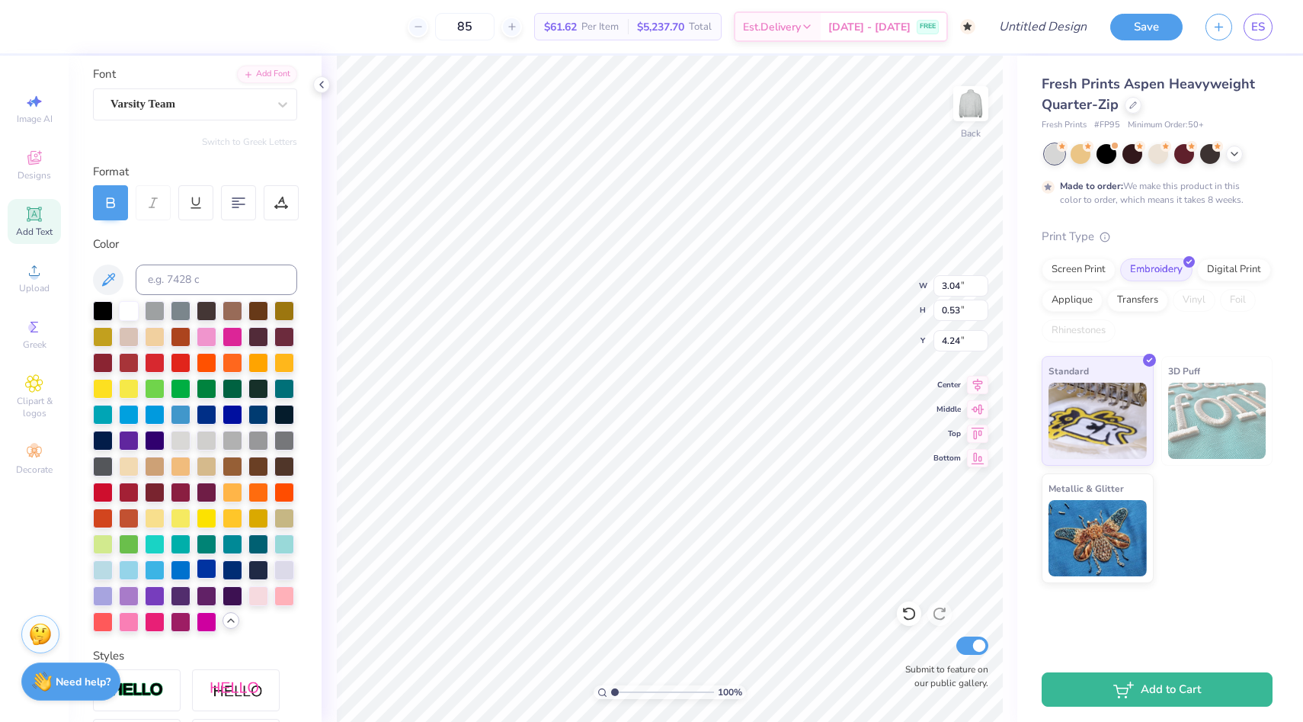
click at [200, 566] on div at bounding box center [207, 569] width 20 height 20
click at [184, 566] on div at bounding box center [181, 569] width 20 height 20
click at [128, 567] on div at bounding box center [129, 569] width 20 height 20
click at [181, 411] on div at bounding box center [181, 413] width 20 height 20
click at [54, 35] on div at bounding box center [54, 26] width 49 height 21
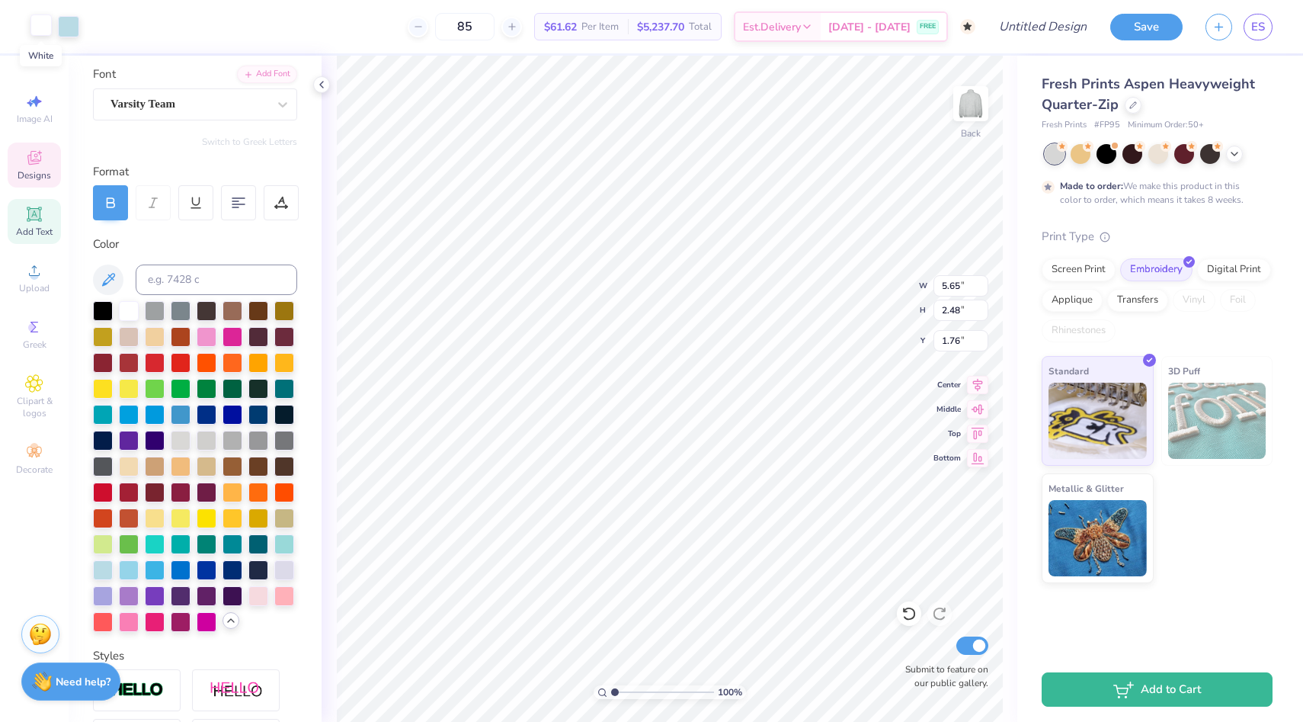
click at [46, 30] on div at bounding box center [40, 24] width 21 height 21
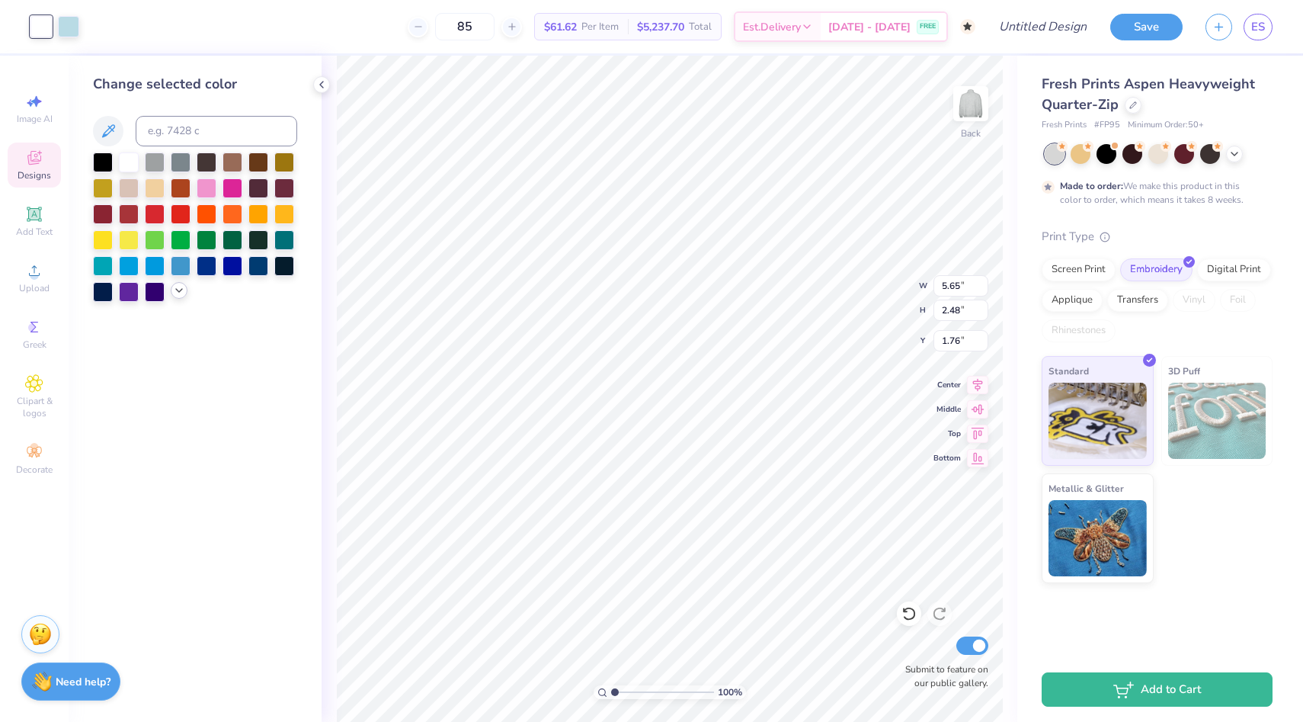
click at [181, 294] on icon at bounding box center [179, 290] width 12 height 12
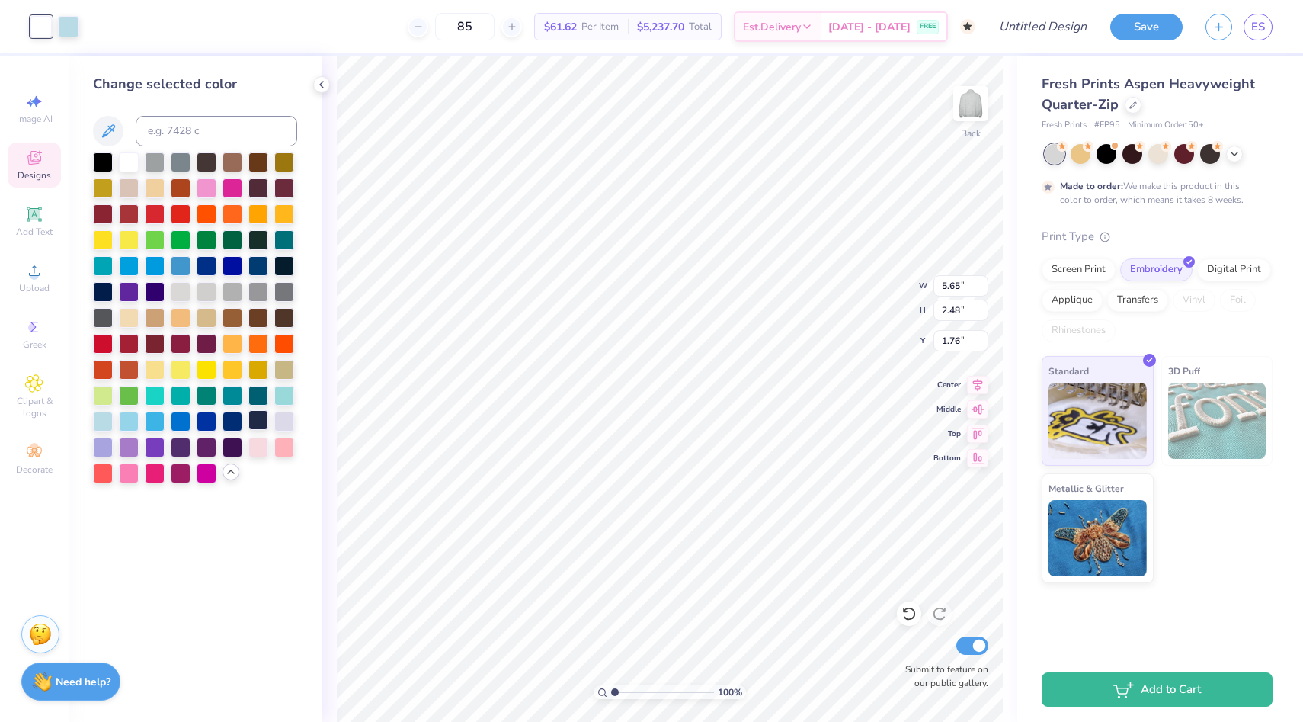
click at [258, 415] on div at bounding box center [258, 420] width 20 height 20
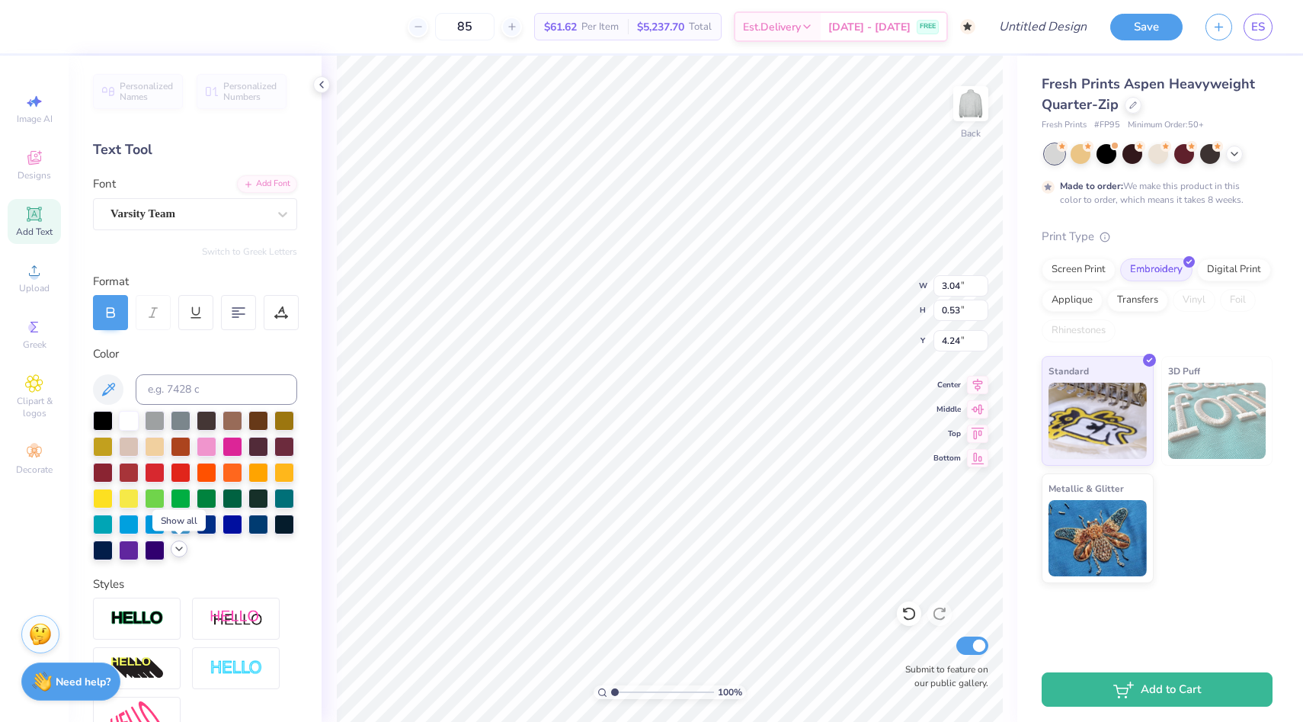
click at [179, 545] on icon at bounding box center [179, 549] width 12 height 12
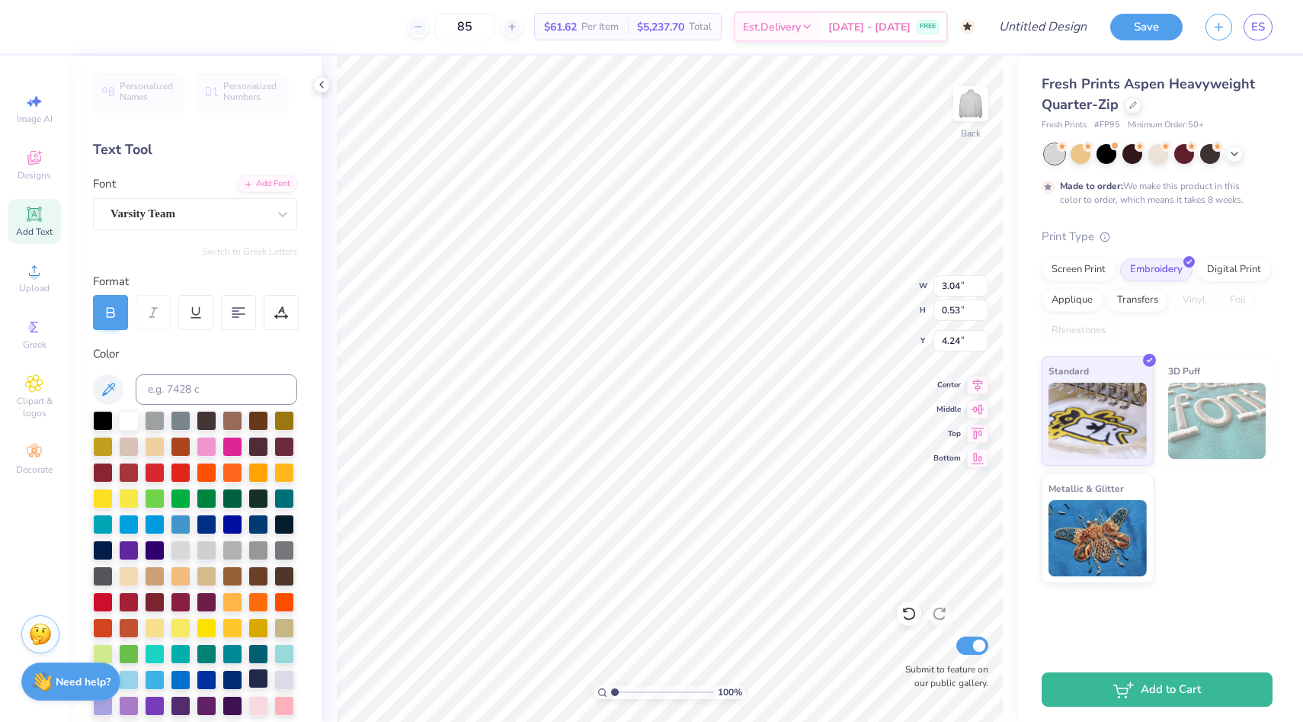
click at [262, 678] on div at bounding box center [258, 678] width 20 height 20
click at [46, 20] on div at bounding box center [40, 24] width 21 height 21
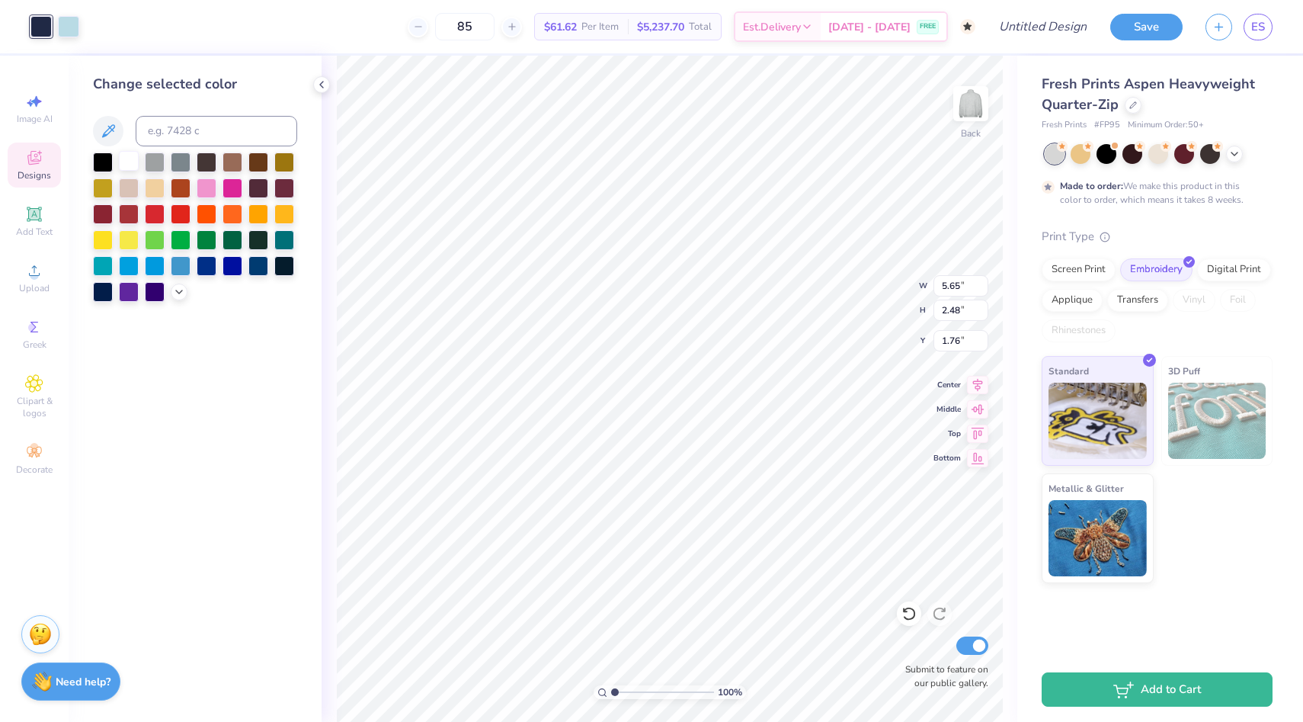
click at [129, 157] on div at bounding box center [129, 161] width 20 height 20
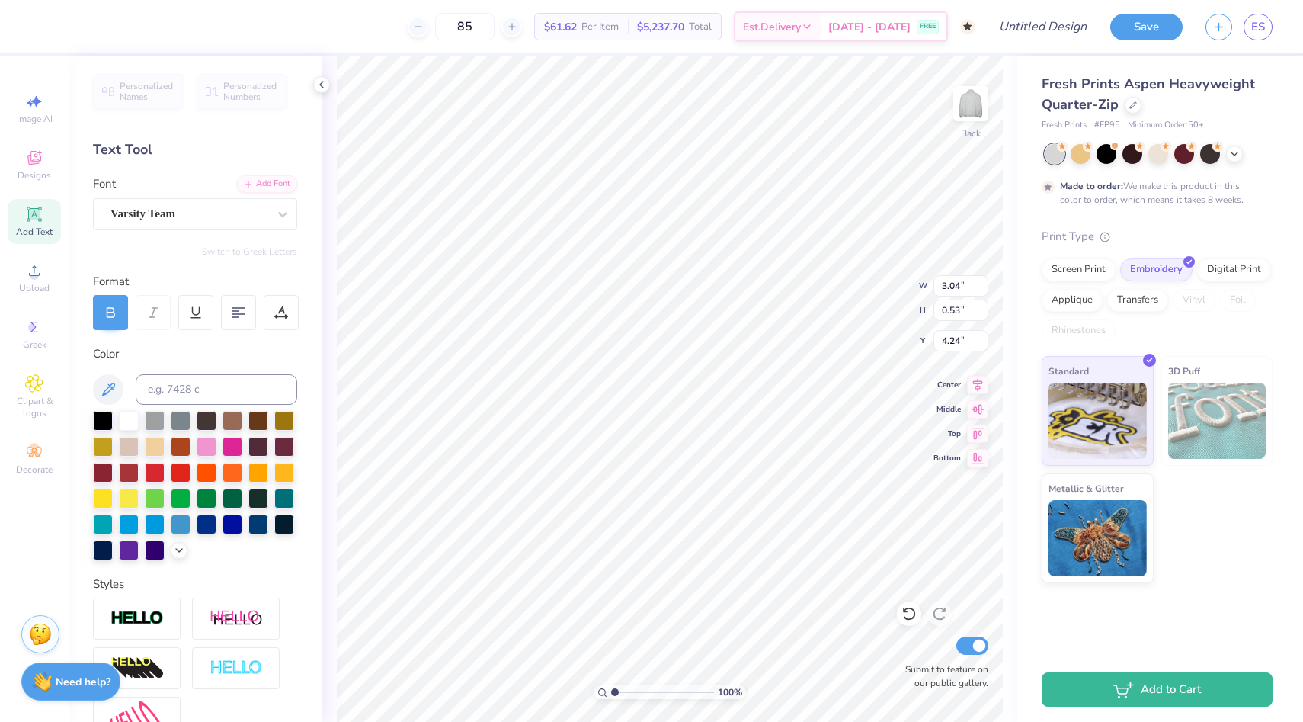
click at [142, 523] on div at bounding box center [195, 485] width 204 height 149
click at [152, 522] on div at bounding box center [155, 523] width 20 height 20
click at [171, 522] on div at bounding box center [181, 523] width 20 height 20
click at [126, 416] on div at bounding box center [129, 419] width 20 height 20
click at [40, 24] on div at bounding box center [40, 24] width 21 height 21
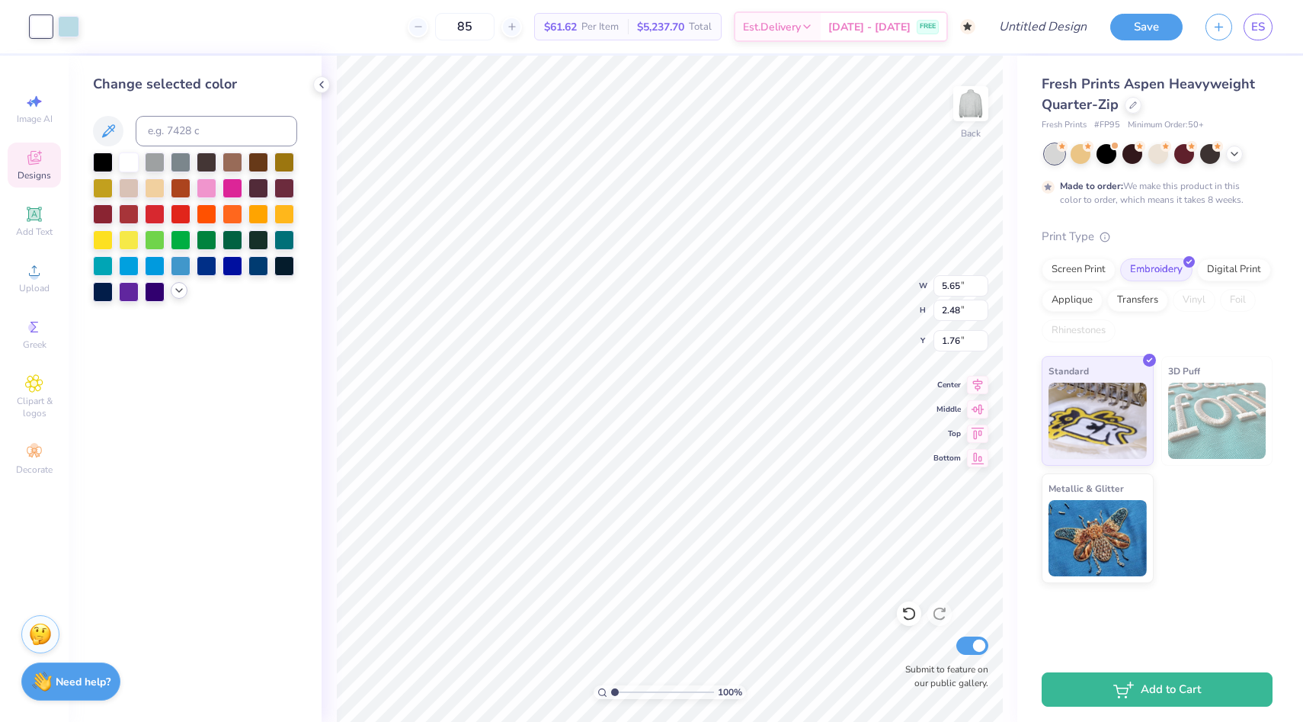
click at [174, 292] on icon at bounding box center [179, 290] width 12 height 12
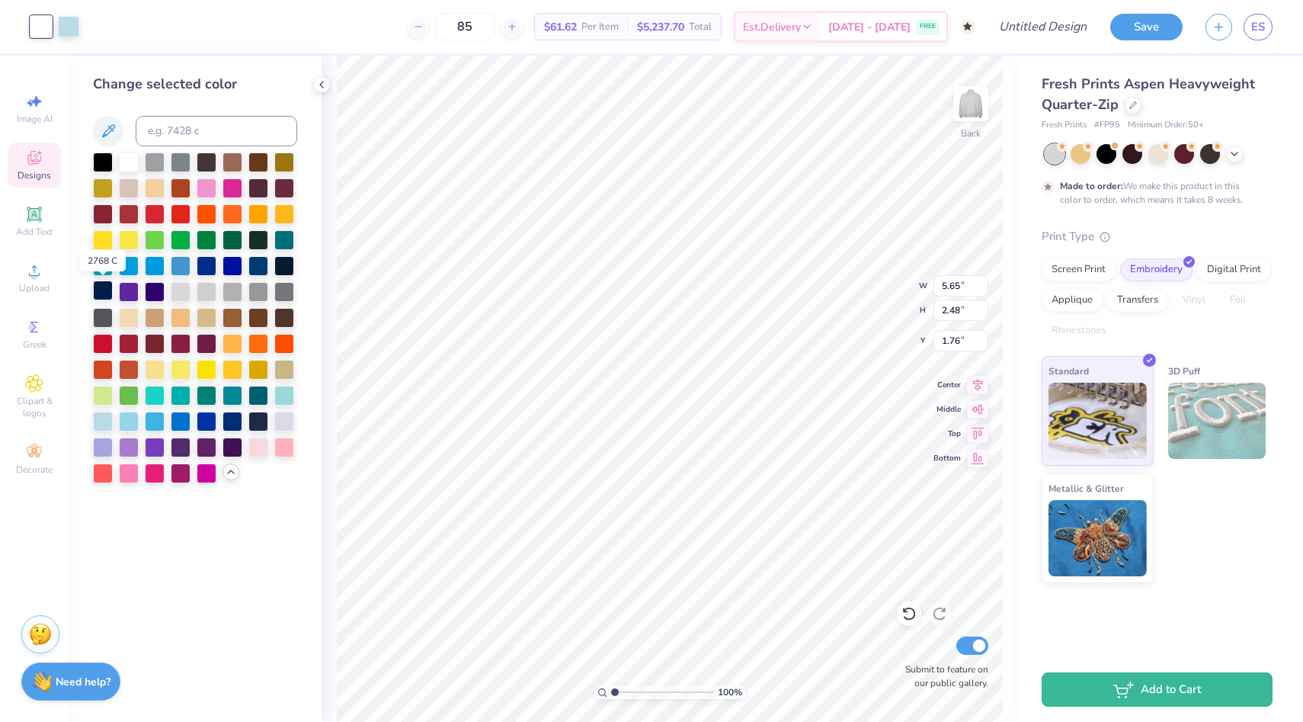
click at [104, 290] on div at bounding box center [103, 290] width 20 height 20
click at [261, 419] on div at bounding box center [258, 420] width 20 height 20
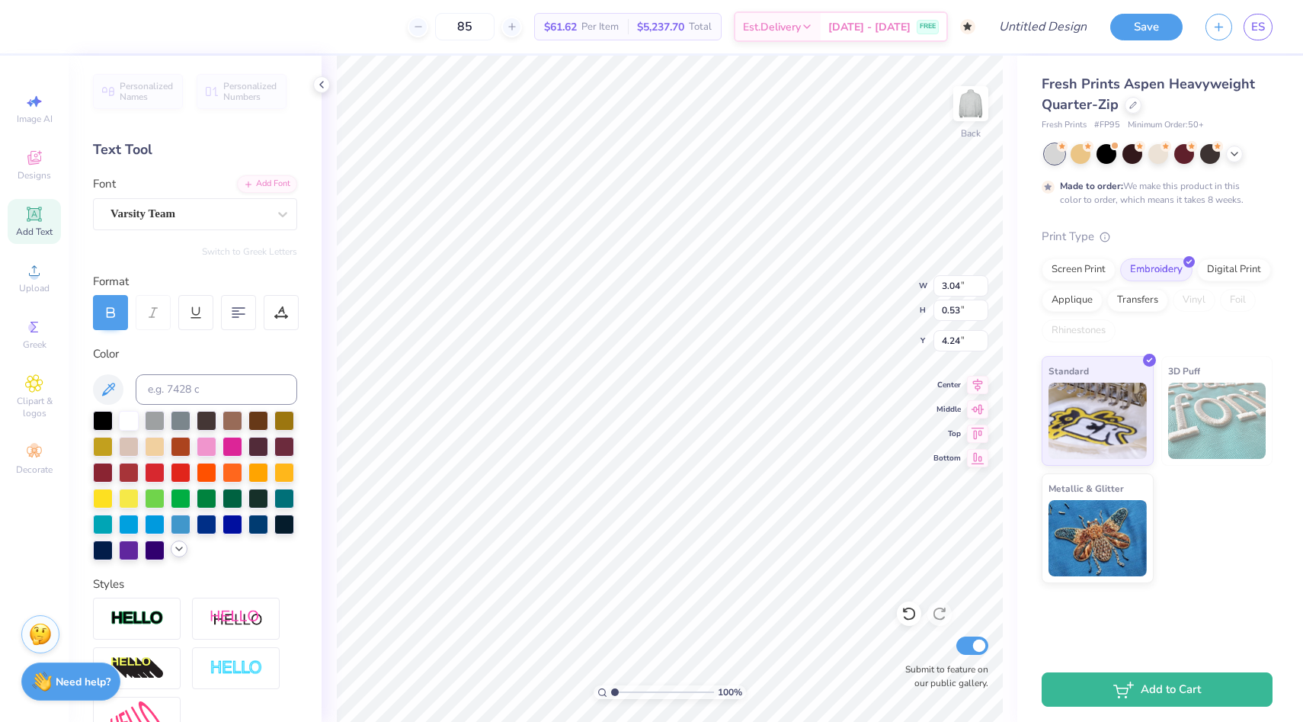
click at [173, 548] on icon at bounding box center [179, 549] width 12 height 12
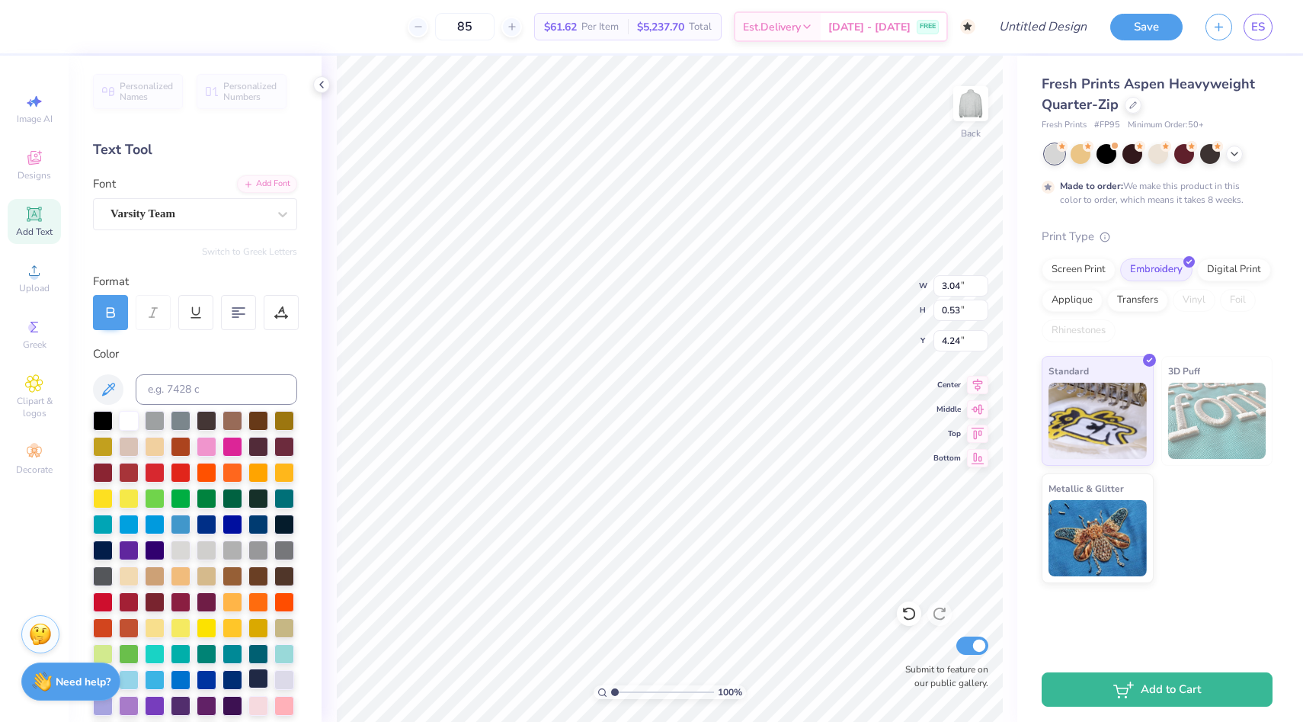
click at [256, 680] on div at bounding box center [258, 678] width 20 height 20
click at [78, 26] on div at bounding box center [68, 24] width 21 height 21
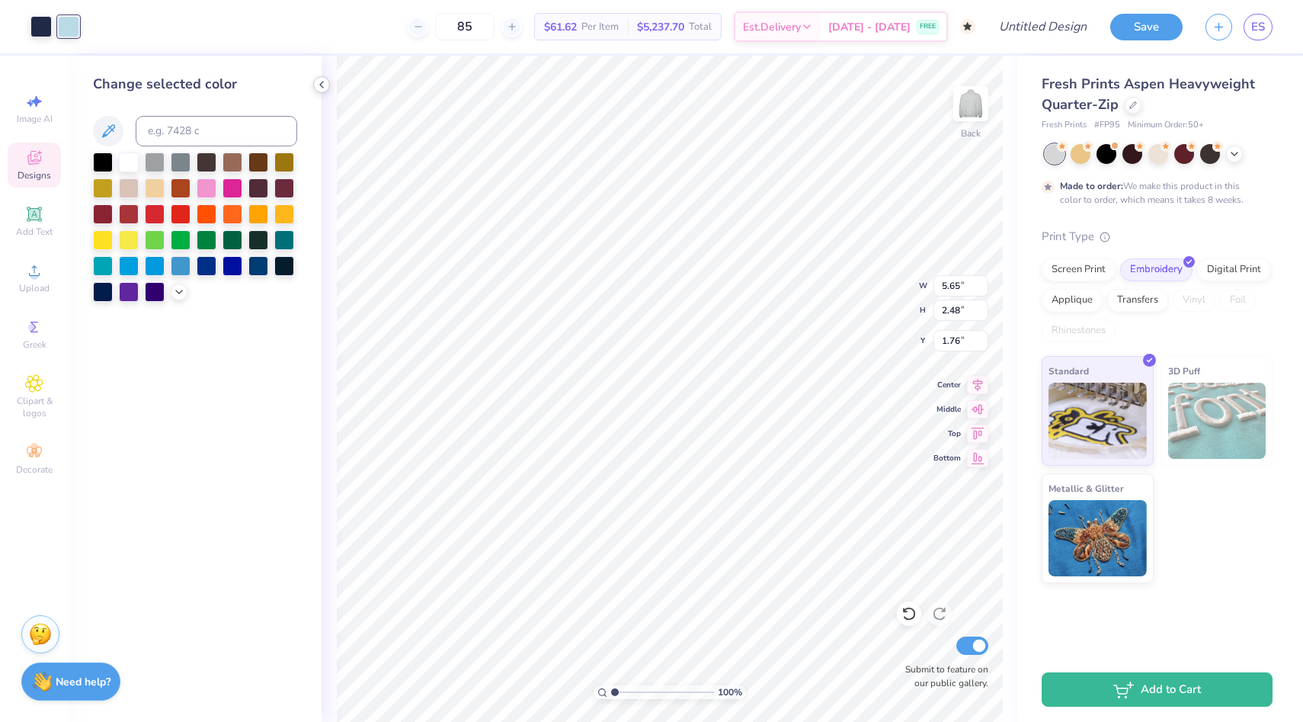
click at [326, 81] on icon at bounding box center [321, 84] width 12 height 12
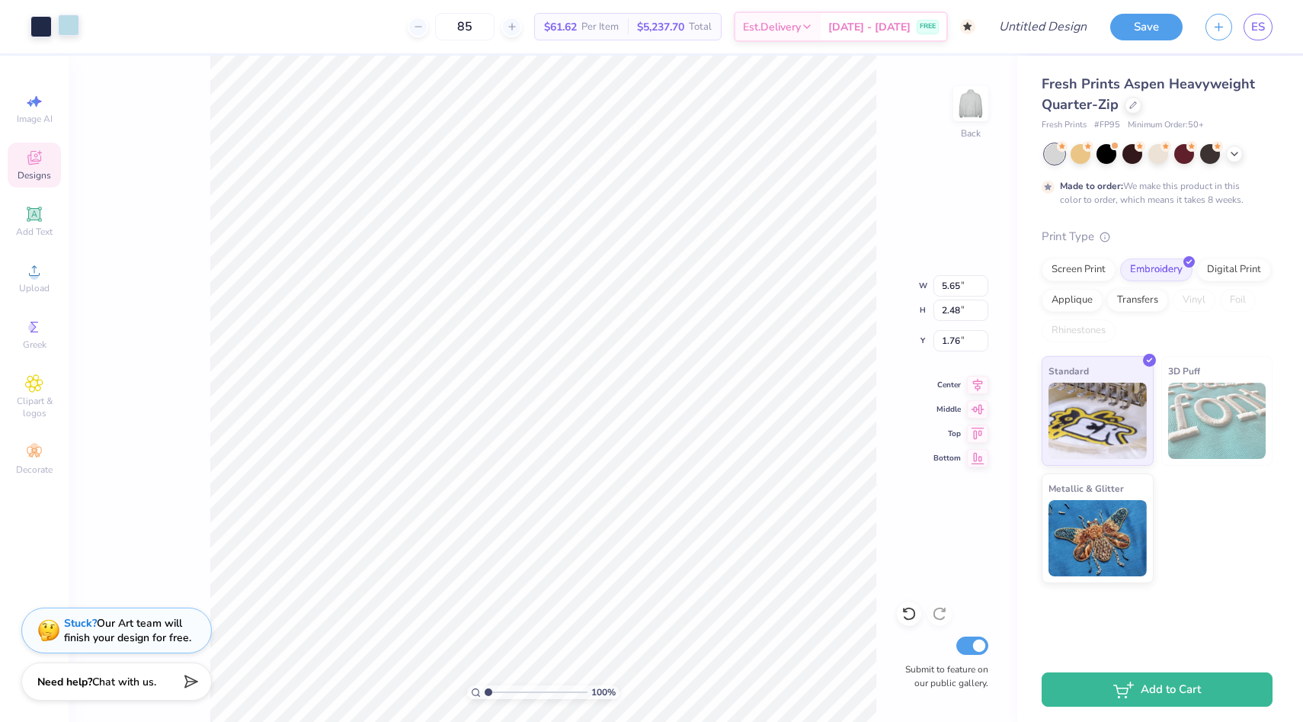
click at [77, 22] on div at bounding box center [68, 24] width 21 height 21
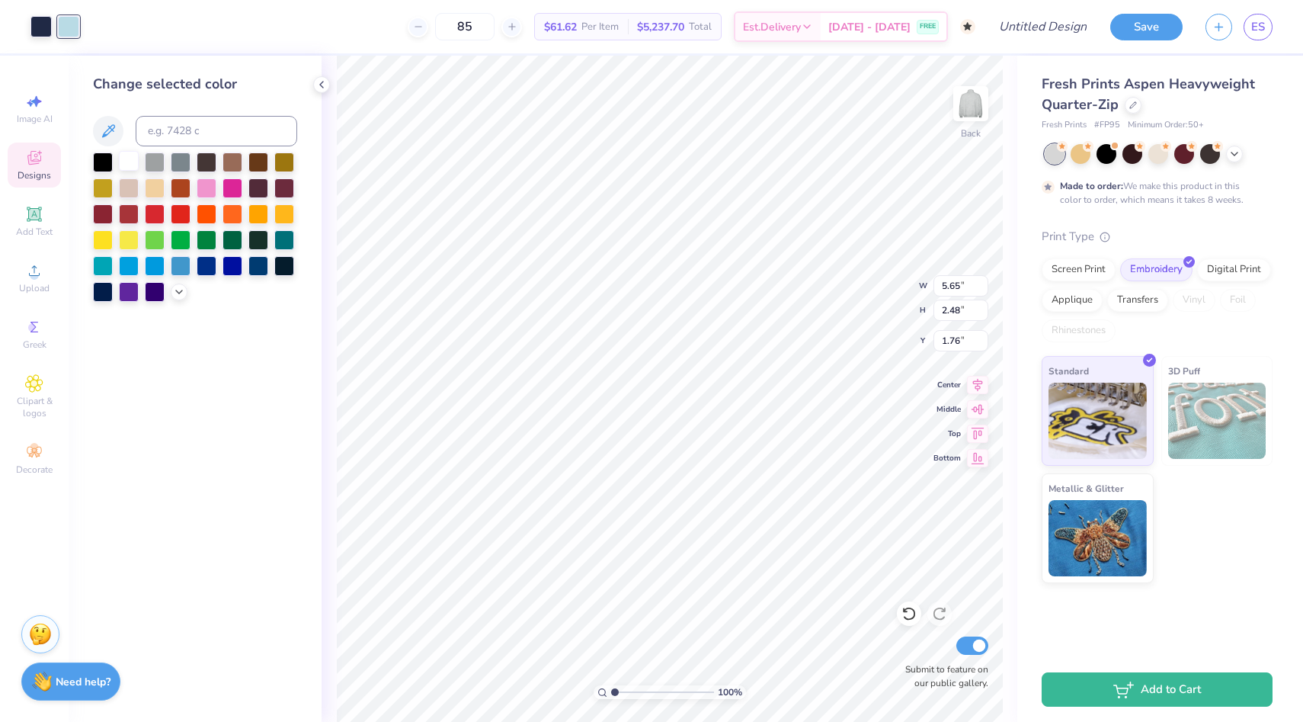
click at [138, 167] on div at bounding box center [129, 161] width 20 height 20
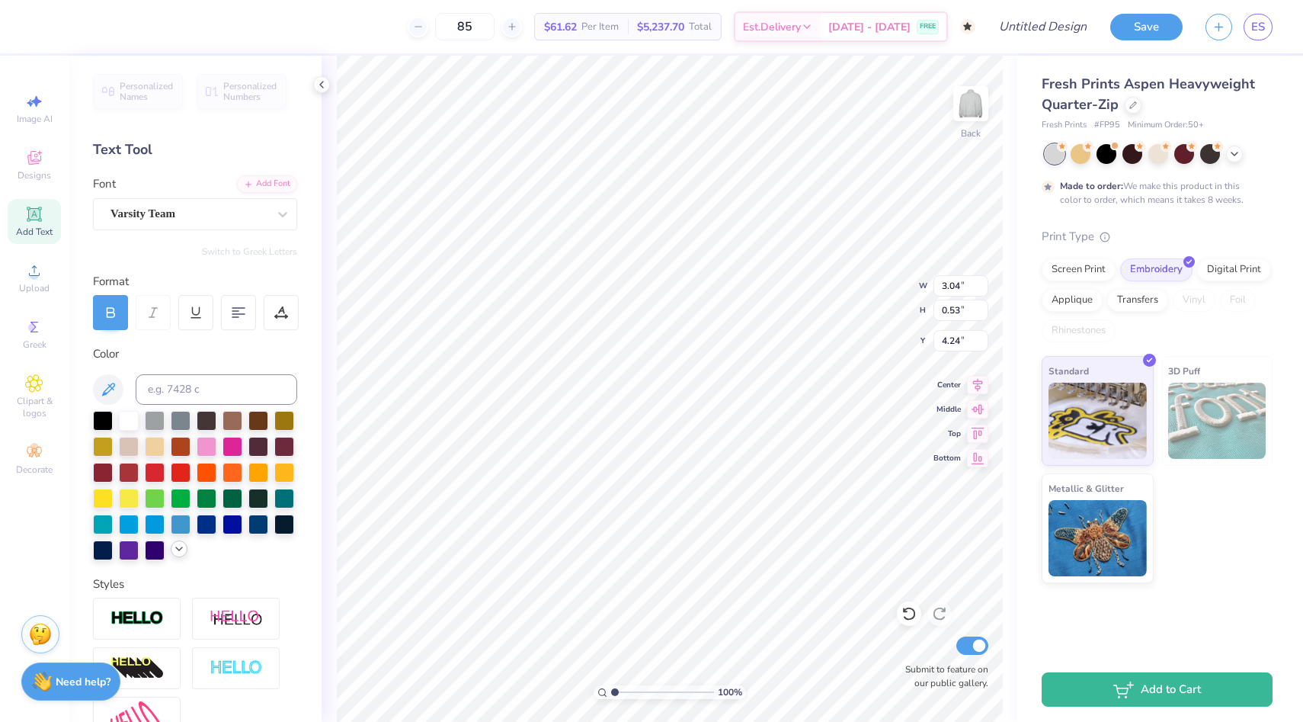
click at [180, 550] on icon at bounding box center [179, 549] width 12 height 12
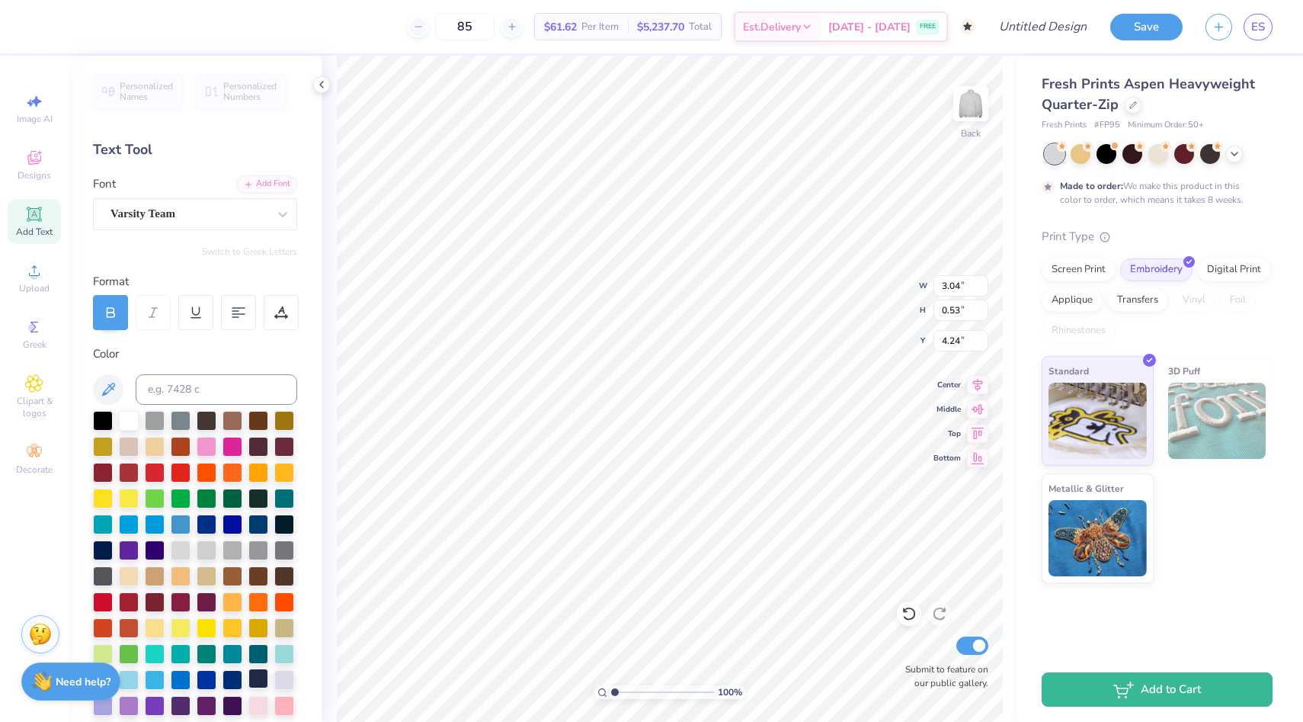
click at [261, 675] on div at bounding box center [258, 678] width 20 height 20
click at [131, 415] on div at bounding box center [129, 419] width 20 height 20
click at [43, 25] on div at bounding box center [40, 24] width 21 height 21
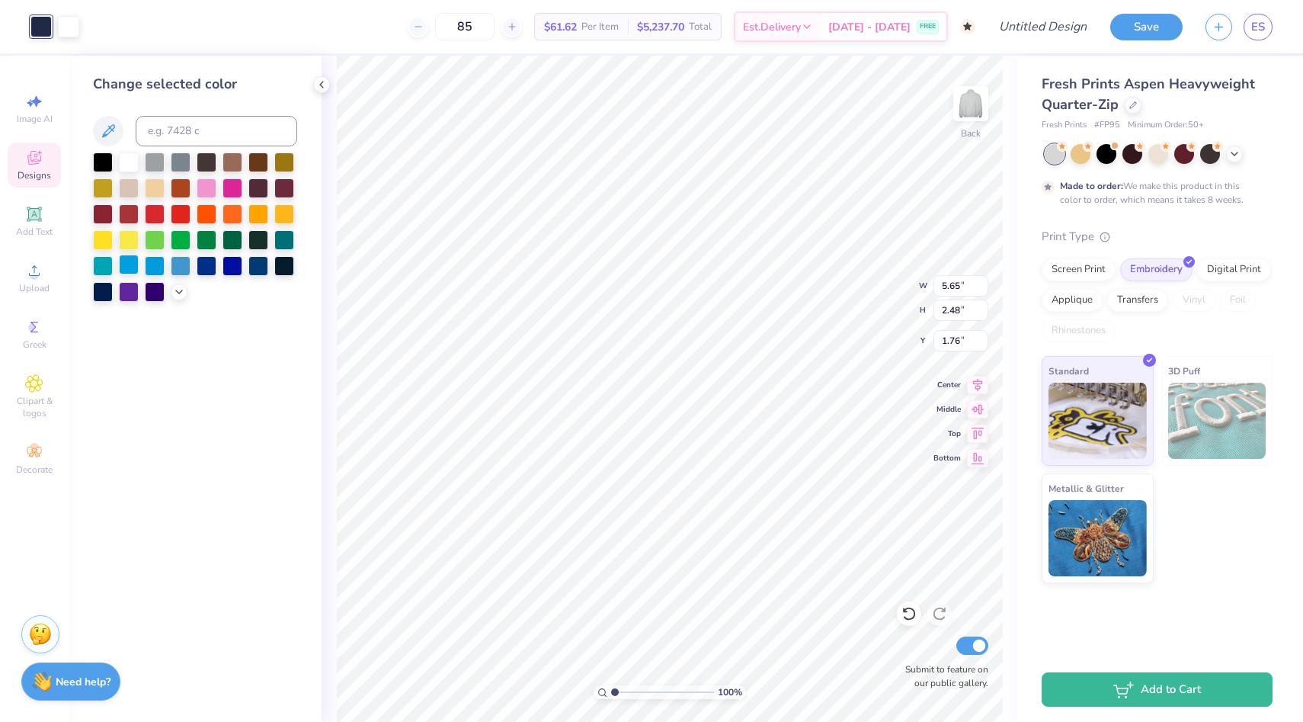
click at [126, 262] on div at bounding box center [129, 265] width 20 height 20
click at [145, 261] on div at bounding box center [155, 265] width 20 height 20
click at [179, 288] on icon at bounding box center [179, 290] width 12 height 12
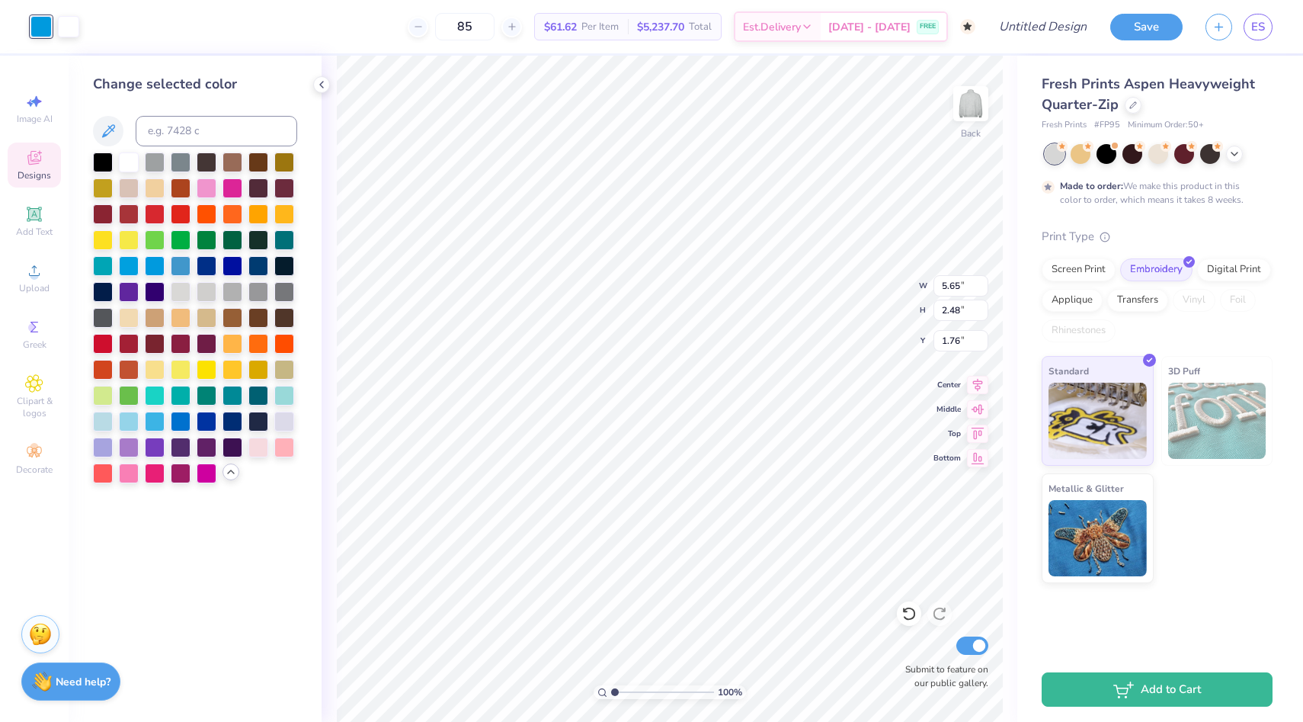
click at [229, 470] on polyline at bounding box center [231, 471] width 6 height 3
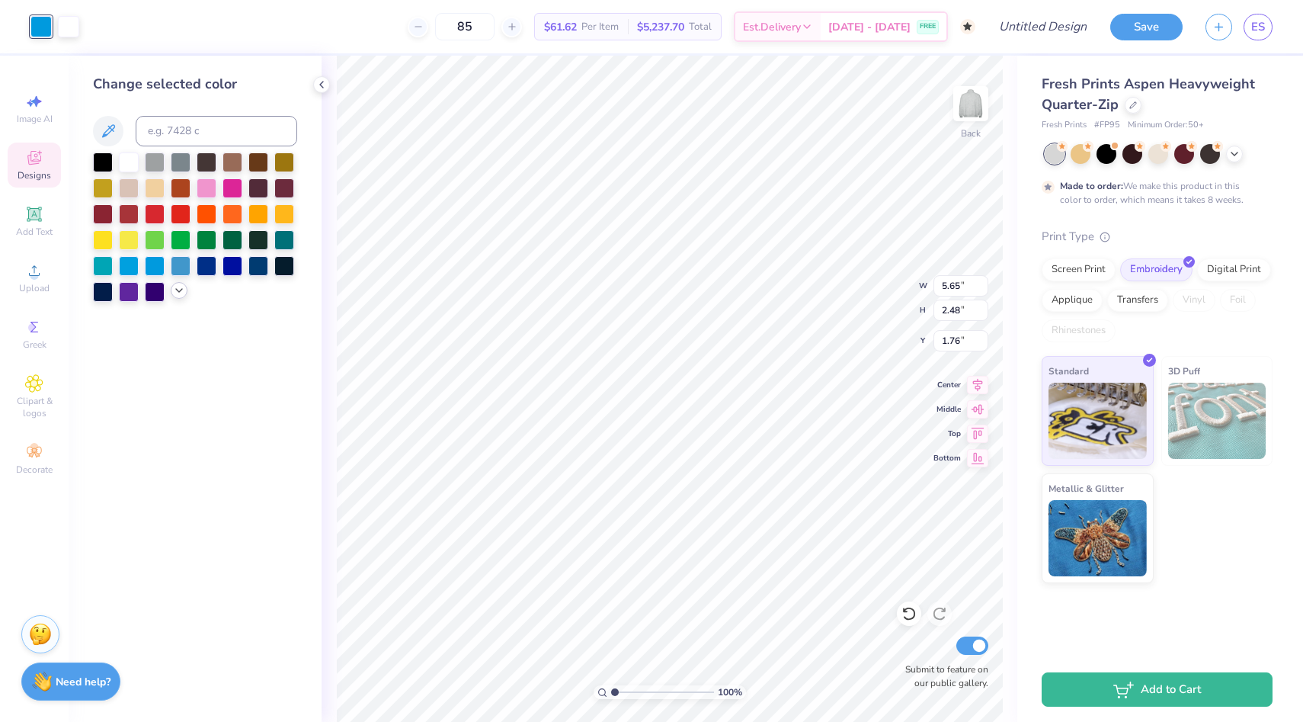
click at [181, 292] on icon at bounding box center [179, 290] width 12 height 12
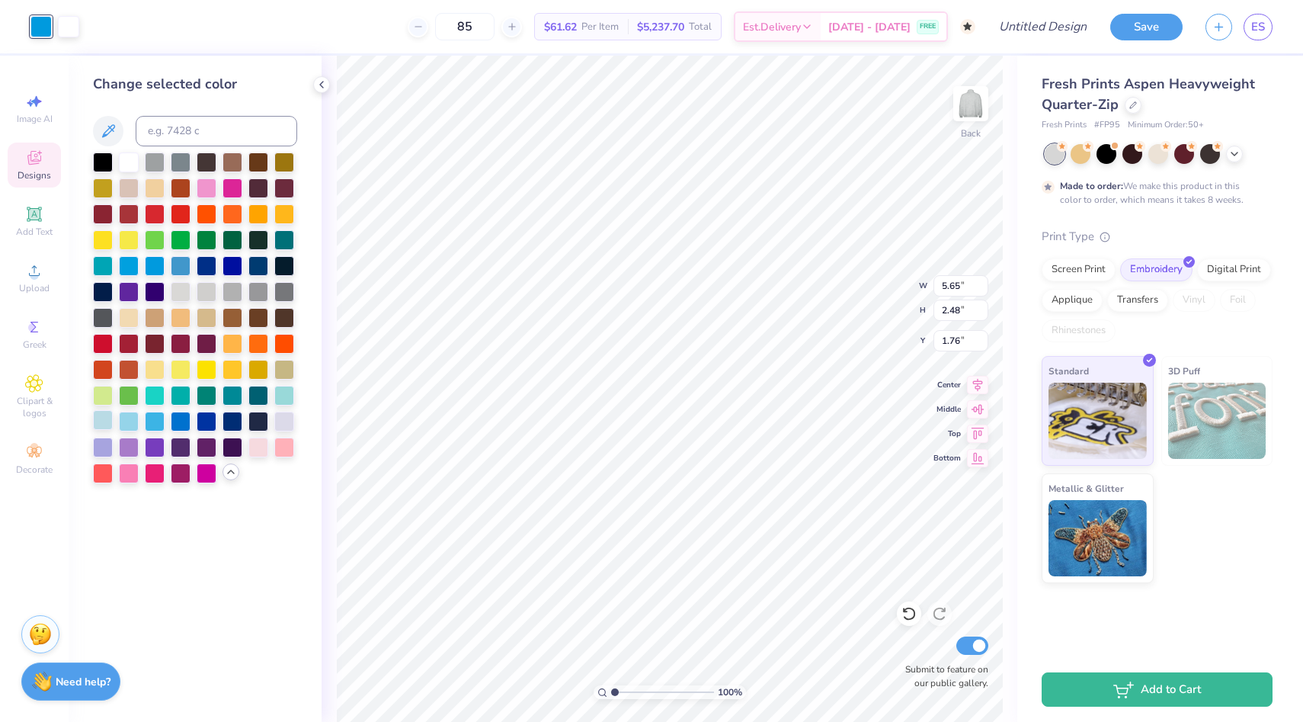
click at [104, 413] on div at bounding box center [103, 420] width 20 height 20
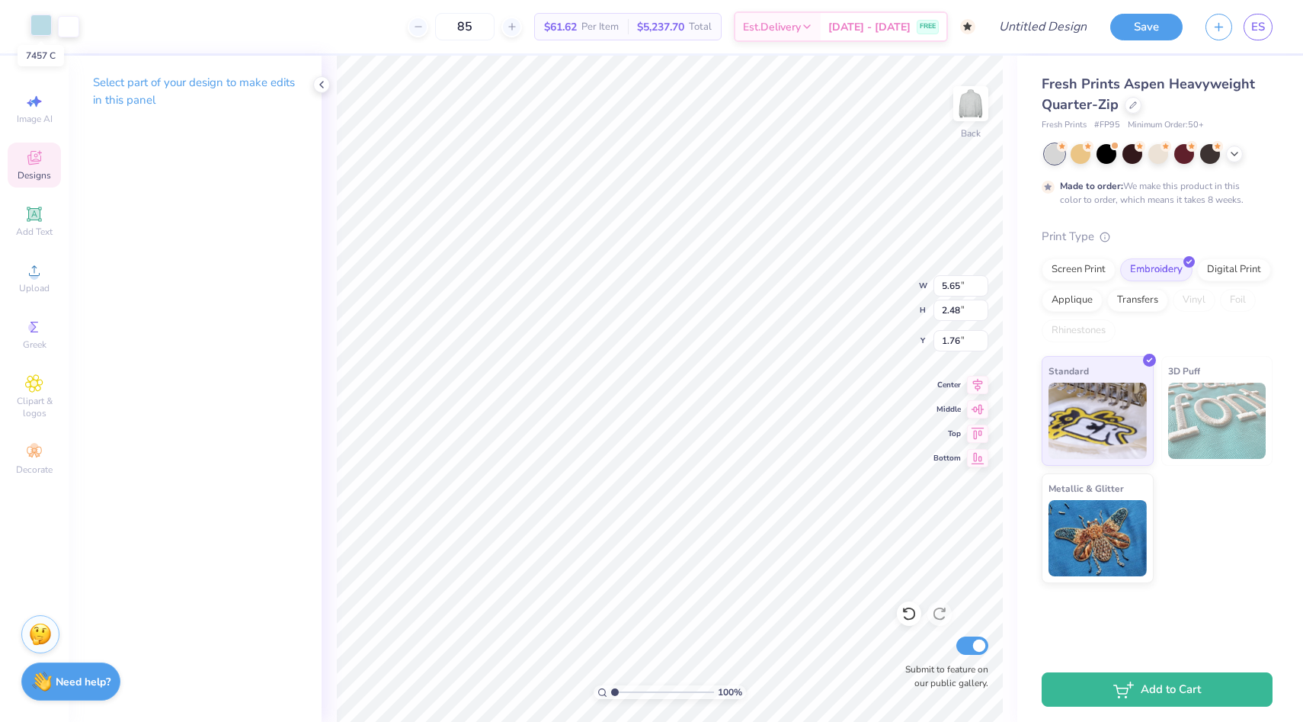
click at [49, 27] on div at bounding box center [40, 24] width 21 height 21
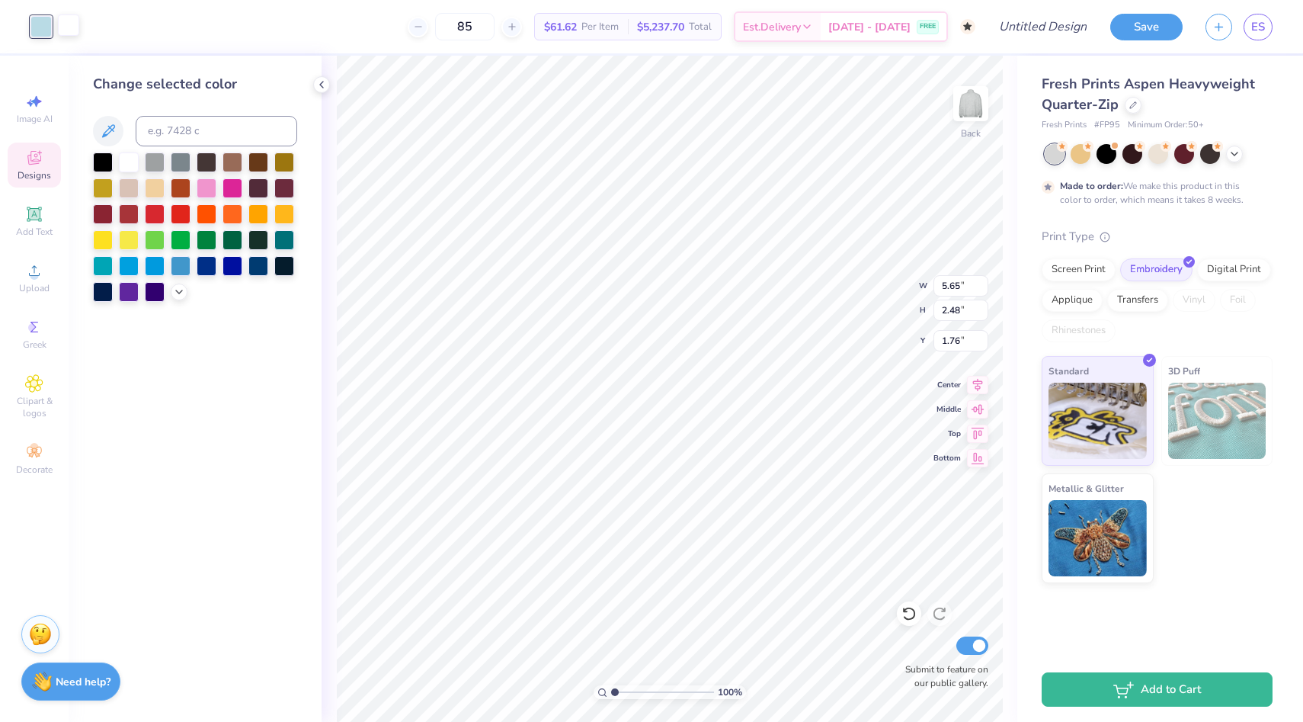
click at [70, 27] on div at bounding box center [68, 24] width 21 height 21
click at [155, 192] on div at bounding box center [155, 187] width 20 height 20
click at [46, 21] on div at bounding box center [40, 24] width 21 height 21
click at [175, 290] on icon at bounding box center [179, 290] width 12 height 12
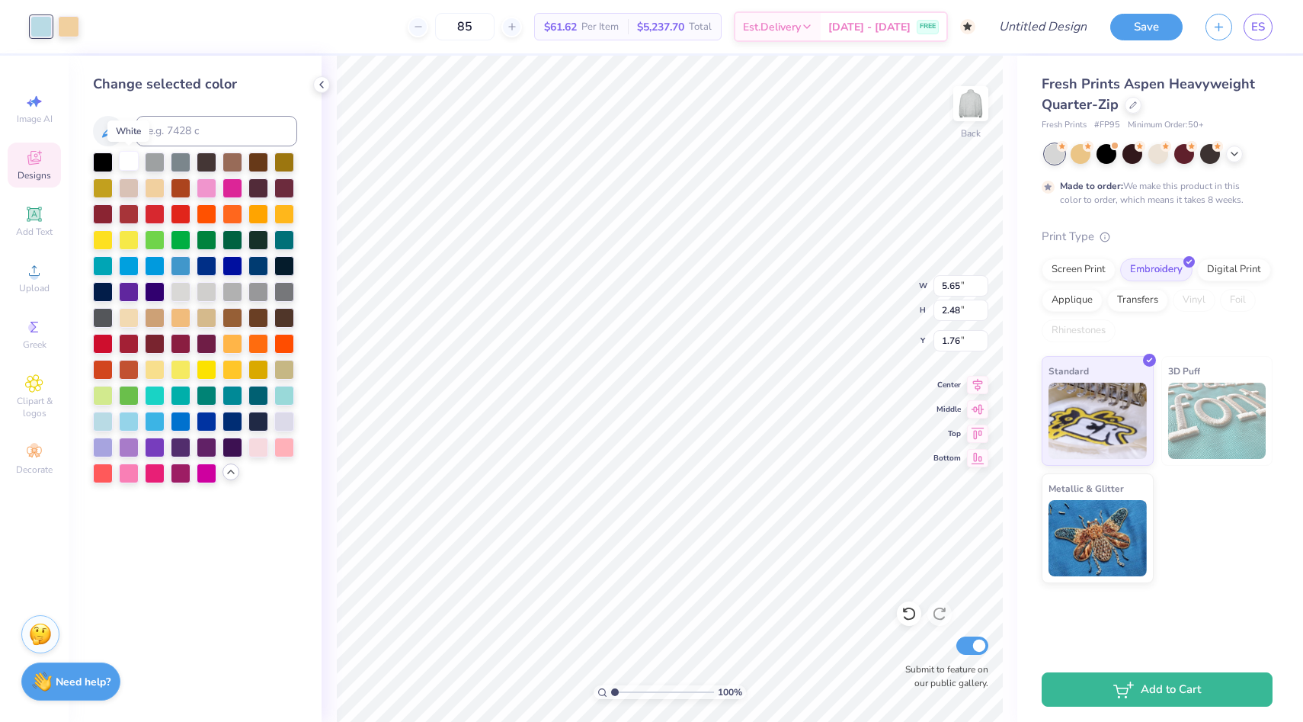
click at [130, 162] on div at bounding box center [129, 161] width 20 height 20
click at [70, 21] on div at bounding box center [68, 24] width 21 height 21
click at [106, 414] on div at bounding box center [103, 420] width 20 height 20
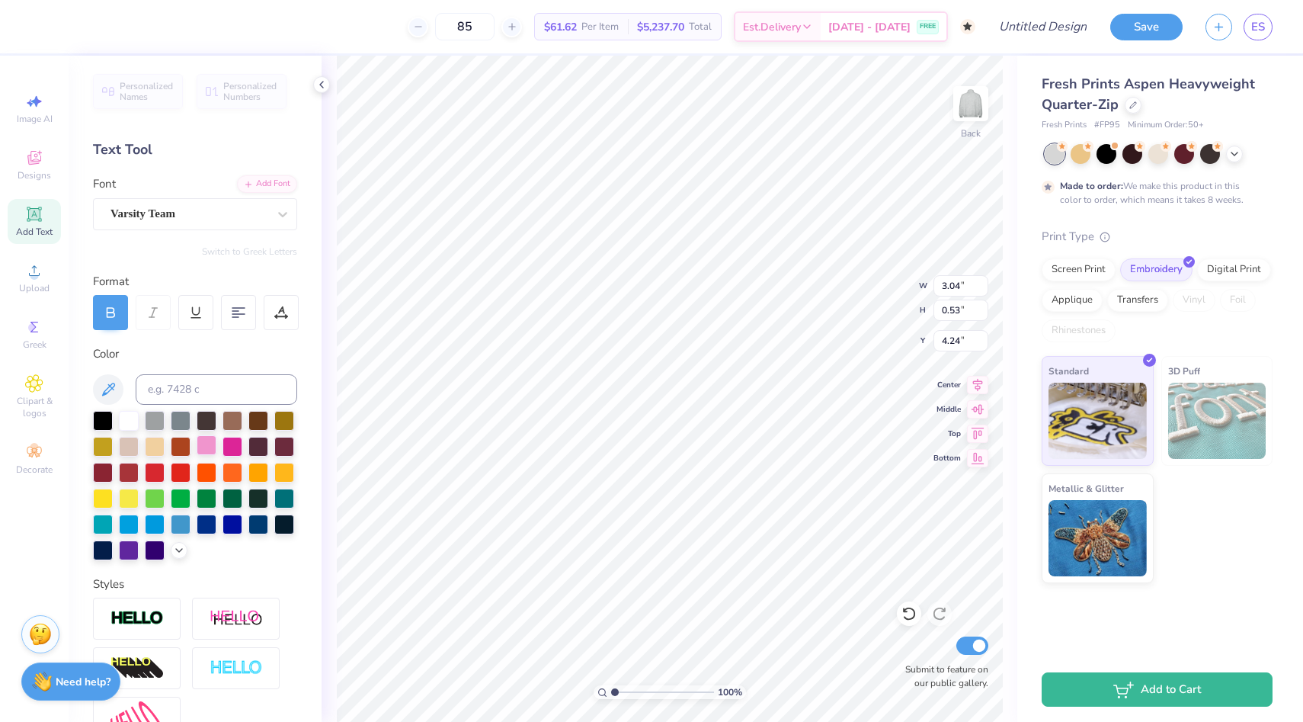
click at [207, 447] on div at bounding box center [207, 445] width 20 height 20
click at [187, 543] on div at bounding box center [195, 485] width 204 height 149
click at [178, 549] on polyline at bounding box center [179, 548] width 6 height 3
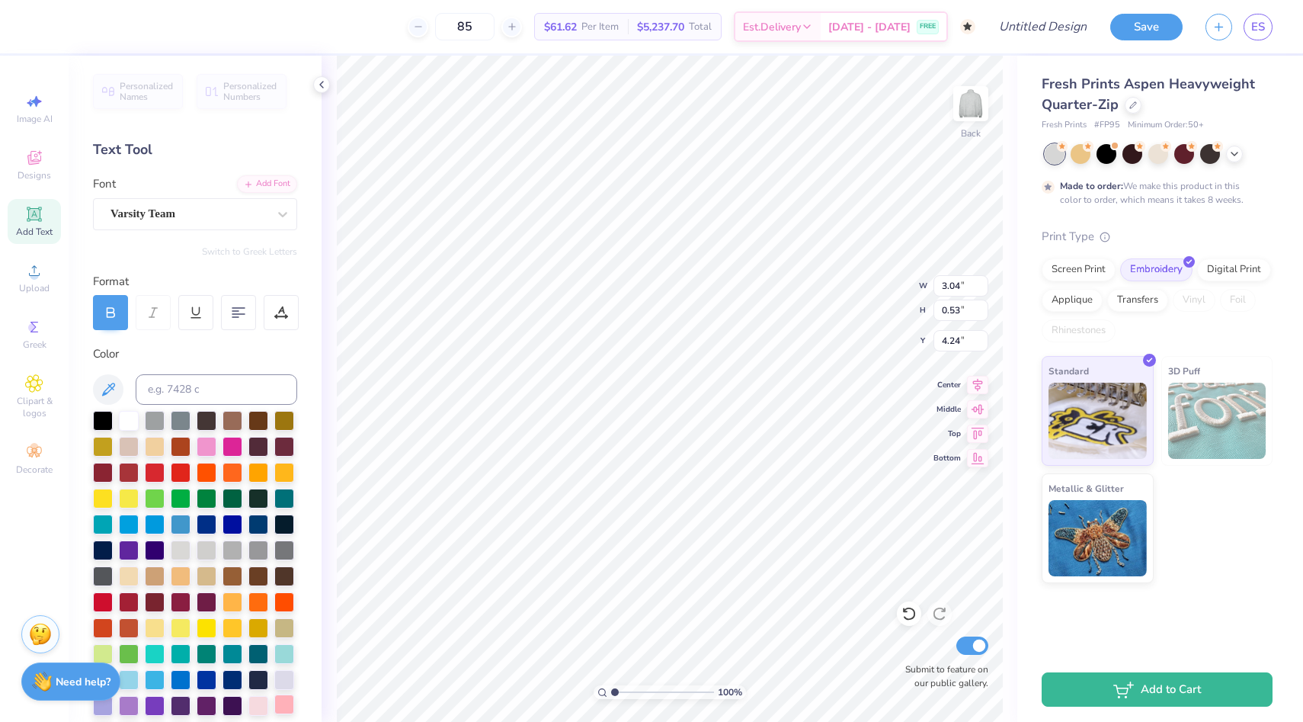
click at [281, 712] on div at bounding box center [284, 704] width 20 height 20
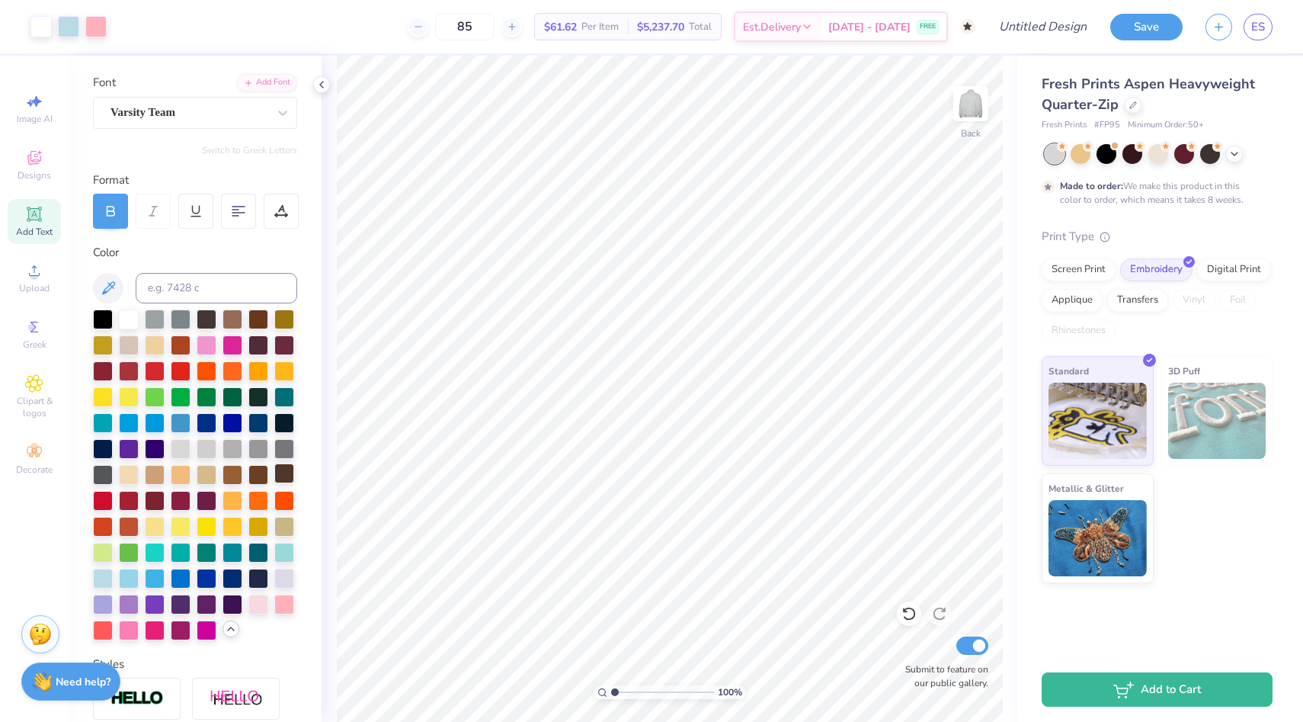
scroll to position [111, 0]
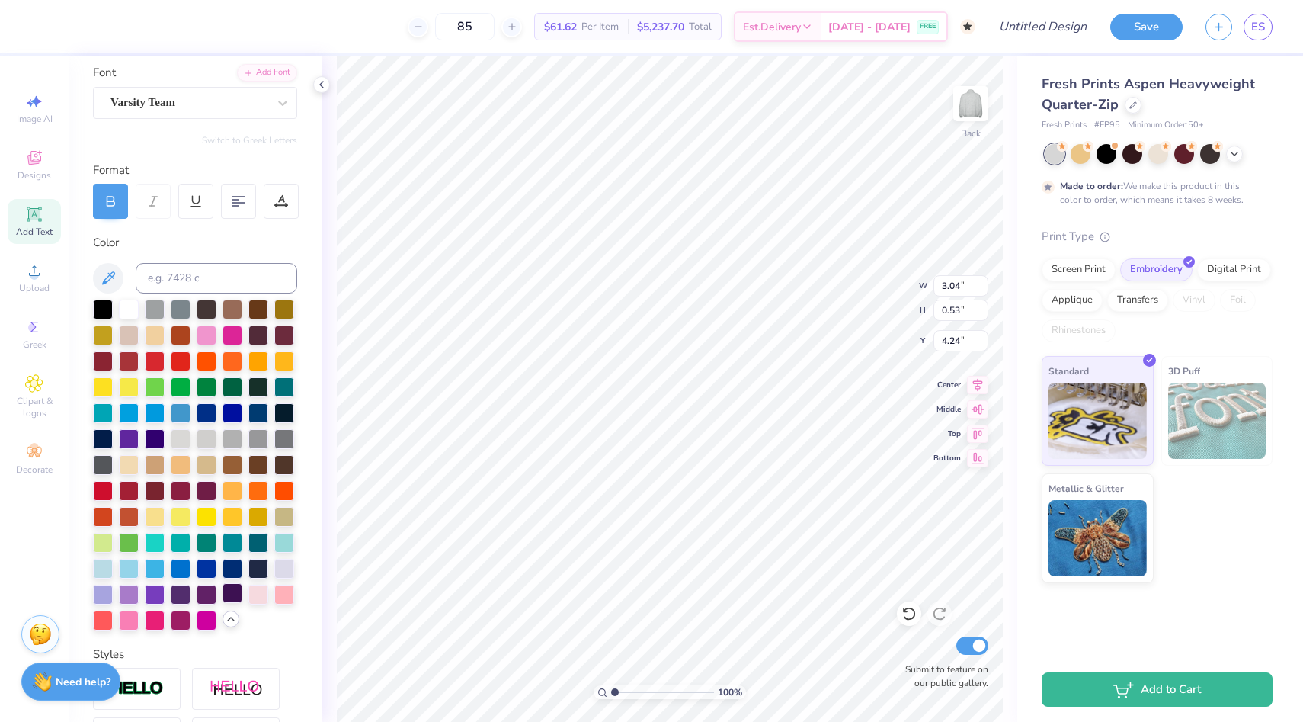
click at [231, 586] on div at bounding box center [233, 593] width 20 height 20
click at [261, 565] on div at bounding box center [258, 567] width 20 height 20
click at [68, 31] on div at bounding box center [68, 24] width 21 height 21
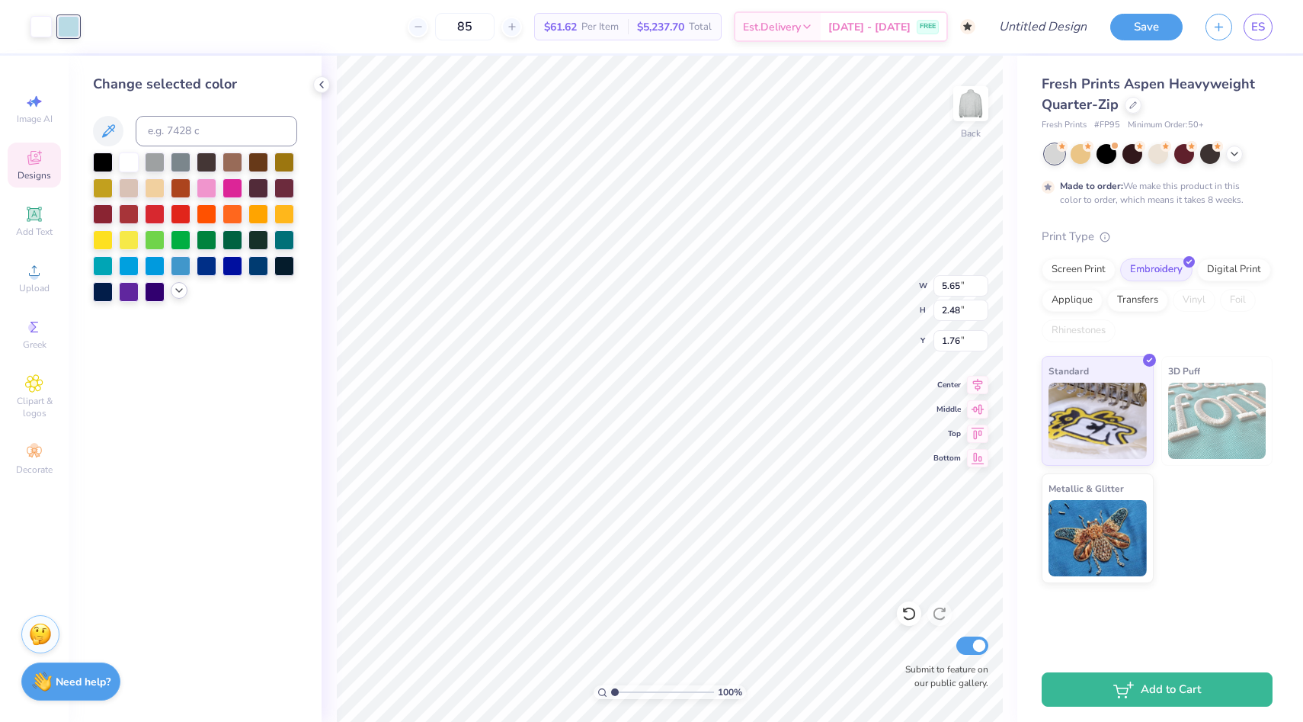
click at [179, 290] on icon at bounding box center [179, 290] width 12 height 12
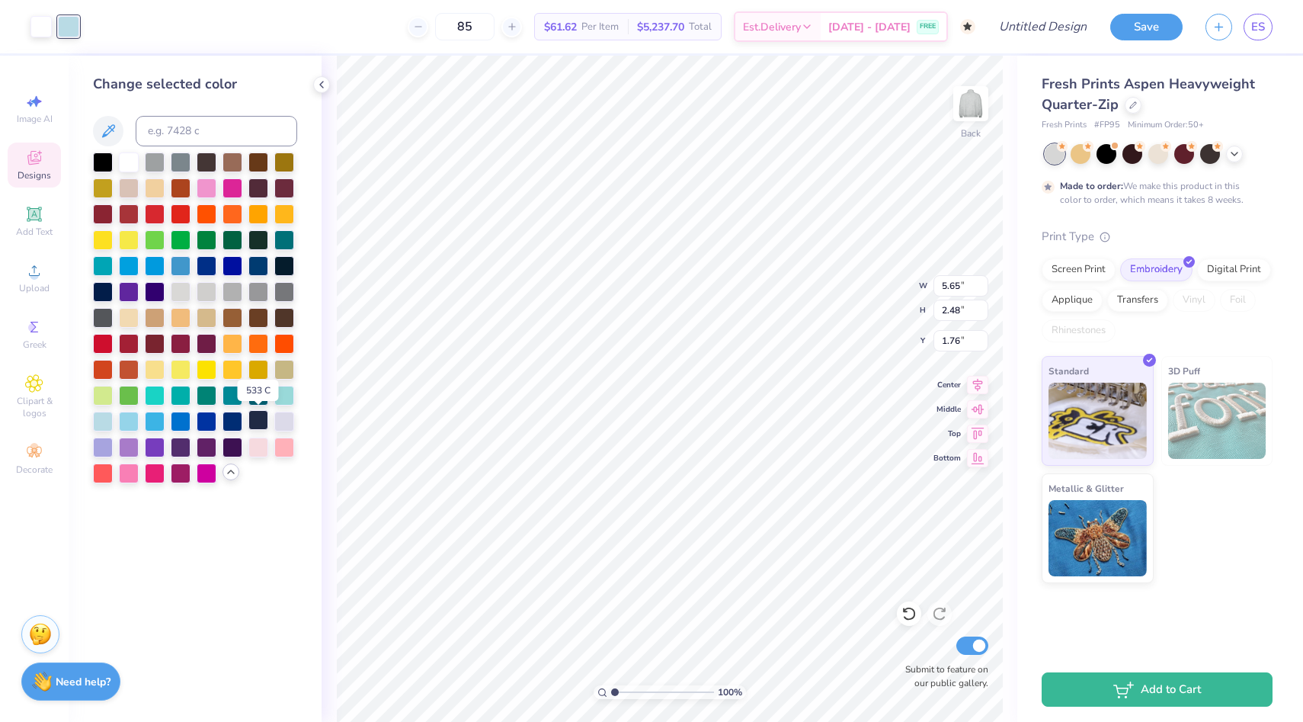
click at [260, 424] on div at bounding box center [258, 420] width 20 height 20
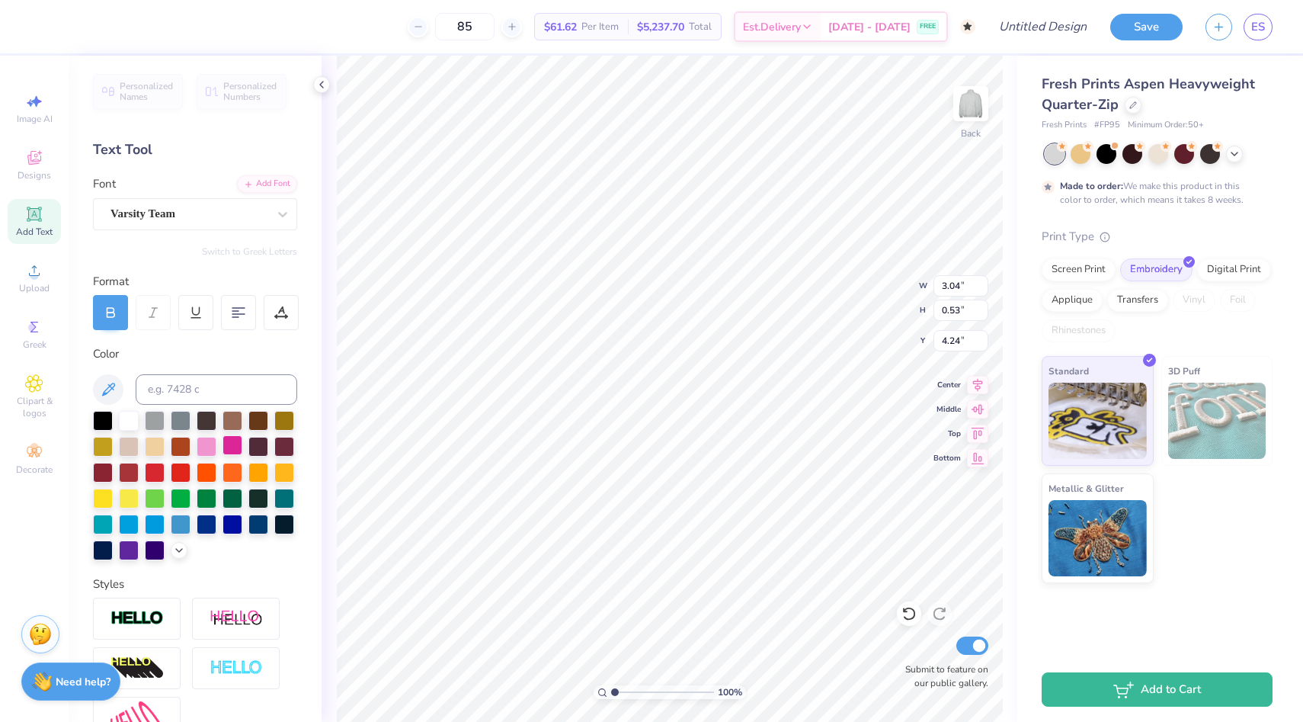
click at [236, 443] on div at bounding box center [233, 445] width 20 height 20
click at [207, 440] on div at bounding box center [207, 445] width 20 height 20
click at [181, 553] on icon at bounding box center [179, 549] width 12 height 12
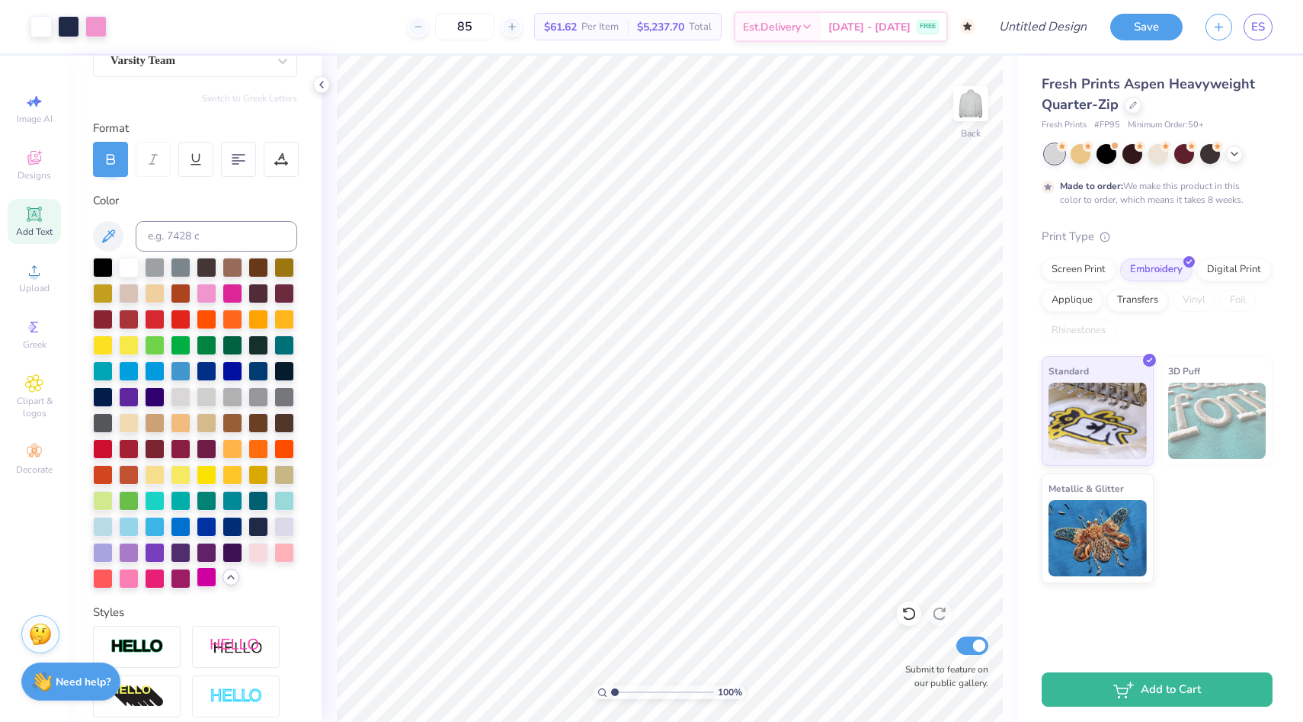
scroll to position [154, 0]
click at [132, 573] on div at bounding box center [129, 576] width 20 height 20
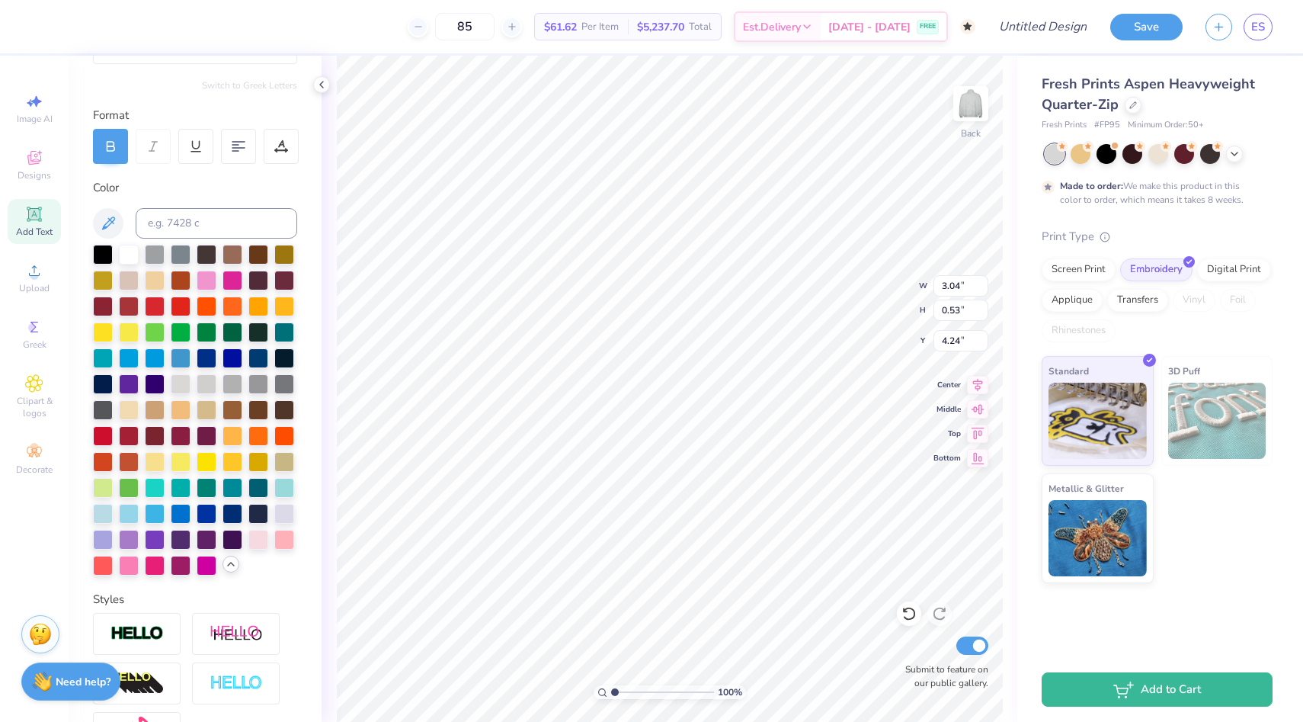
scroll to position [151, 0]
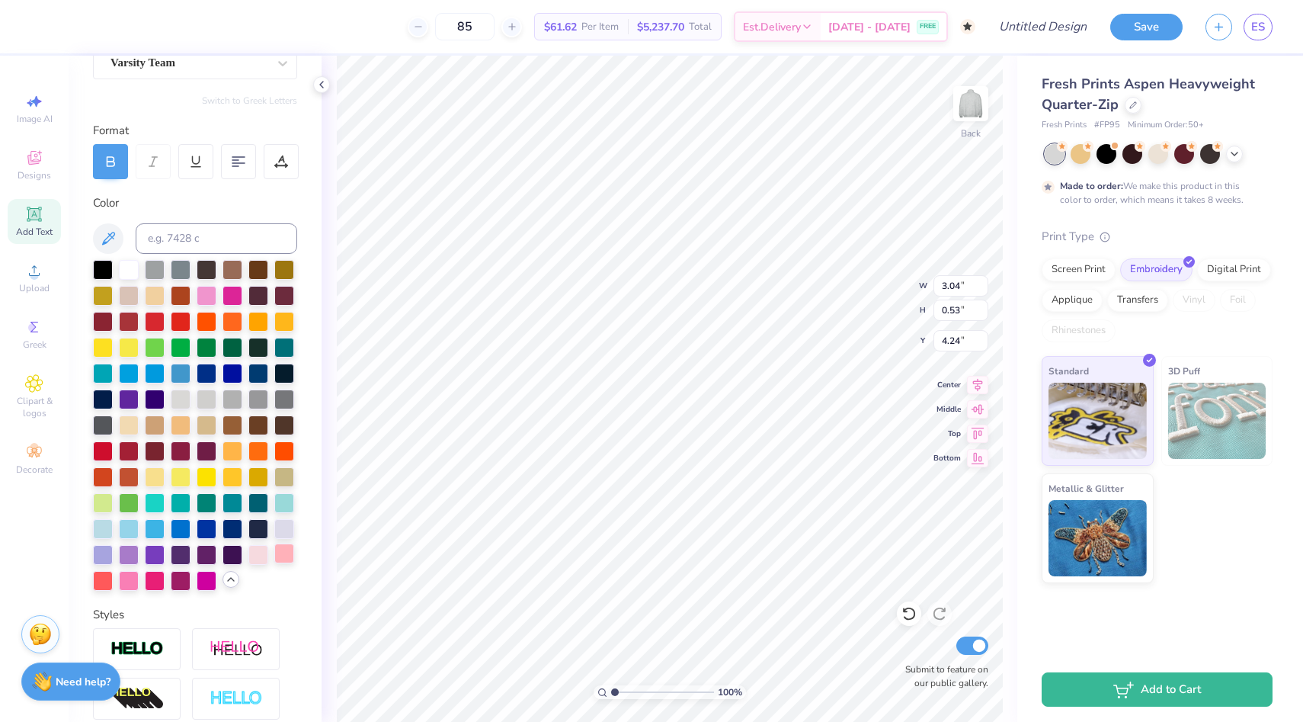
click at [277, 556] on div at bounding box center [284, 553] width 20 height 20
click at [210, 286] on div at bounding box center [207, 294] width 20 height 20
click at [73, 28] on div at bounding box center [68, 24] width 21 height 21
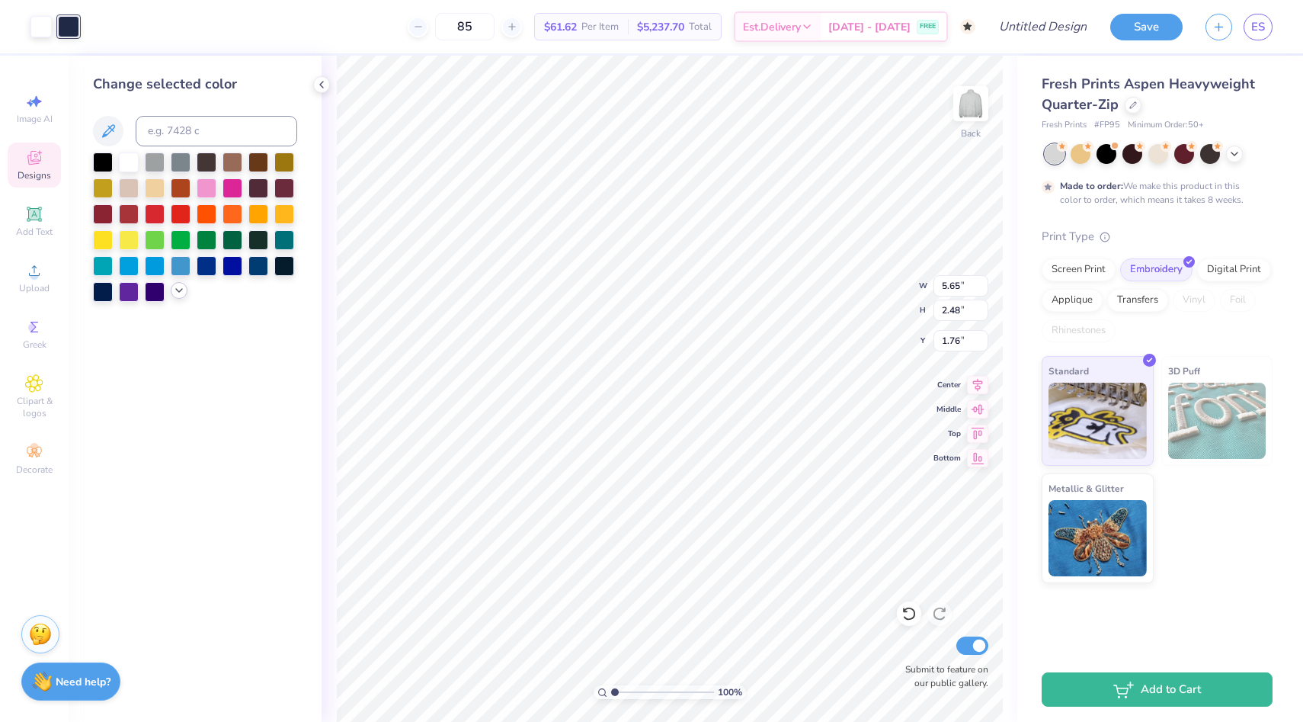
click at [179, 293] on icon at bounding box center [179, 290] width 12 height 12
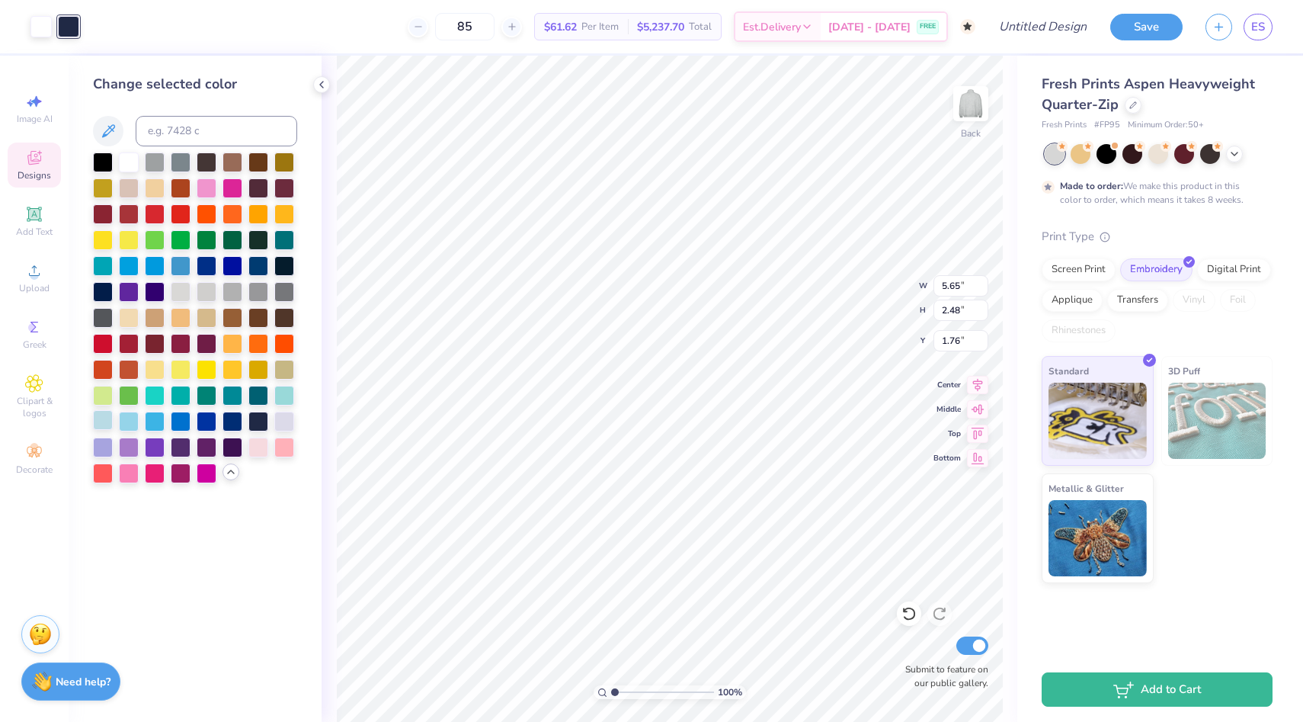
click at [103, 418] on div at bounding box center [103, 420] width 20 height 20
